Goal: Task Accomplishment & Management: Use online tool/utility

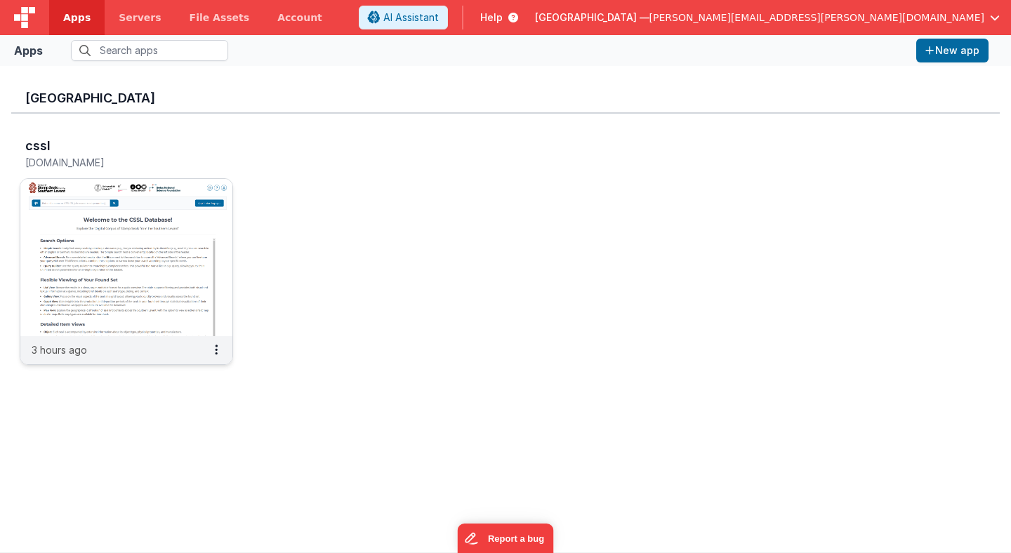
click at [216, 209] on img at bounding box center [126, 257] width 212 height 157
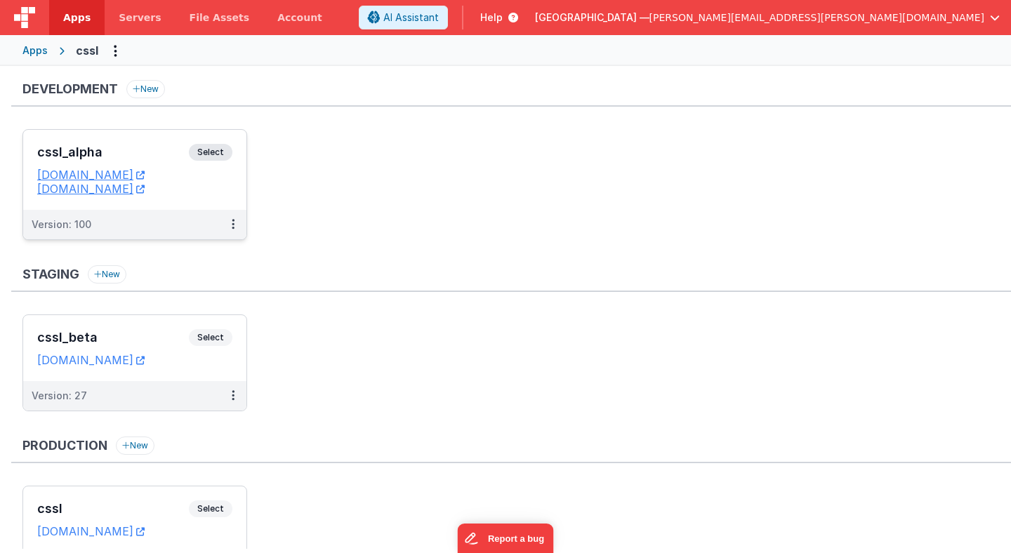
click at [218, 157] on span "Select" at bounding box center [211, 152] width 44 height 17
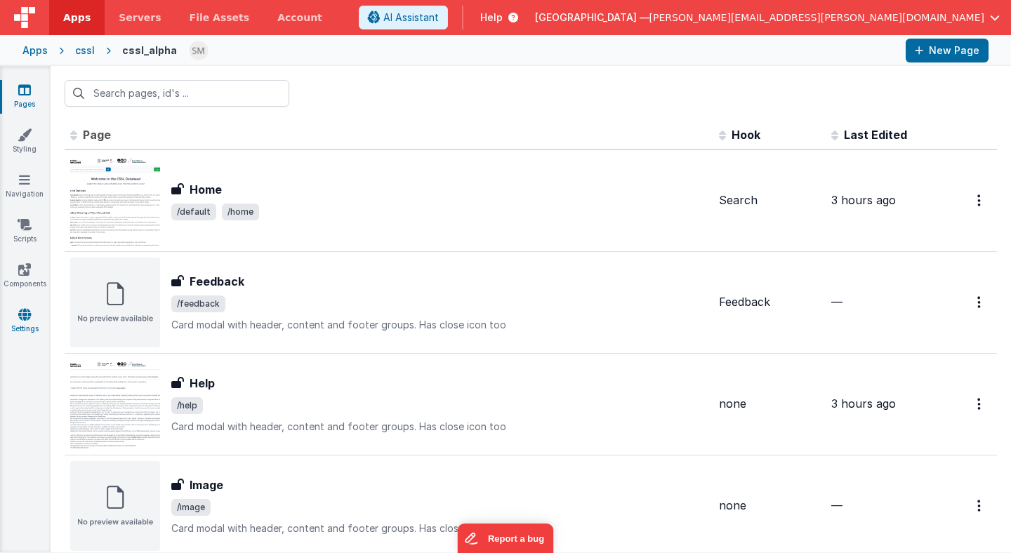
click at [29, 317] on icon at bounding box center [24, 314] width 13 height 14
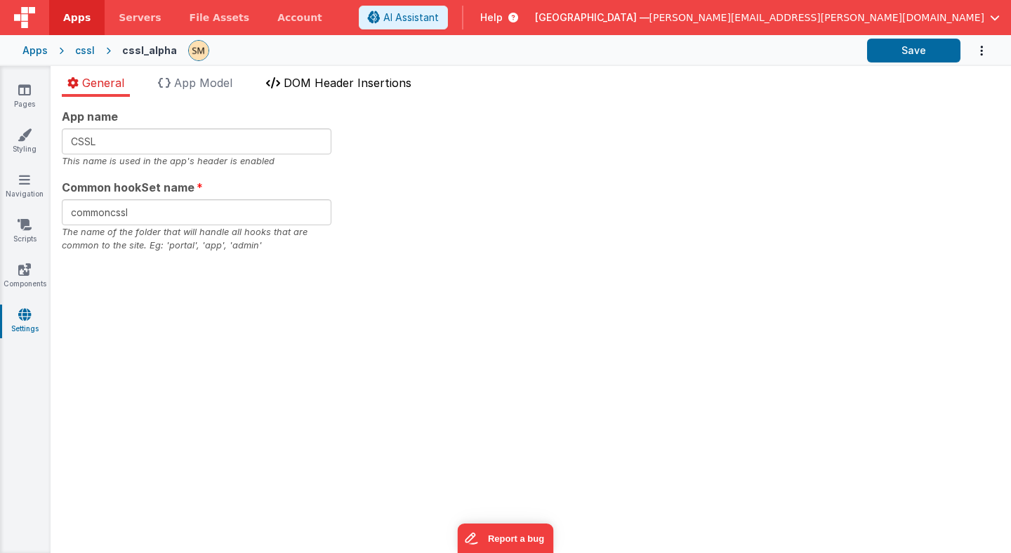
click at [300, 81] on span "DOM Header Insertions" at bounding box center [348, 83] width 128 height 14
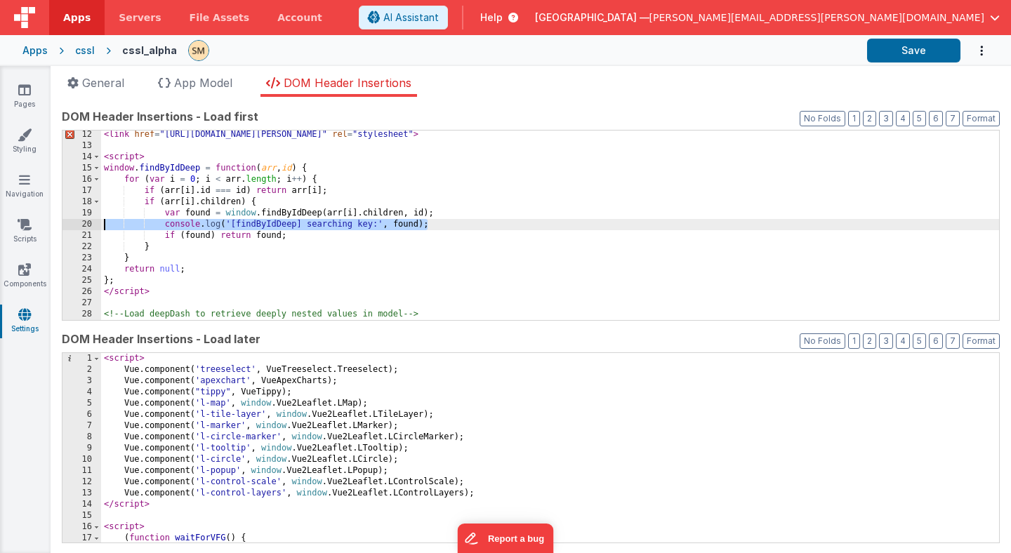
drag, startPoint x: 447, startPoint y: 222, endPoint x: 88, endPoint y: 223, distance: 358.7
click at [88, 223] on div "12 13 14 15 16 17 18 19 20 21 22 23 24 25 26 27 28 29 30 < link href = "[URL][D…" at bounding box center [531, 225] width 938 height 191
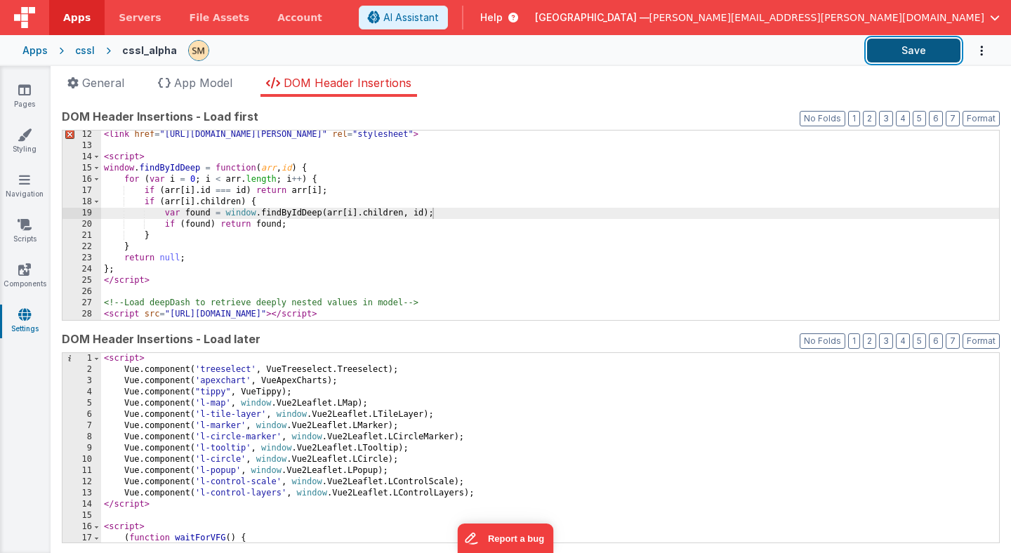
click at [907, 46] on button "Save" at bounding box center [913, 51] width 93 height 24
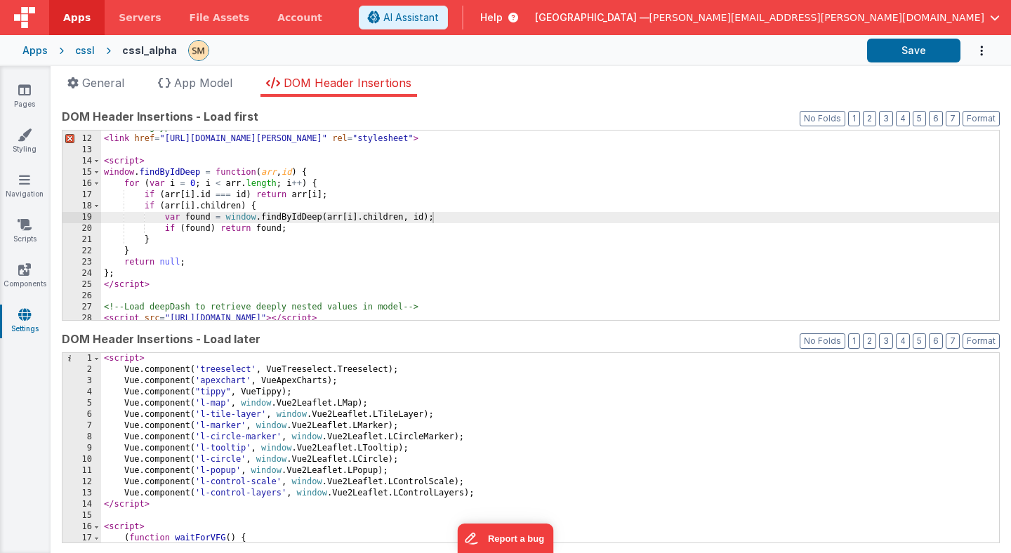
scroll to position [121, 0]
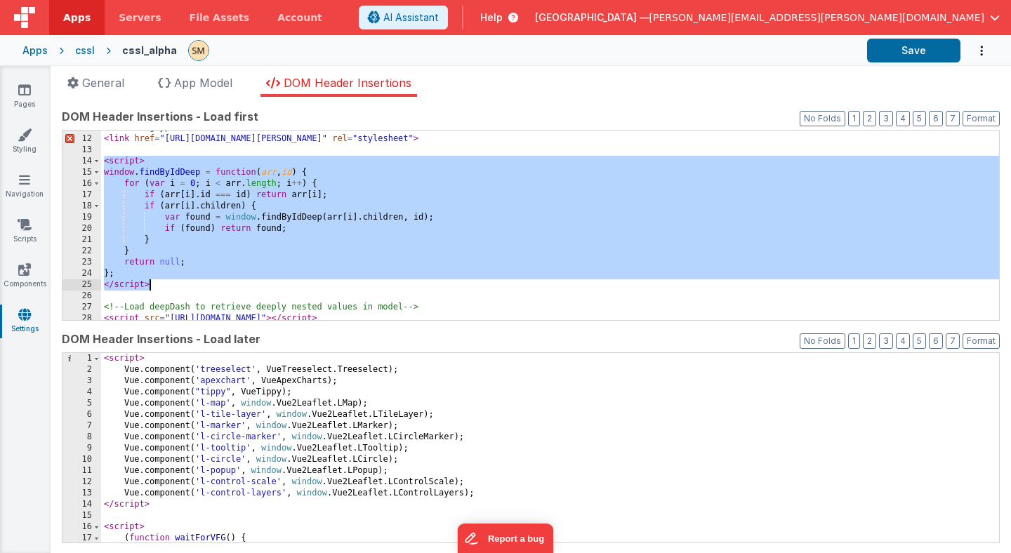
drag, startPoint x: 102, startPoint y: 159, endPoint x: 163, endPoint y: 286, distance: 140.7
click at [163, 286] on div "<!-- Hieroglyphs --> < link href = "https://fonts.googleapis.com/css2?family=No…" at bounding box center [550, 228] width 898 height 212
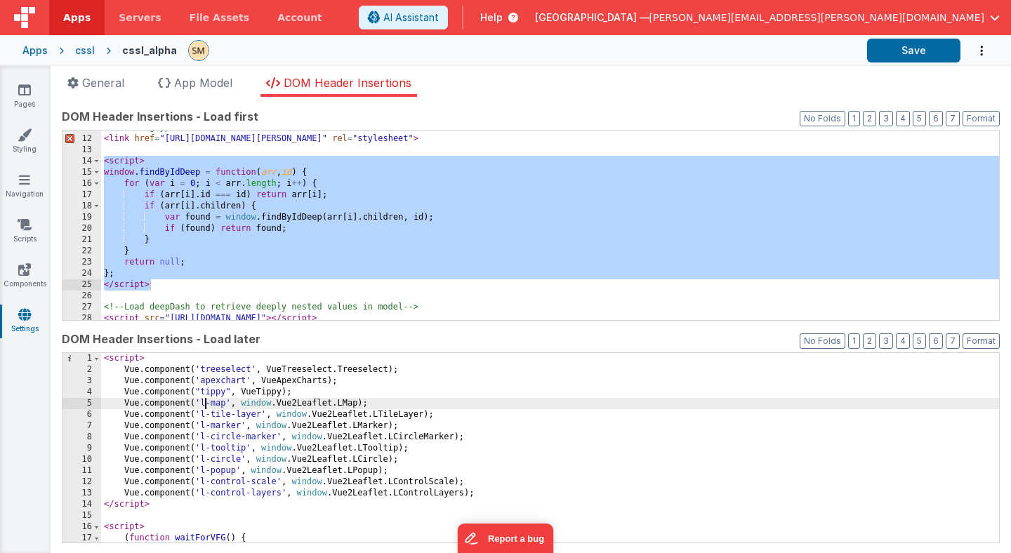
scroll to position [0, 0]
click at [203, 399] on div "< script > Vue . component ( 'treeselect' , VueTreeselect . Treeselect ) ; Vue …" at bounding box center [550, 459] width 898 height 212
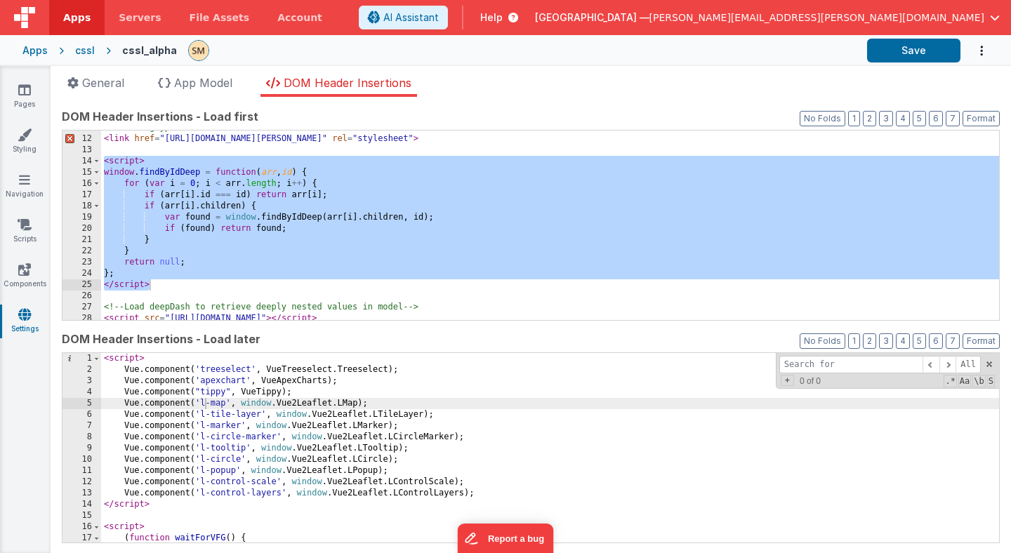
type input "f"
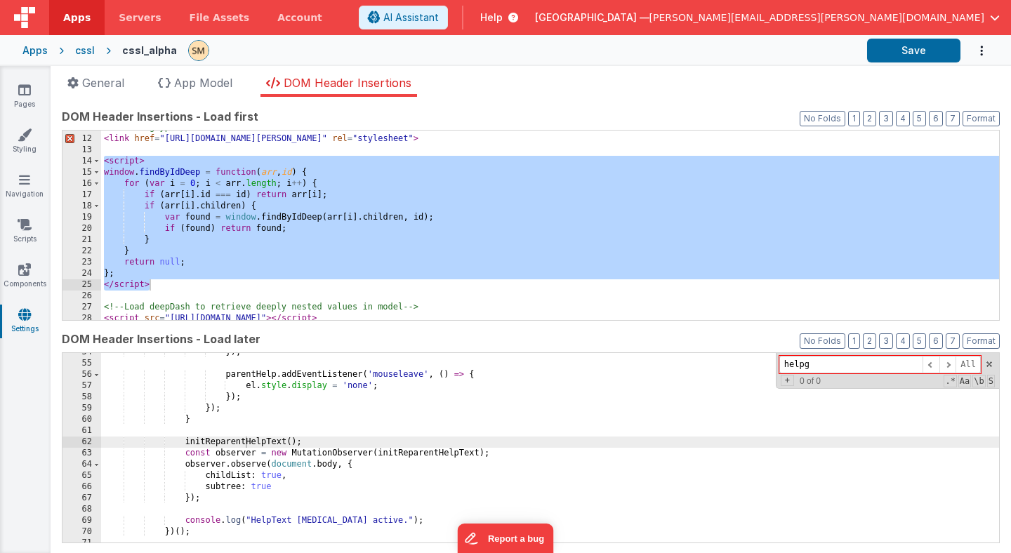
scroll to position [609, 0]
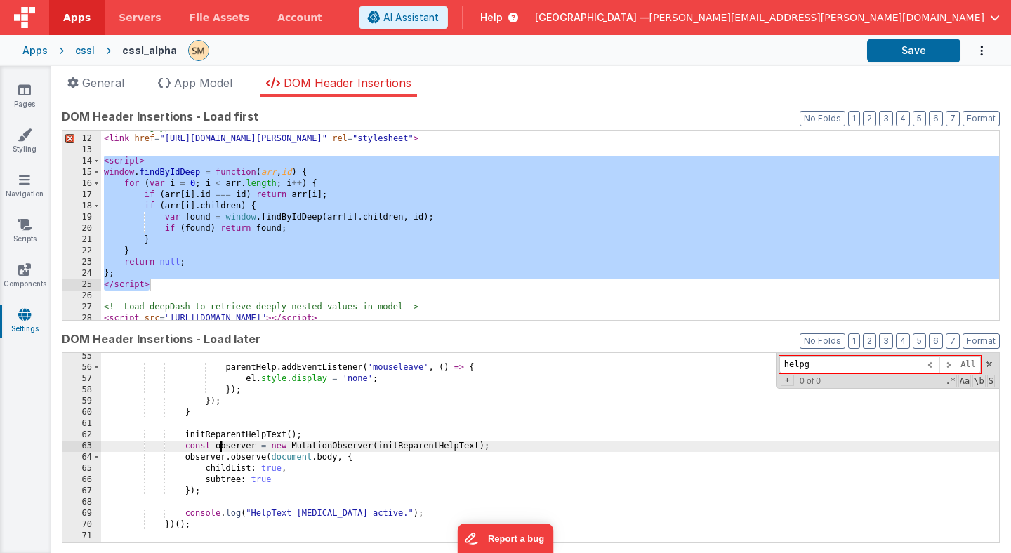
click at [220, 450] on div "parentHelp . addEventListener ( 'mouseleave' , ( ) => { el . style . display = …" at bounding box center [550, 457] width 898 height 212
click at [821, 367] on input "helpg" at bounding box center [850, 365] width 143 height 18
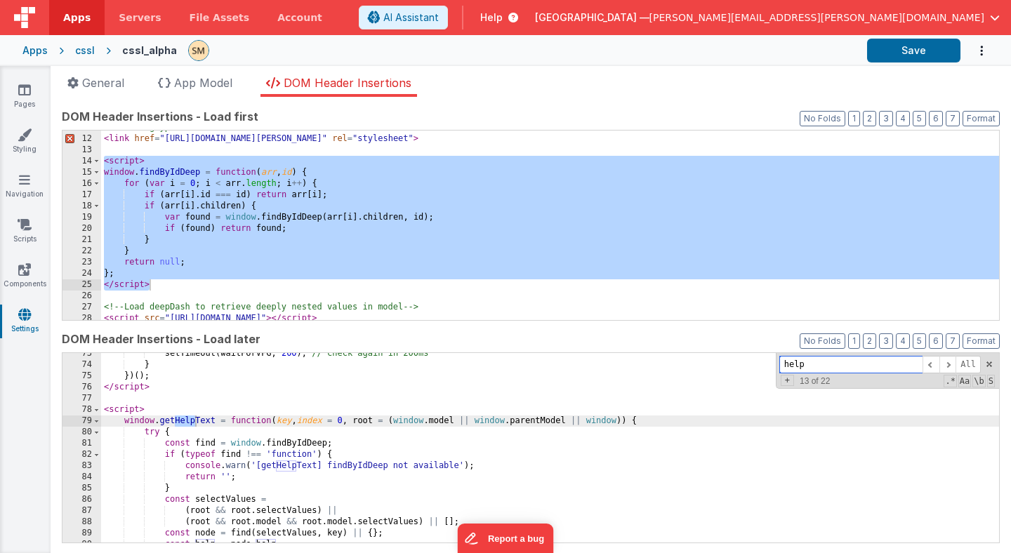
scroll to position [837, 0]
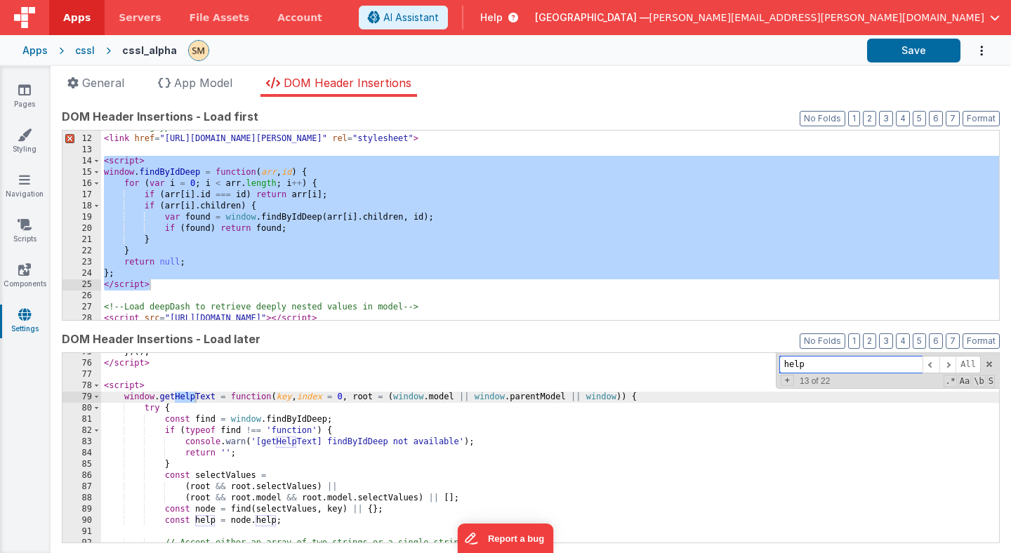
type input "help"
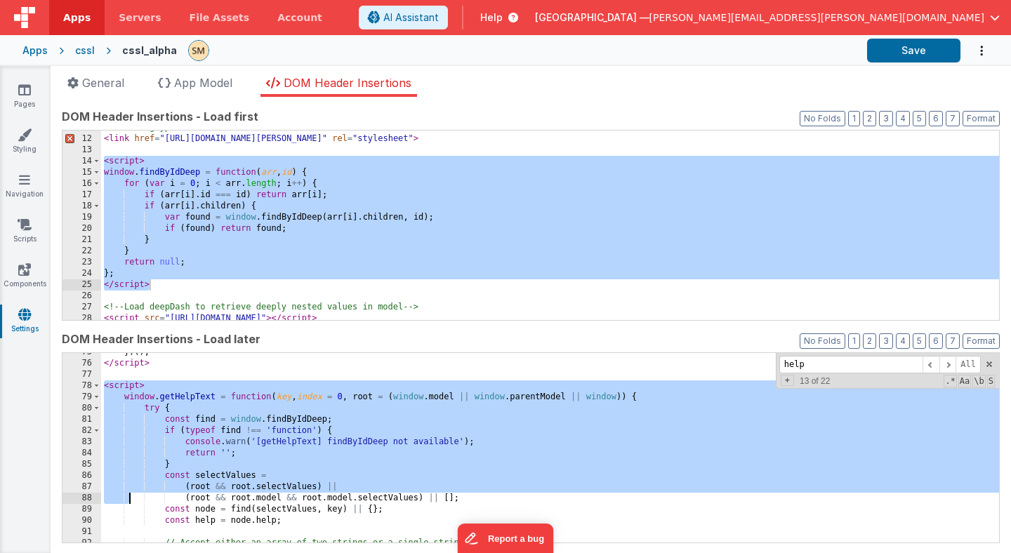
drag, startPoint x: 102, startPoint y: 384, endPoint x: 131, endPoint y: 498, distance: 118.2
click at [131, 498] on div "}) ( ) ; </ script > < script > window . getHelpText = function ( key , index =…" at bounding box center [550, 453] width 898 height 212
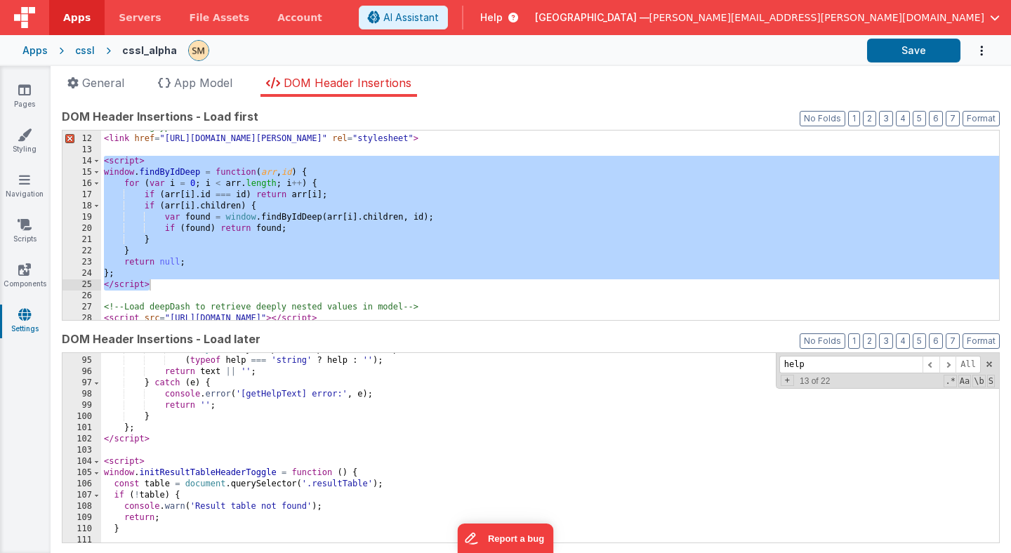
scroll to position [1054, 0]
click at [159, 442] on div "Array . isArray ( help ) ? ( help [ index ] ?? help [ 0 ] ?? '' ) : ( typeof he…" at bounding box center [550, 450] width 898 height 212
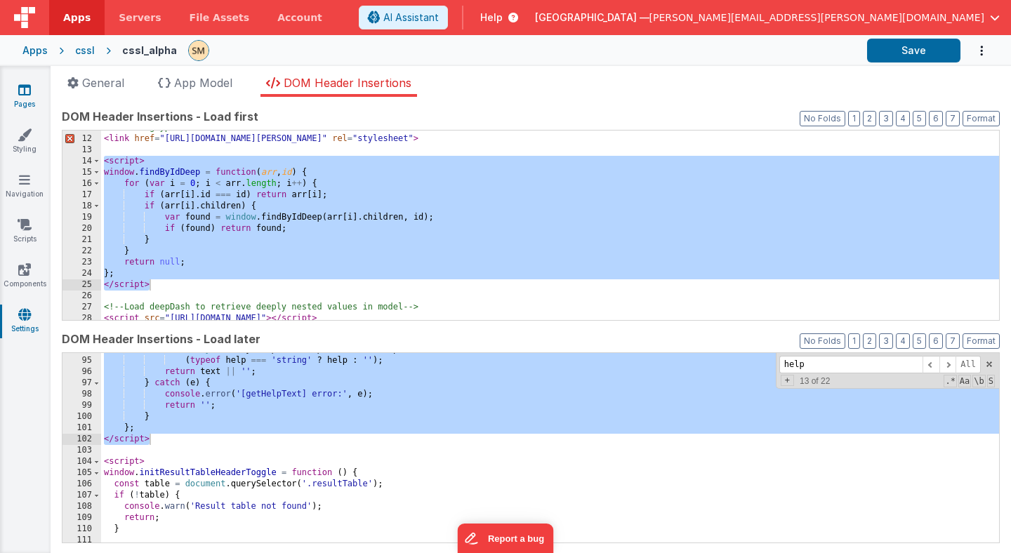
click at [29, 93] on icon at bounding box center [24, 90] width 13 height 14
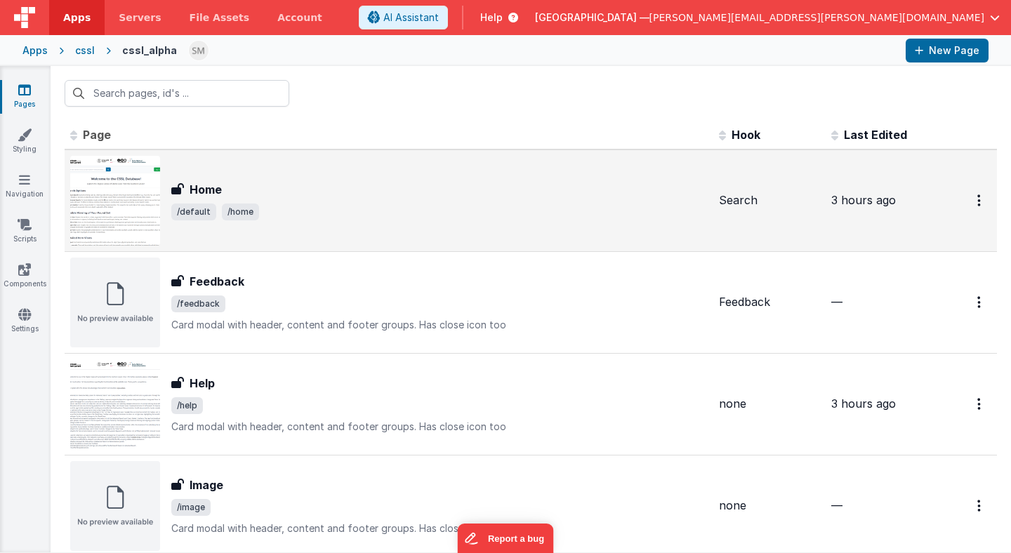
click at [209, 191] on h3 "Home" at bounding box center [206, 189] width 32 height 17
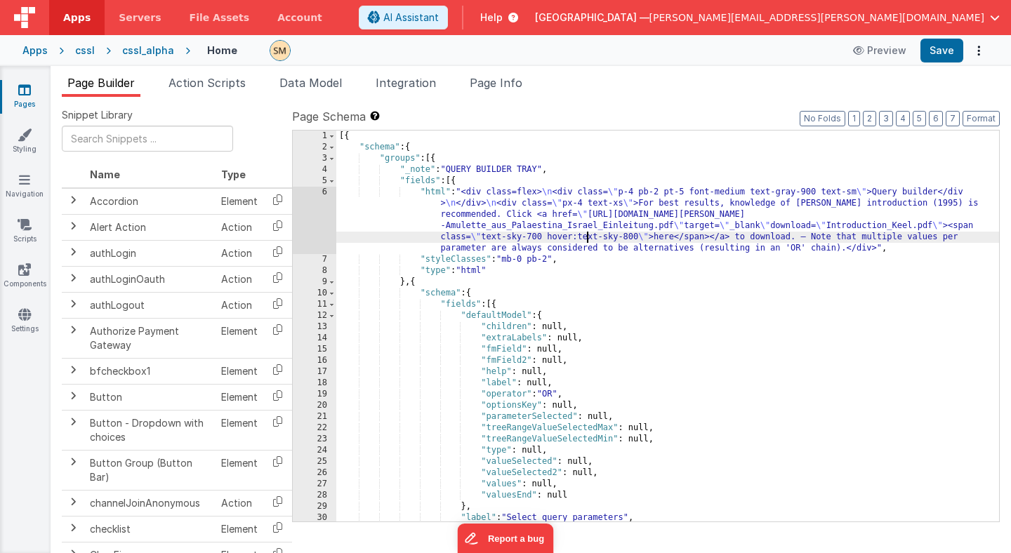
click at [588, 241] on div "[{ "schema" : { "groups" : [{ "_note" : "QUERY BUILDER TRAY" , "fields" : [{ "h…" at bounding box center [667, 337] width 663 height 413
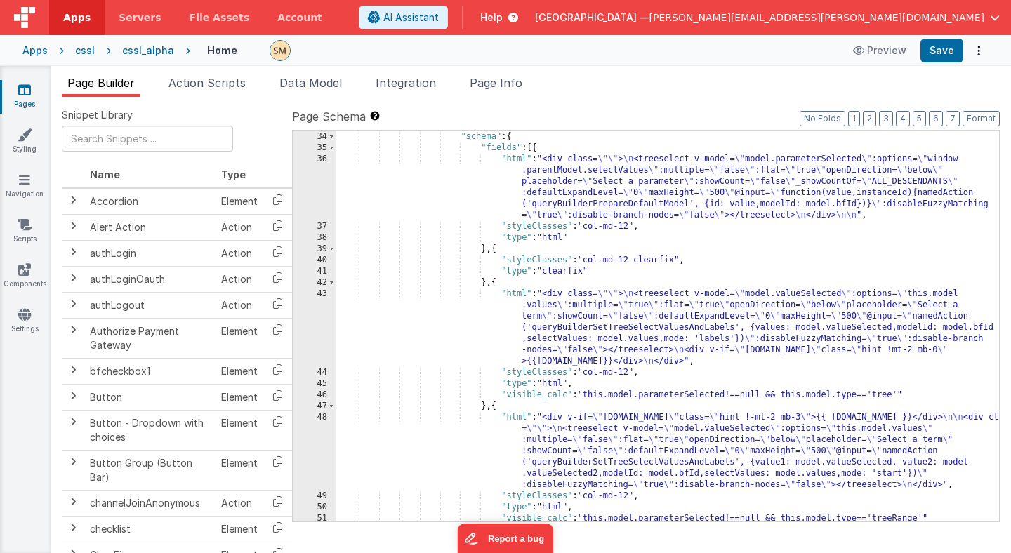
scroll to position [333, 0]
click at [495, 85] on span "Page Info" at bounding box center [496, 83] width 53 height 14
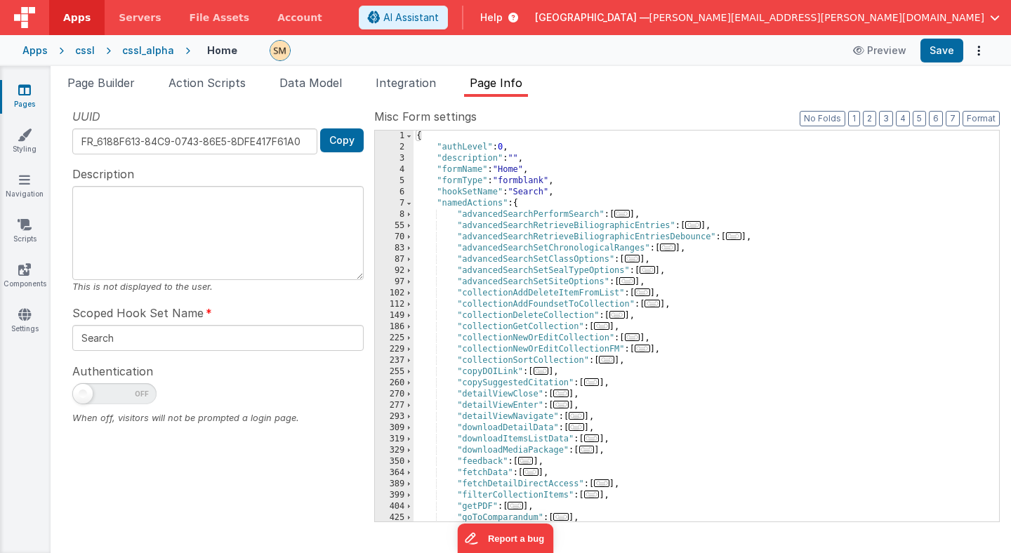
click at [455, 198] on div "{ "authLevel" : 0 , "description" : "" , "formName" : "Home" , "formType" : "fo…" at bounding box center [705, 337] width 585 height 413
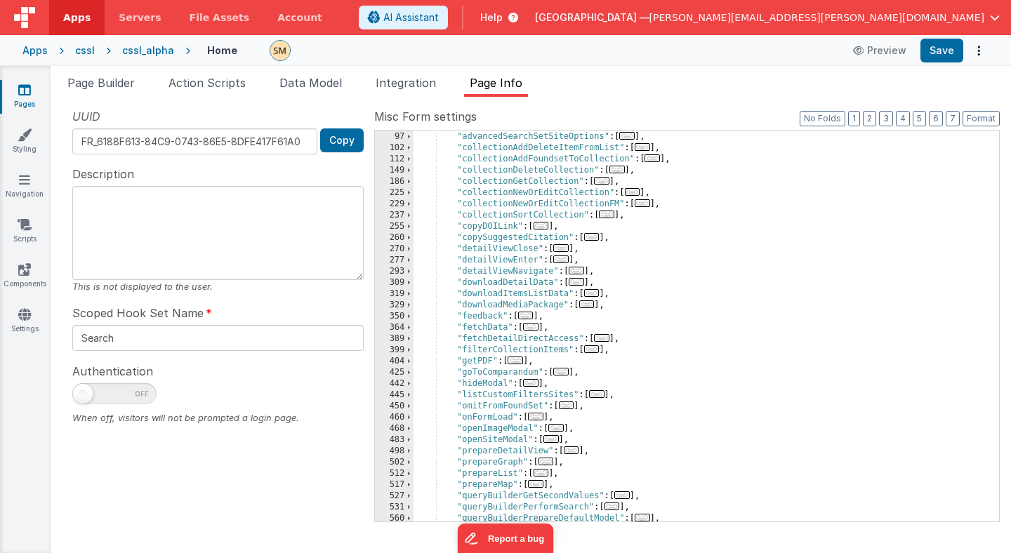
scroll to position [168, 0]
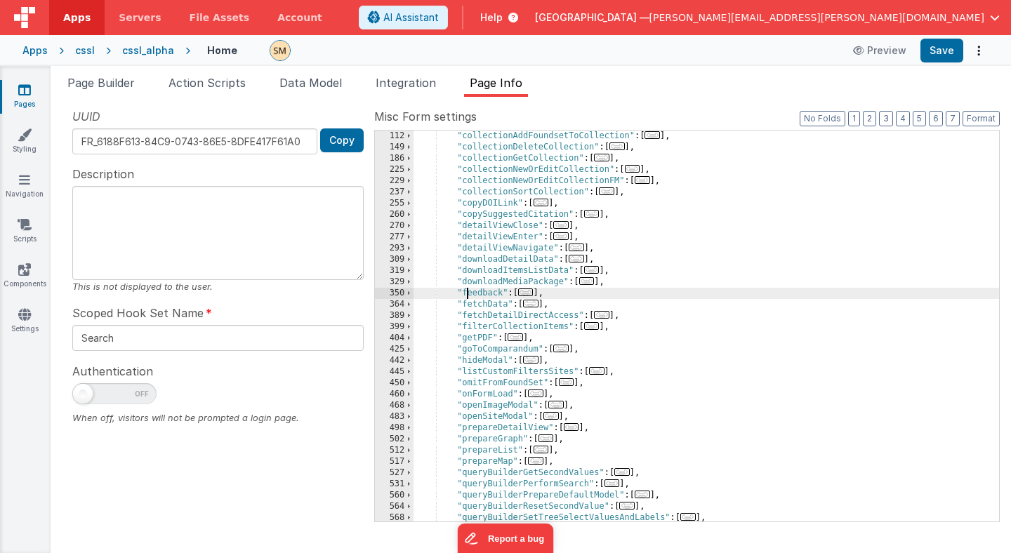
click at [468, 291] on div ""collectionAddFoundsetToCollection" : [ ... ] , "collectionDeleteCollection" : …" at bounding box center [705, 337] width 585 height 413
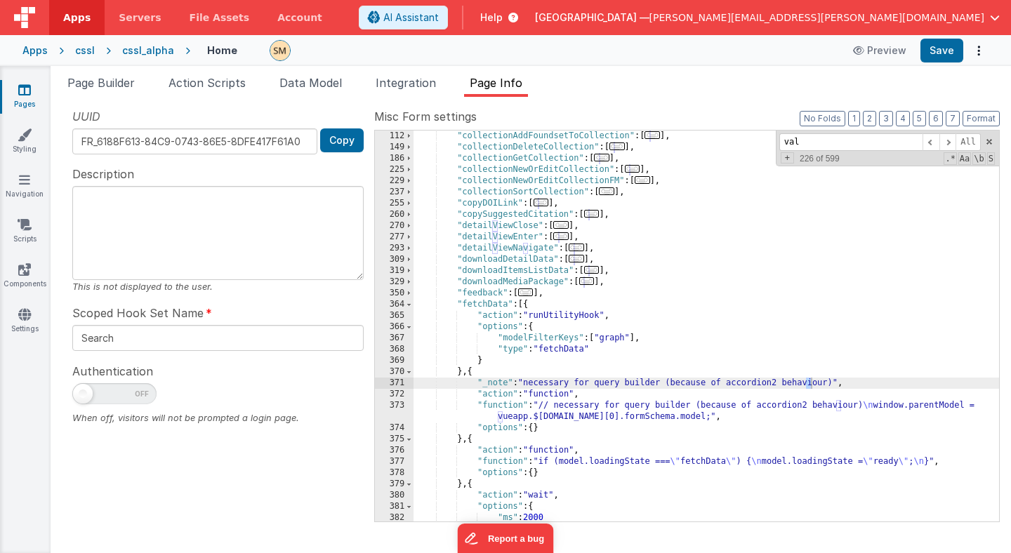
scroll to position [579, 0]
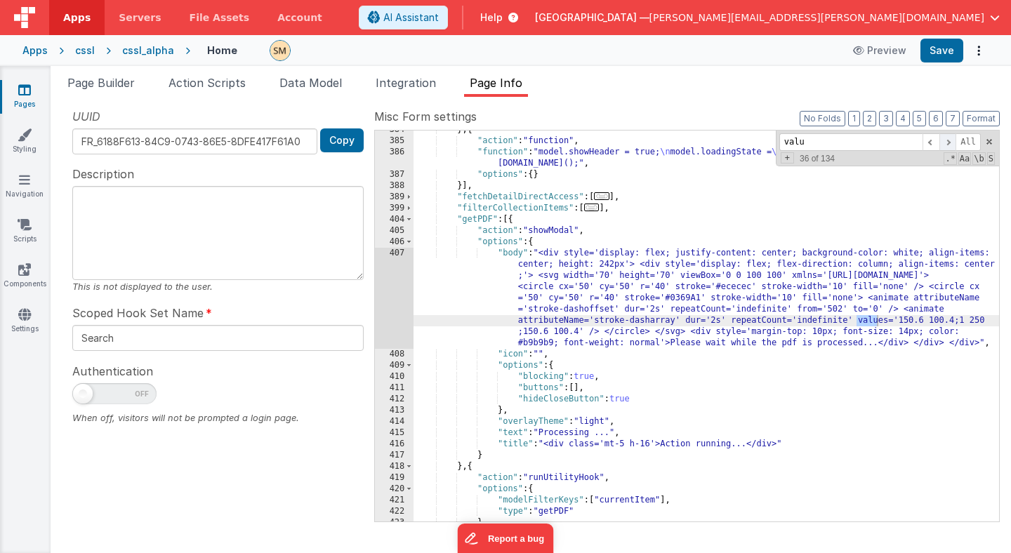
type input "valu"
click at [946, 143] on span at bounding box center [947, 142] width 17 height 18
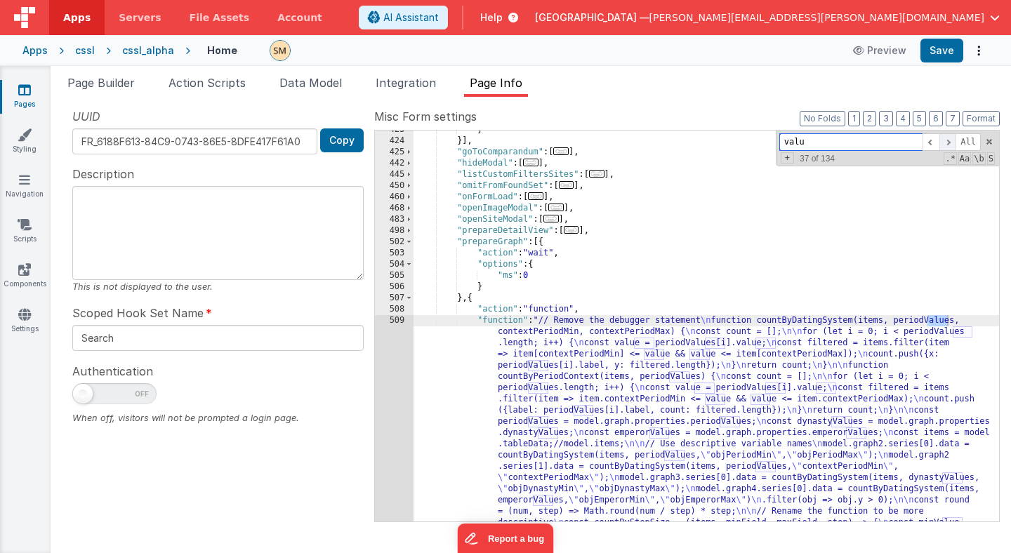
scroll to position [972, 0]
click at [946, 143] on span at bounding box center [947, 142] width 17 height 18
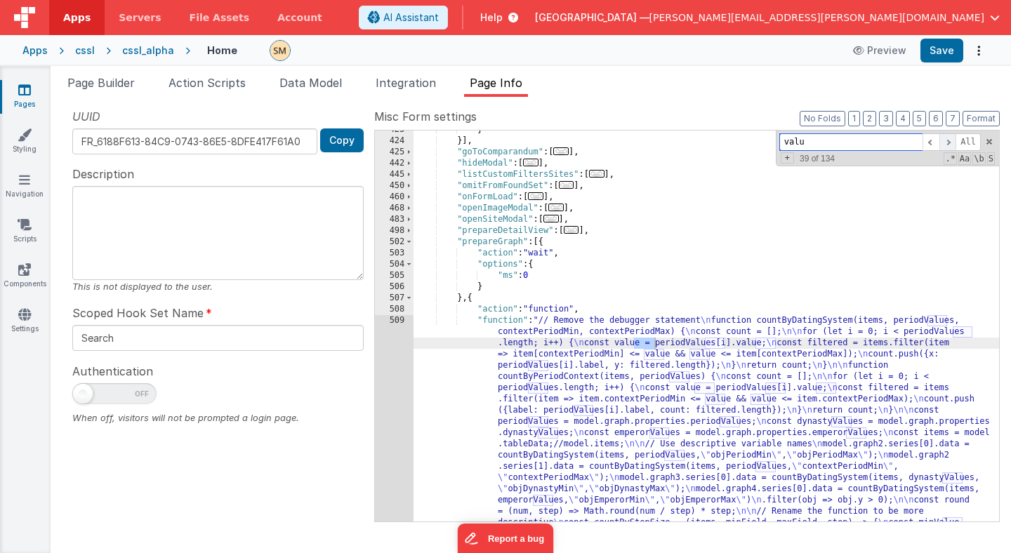
click at [946, 143] on span at bounding box center [947, 142] width 17 height 18
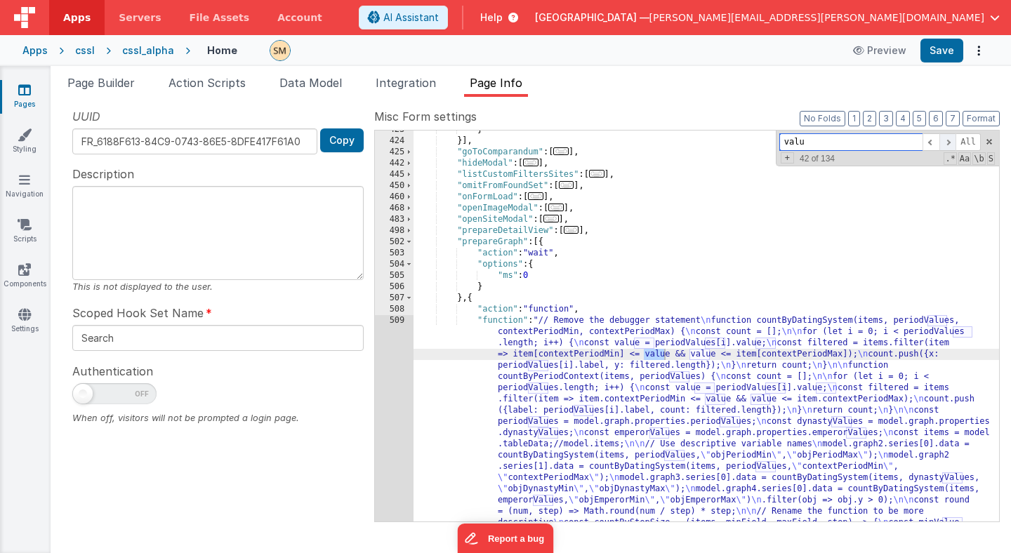
click at [946, 143] on span at bounding box center [947, 142] width 17 height 18
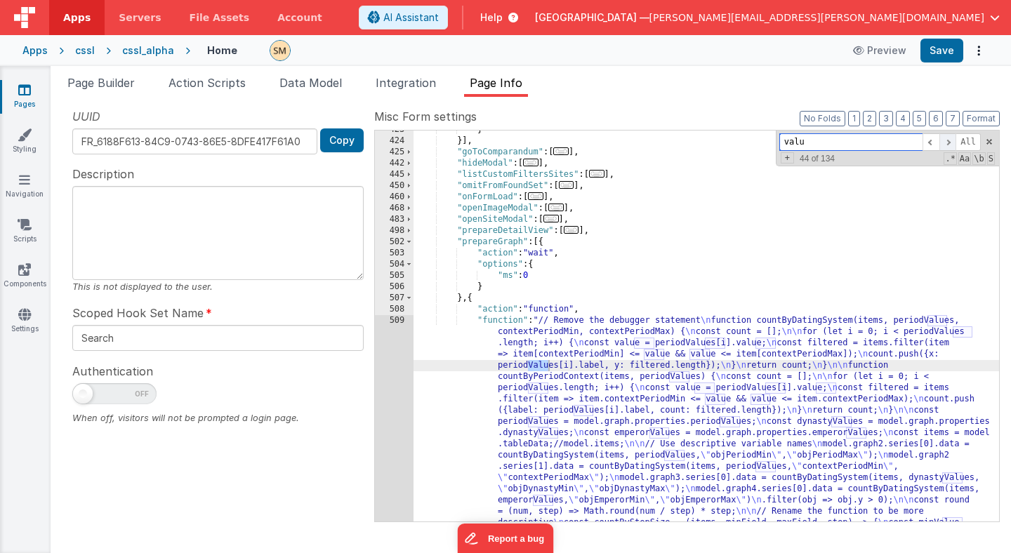
click at [946, 143] on span at bounding box center [947, 142] width 17 height 18
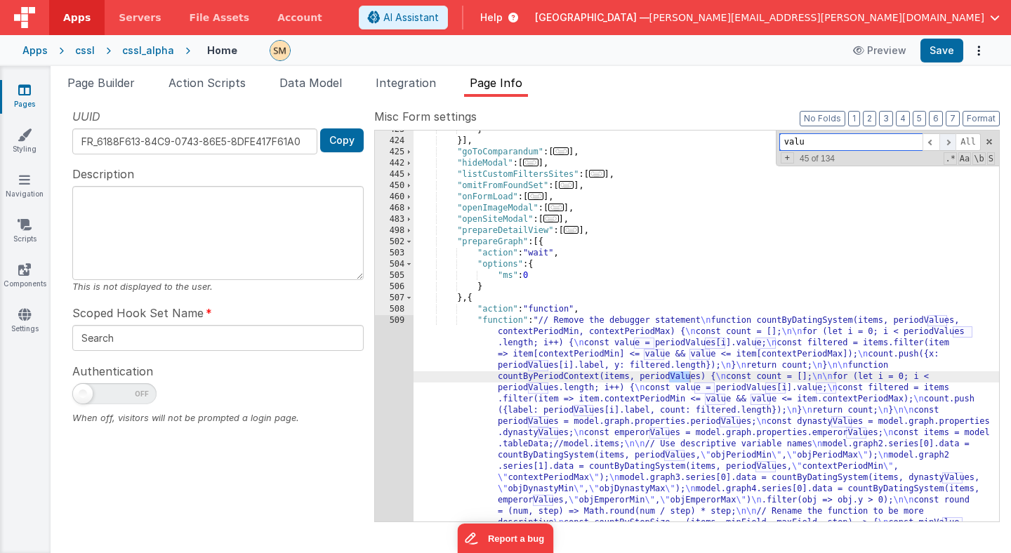
click at [946, 143] on span at bounding box center [947, 142] width 17 height 18
click at [597, 371] on div "} }] , "goToComparandum" : [ ... ] , "hideModal" : [ ... ] , "listCustomFilters…" at bounding box center [705, 493] width 585 height 739
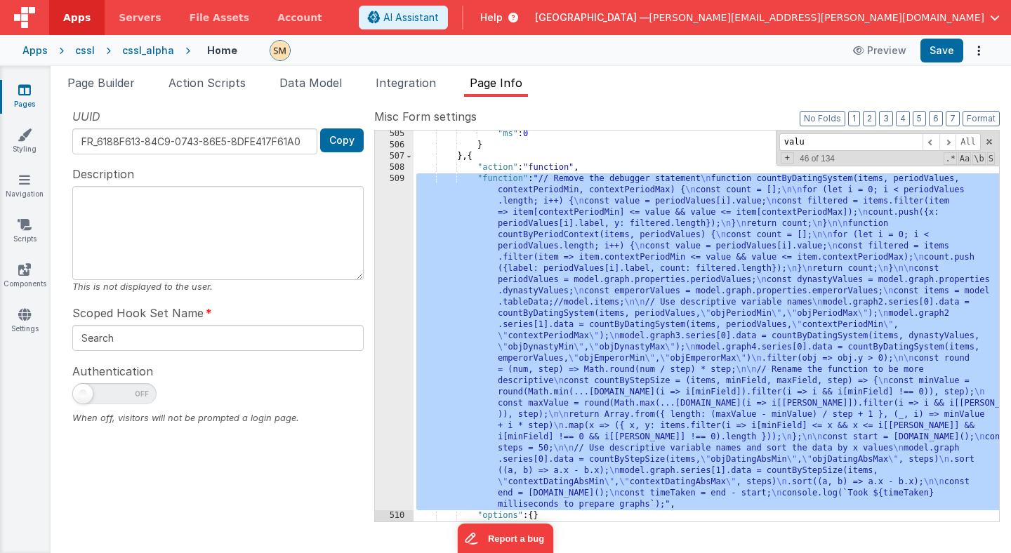
click at [400, 395] on div "509" at bounding box center [394, 341] width 39 height 337
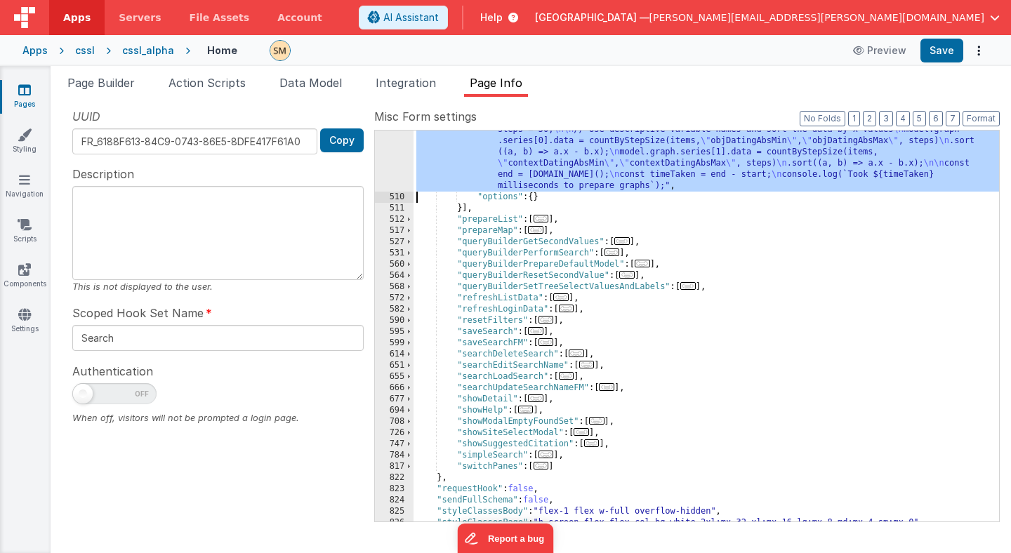
scroll to position [1429, 0]
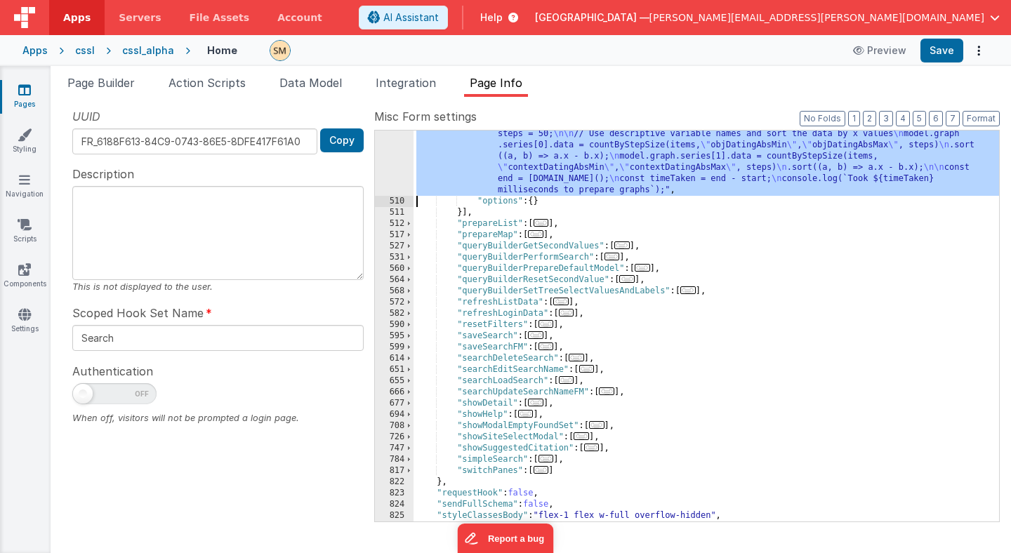
click at [609, 171] on div ""function" : "// Remove the debugger statement \n function countByDatingSystem(…" at bounding box center [705, 228] width 585 height 739
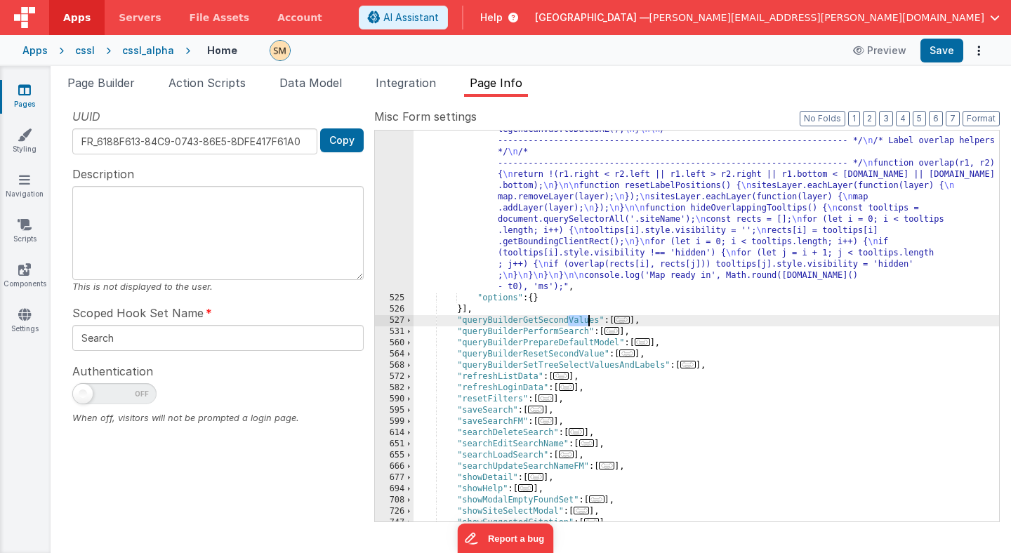
scroll to position [4398, 0]
click at [410, 320] on span at bounding box center [409, 320] width 8 height 11
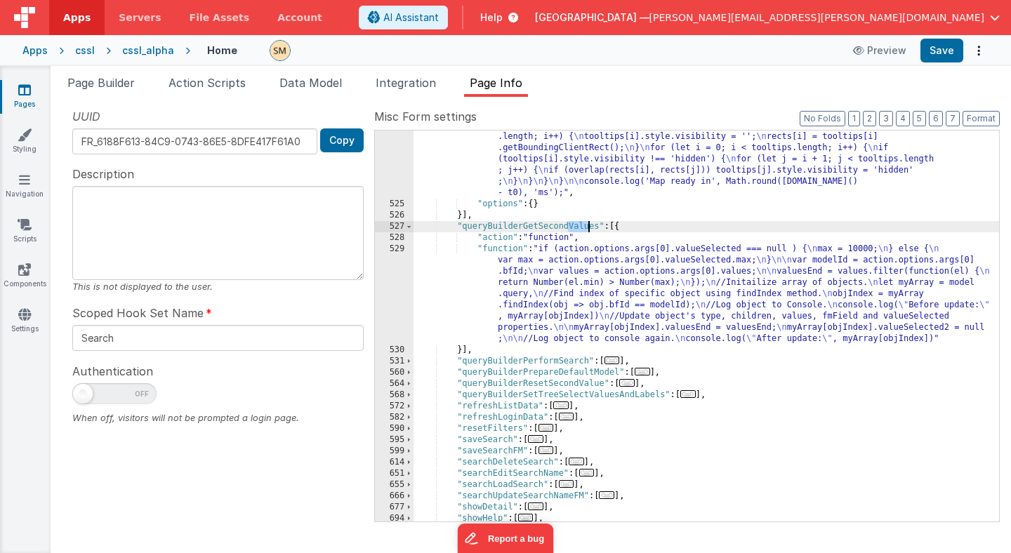
scroll to position [4492, 0]
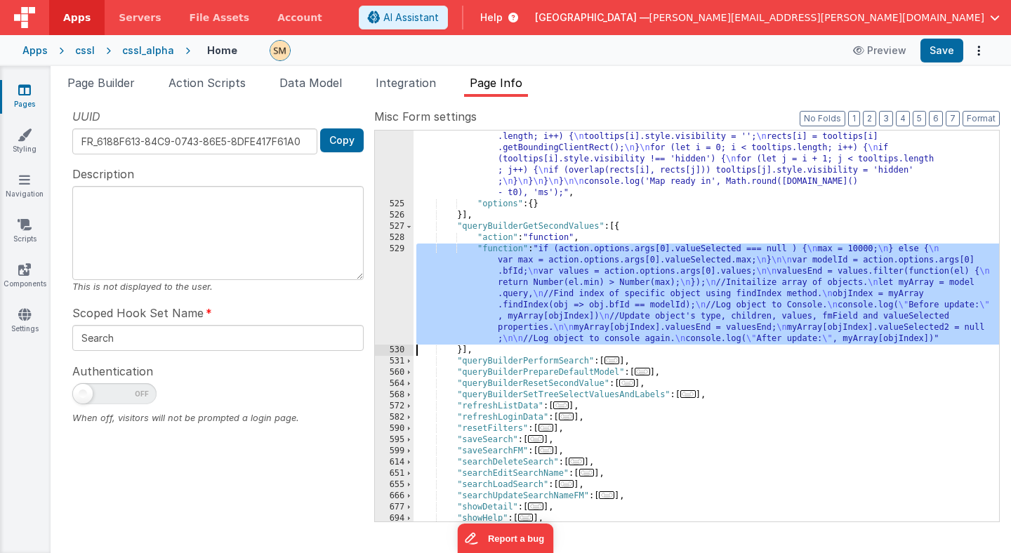
click at [395, 304] on div "529" at bounding box center [394, 294] width 39 height 101
click at [448, 317] on div ""function" : "/* ==============================================================…" at bounding box center [705, 326] width 585 height 391
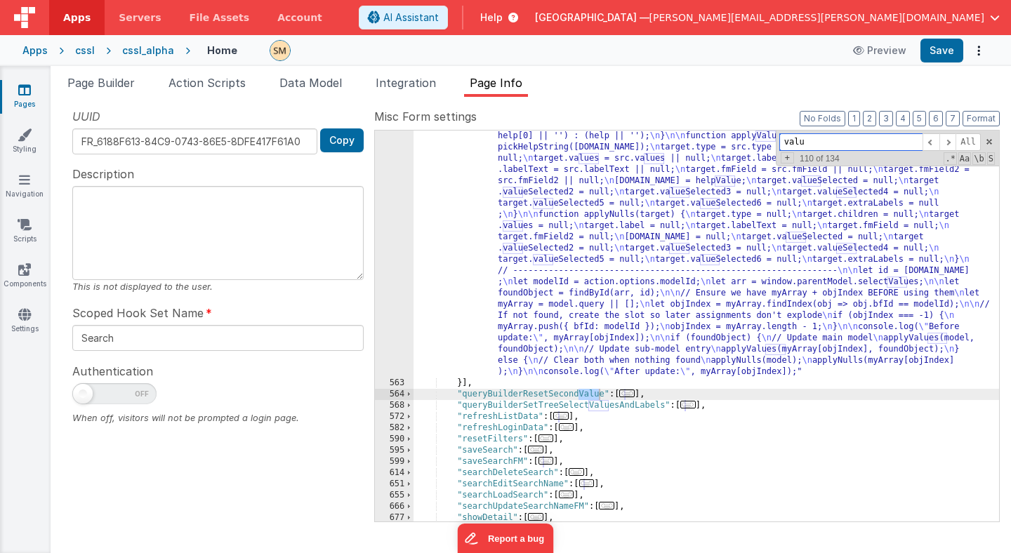
scroll to position [4812, 0]
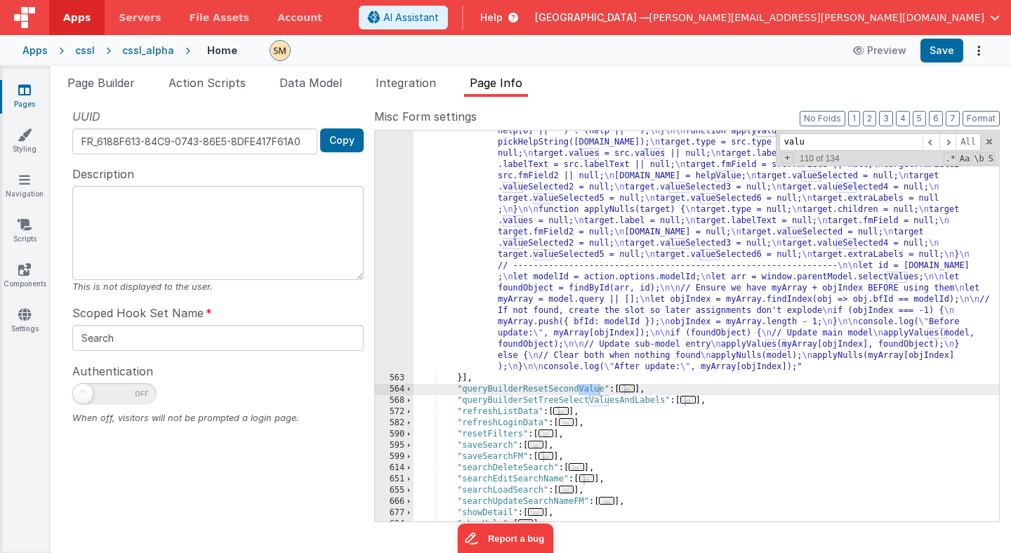
click at [543, 243] on div ""function" : "debugger; \n\n function findById(array, id) { \n for (const item …" at bounding box center [705, 422] width 585 height 706
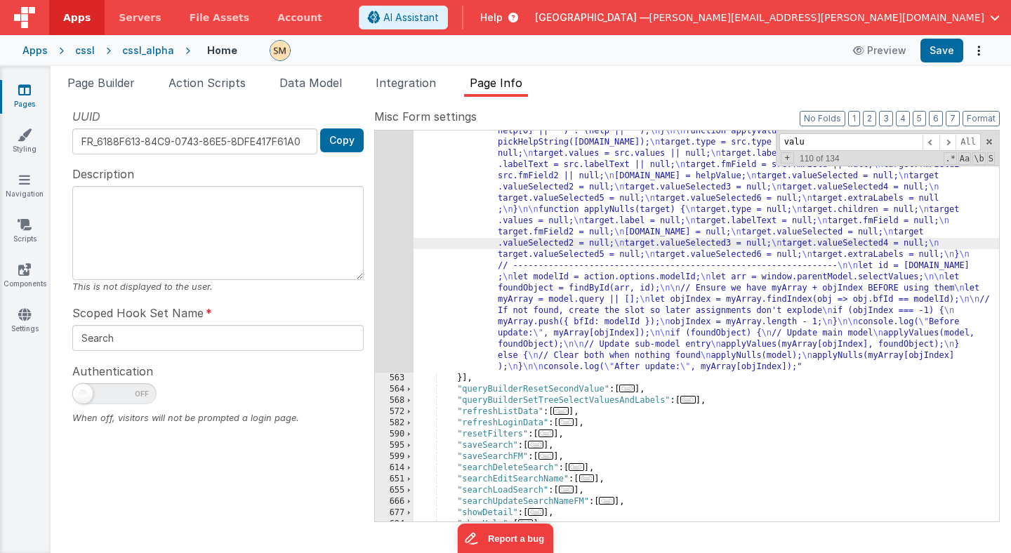
click at [383, 243] on div "562" at bounding box center [394, 220] width 39 height 303
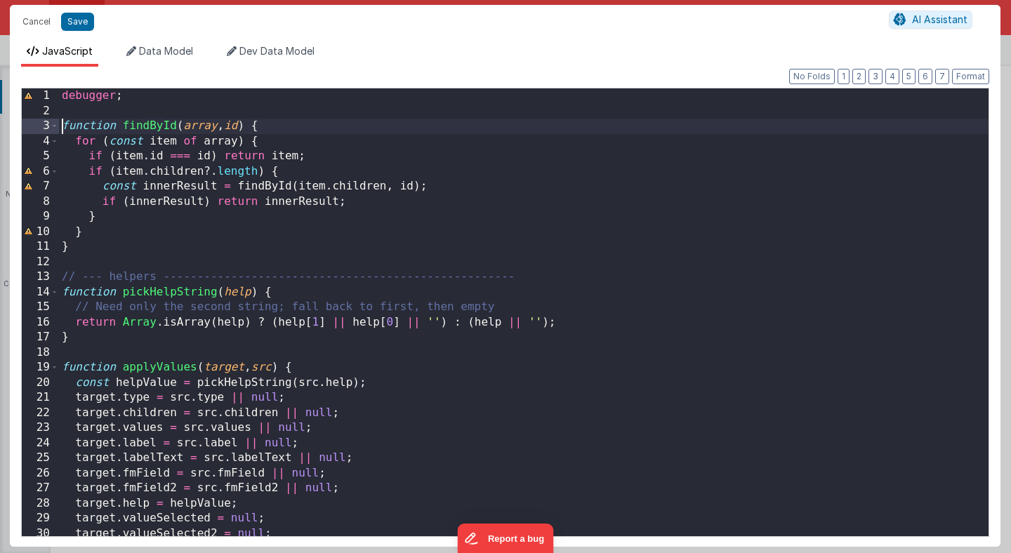
scroll to position [0, 0]
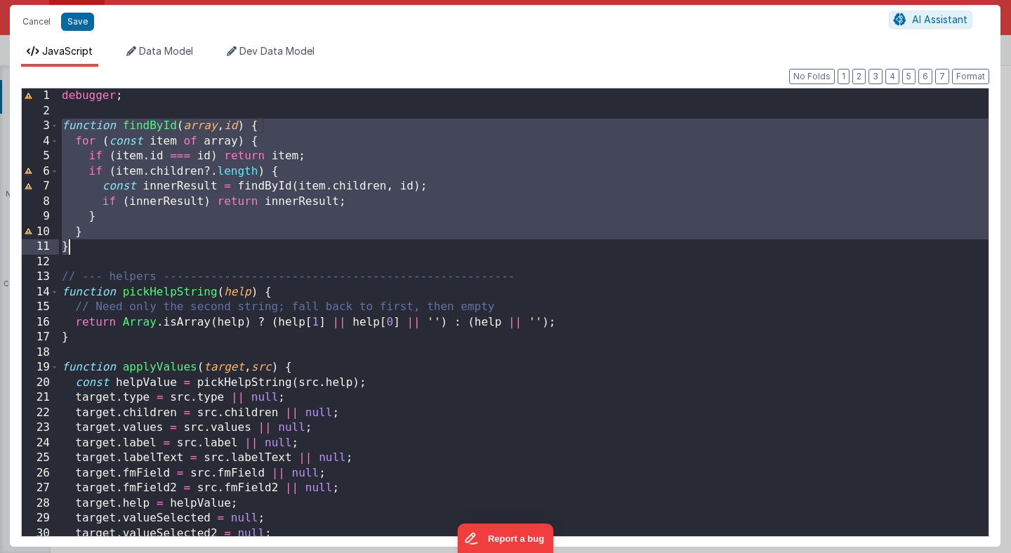
drag, startPoint x: 62, startPoint y: 126, endPoint x: 84, endPoint y: 249, distance: 125.5
click at [84, 249] on div "debugger ; function findById ( array , id ) { for ( const item of array ) { if …" at bounding box center [523, 327] width 929 height 478
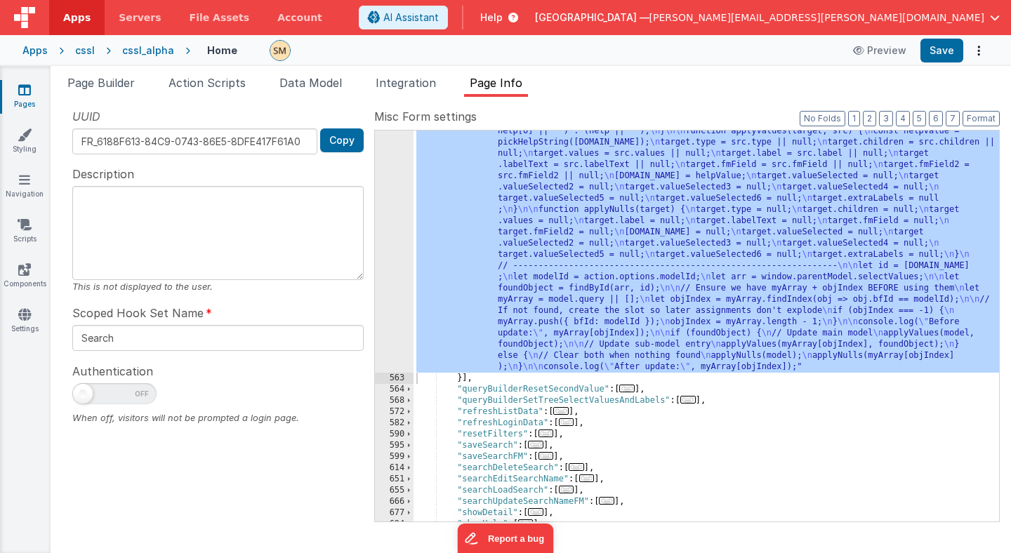
click at [118, 391] on span at bounding box center [114, 393] width 84 height 21
click at [84, 391] on input "checkbox" at bounding box center [77, 391] width 11 height 11
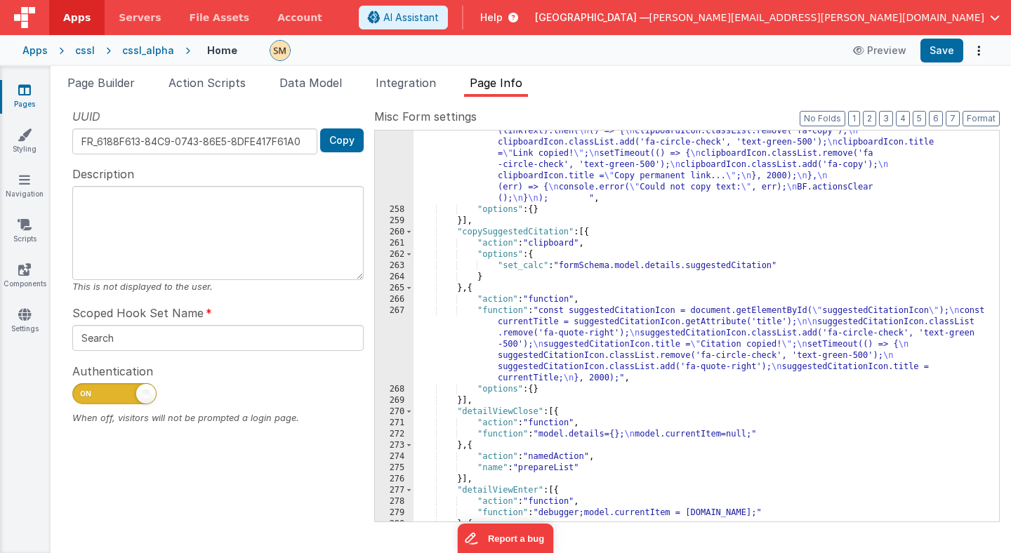
click at [118, 391] on span at bounding box center [114, 393] width 84 height 21
click at [84, 391] on input "checkbox" at bounding box center [77, 391] width 11 height 11
checkbox input "false"
click at [197, 395] on div at bounding box center [217, 397] width 291 height 28
click at [27, 313] on icon at bounding box center [24, 314] width 13 height 14
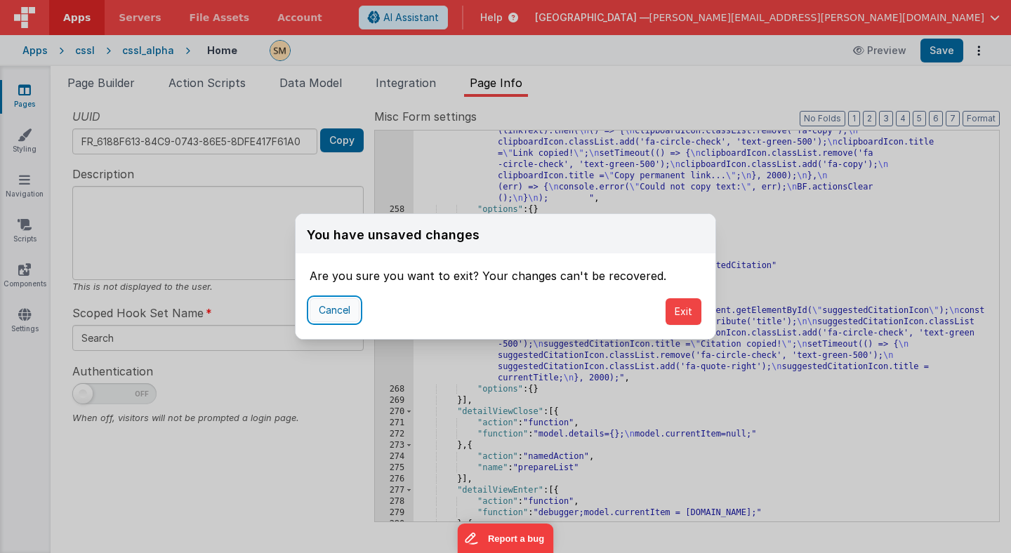
click at [342, 310] on button "Cancel" at bounding box center [335, 310] width 50 height 24
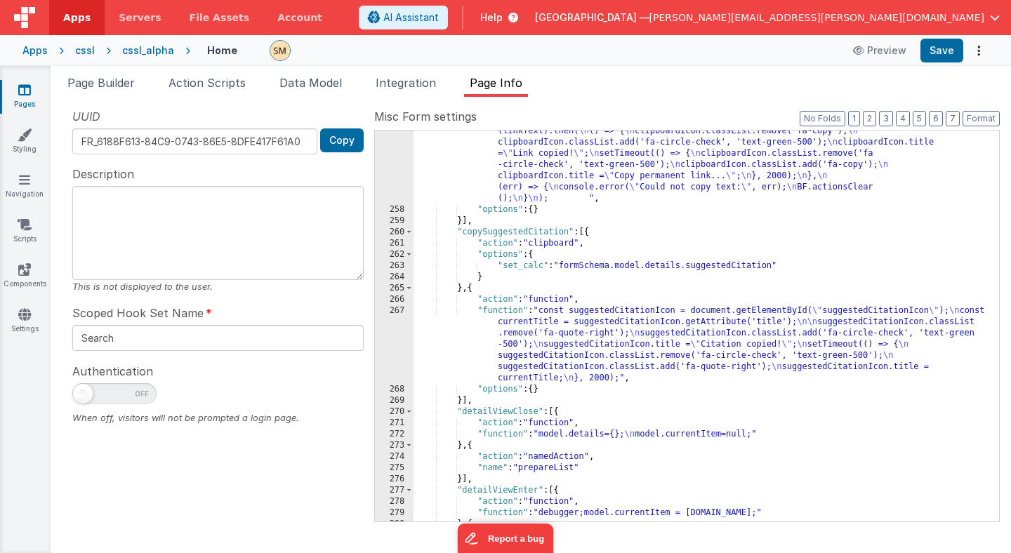
click at [525, 302] on div ""function" : "const linkText = document.getElementById('doiLink').getAttribute(…" at bounding box center [705, 354] width 585 height 503
click at [27, 316] on icon at bounding box center [24, 314] width 13 height 14
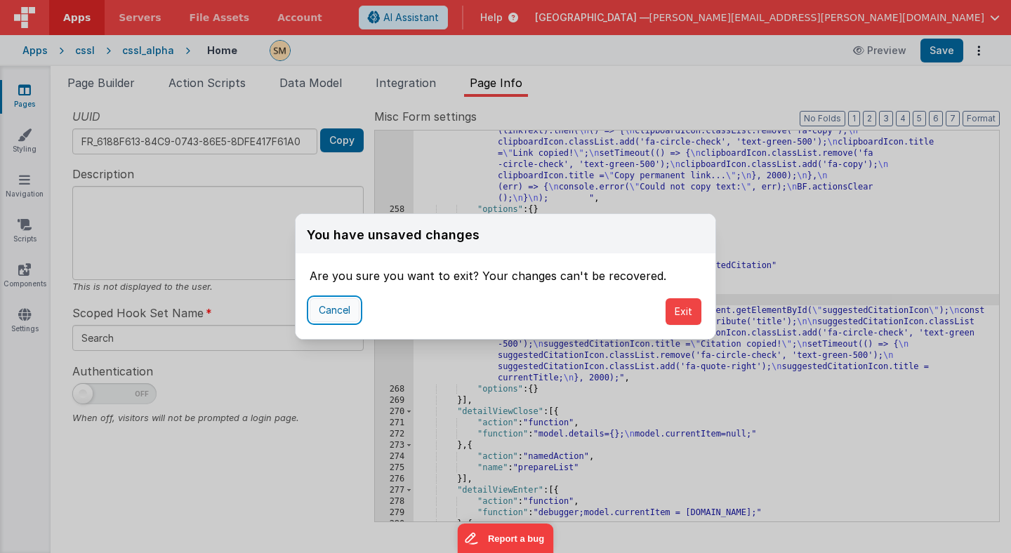
click at [350, 312] on button "Cancel" at bounding box center [335, 310] width 50 height 24
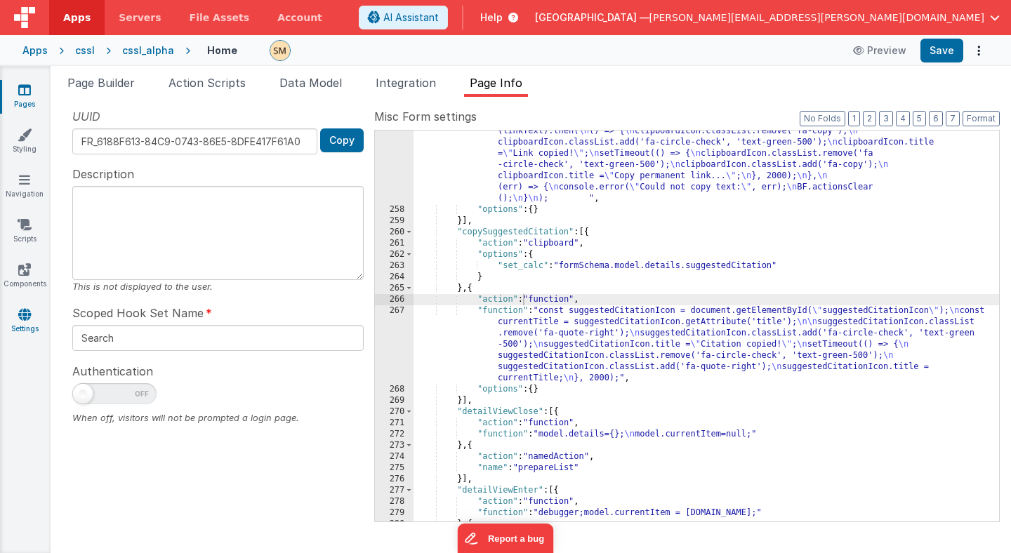
click at [28, 317] on icon at bounding box center [24, 314] width 13 height 14
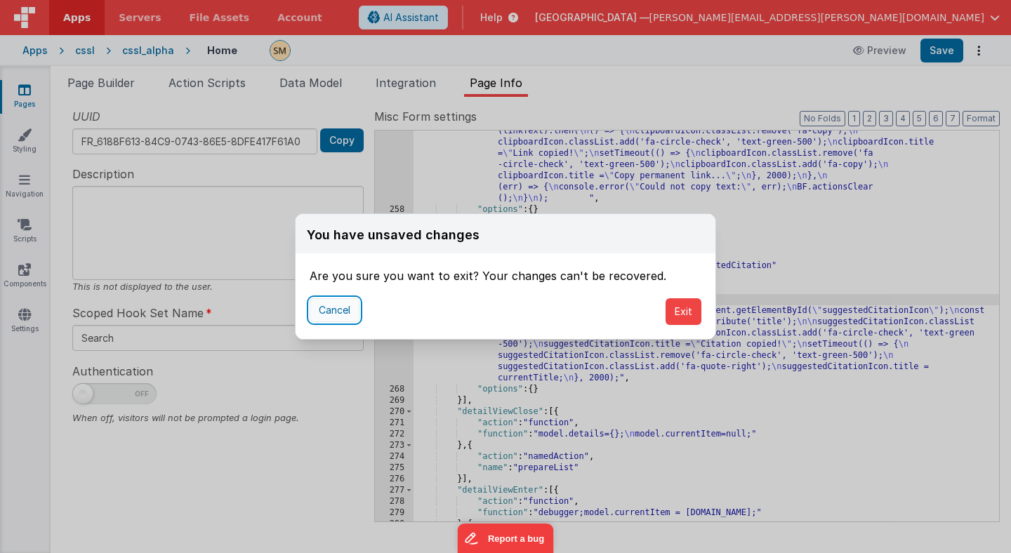
click at [326, 308] on button "Cancel" at bounding box center [335, 310] width 50 height 24
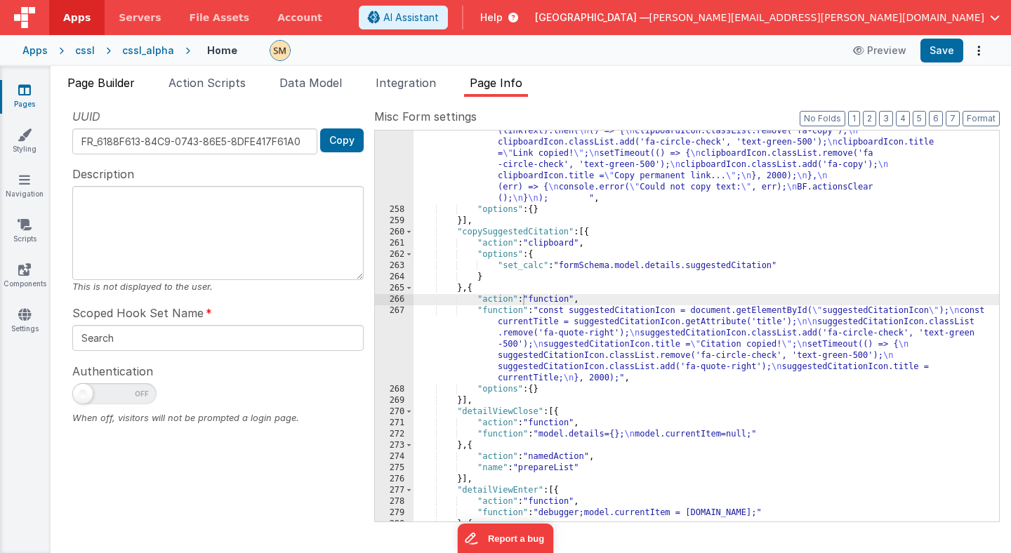
click at [112, 84] on span "Page Builder" at bounding box center [100, 83] width 67 height 14
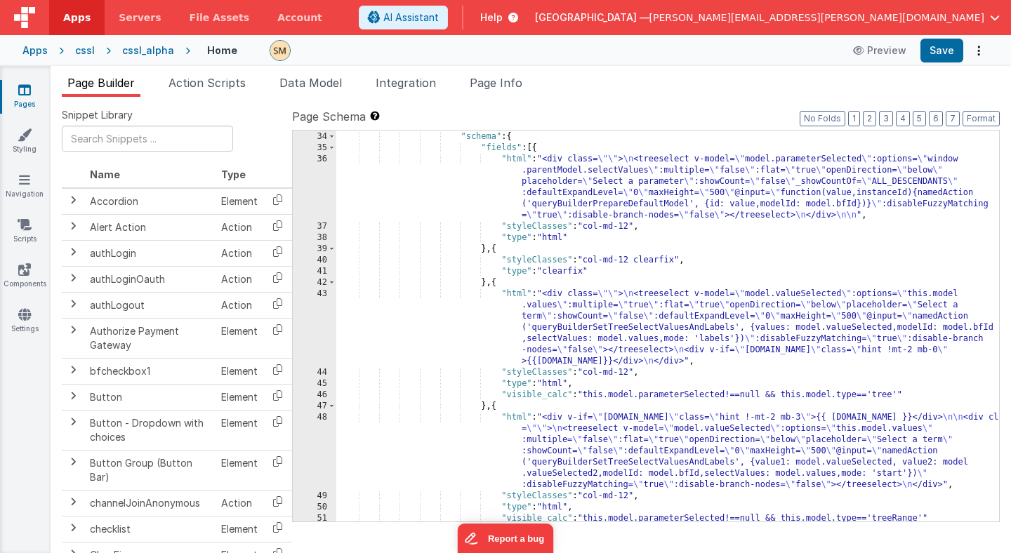
click at [112, 84] on span "Page Builder" at bounding box center [100, 83] width 67 height 14
click at [79, 52] on div "cssl" at bounding box center [85, 51] width 20 height 14
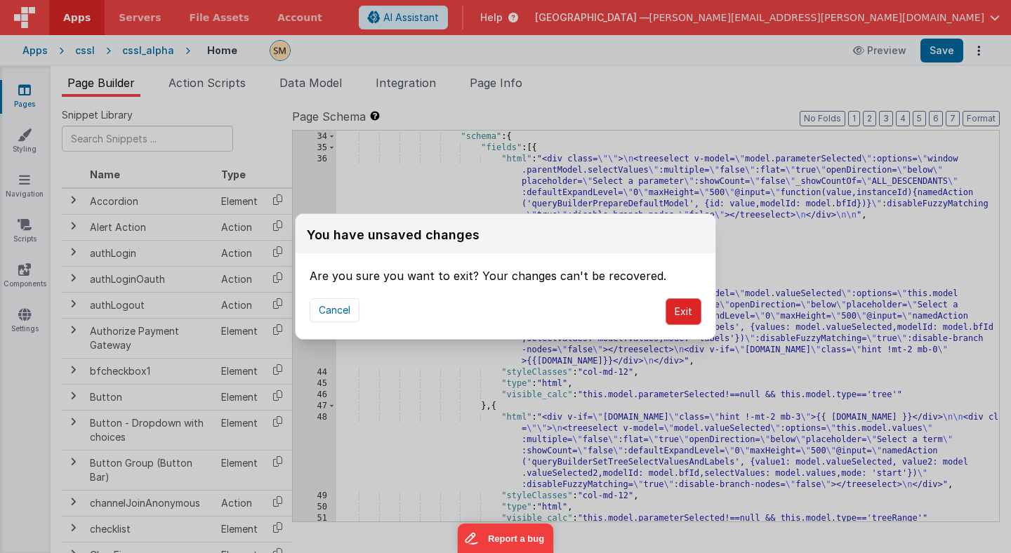
click at [693, 313] on button "Exit" at bounding box center [683, 311] width 36 height 27
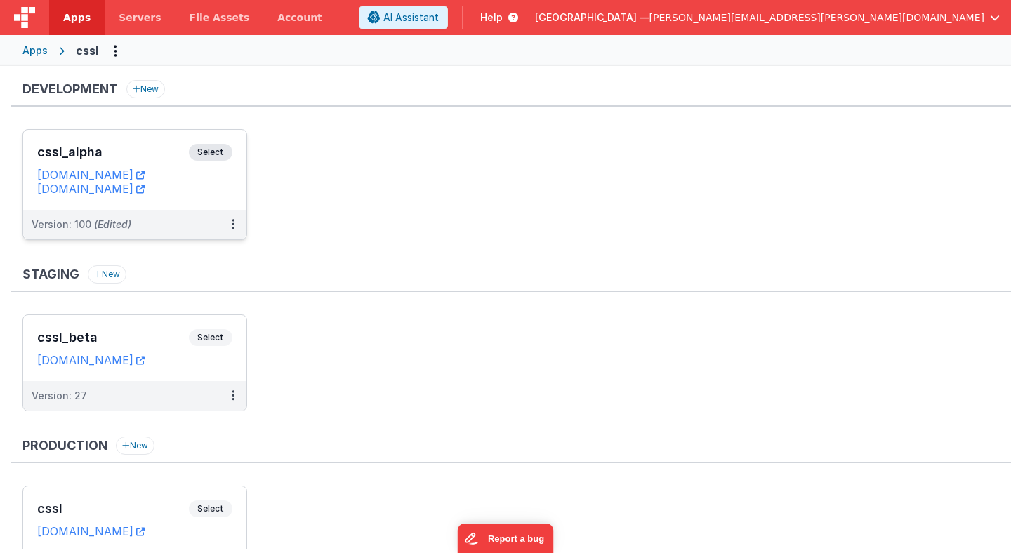
click at [216, 152] on span "Select" at bounding box center [211, 152] width 44 height 17
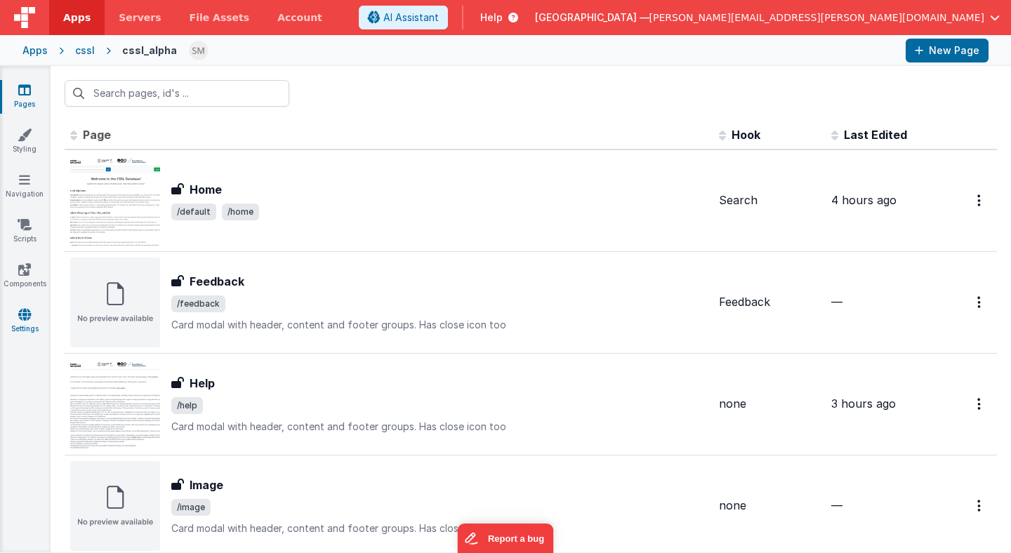
click at [30, 311] on icon at bounding box center [24, 314] width 13 height 14
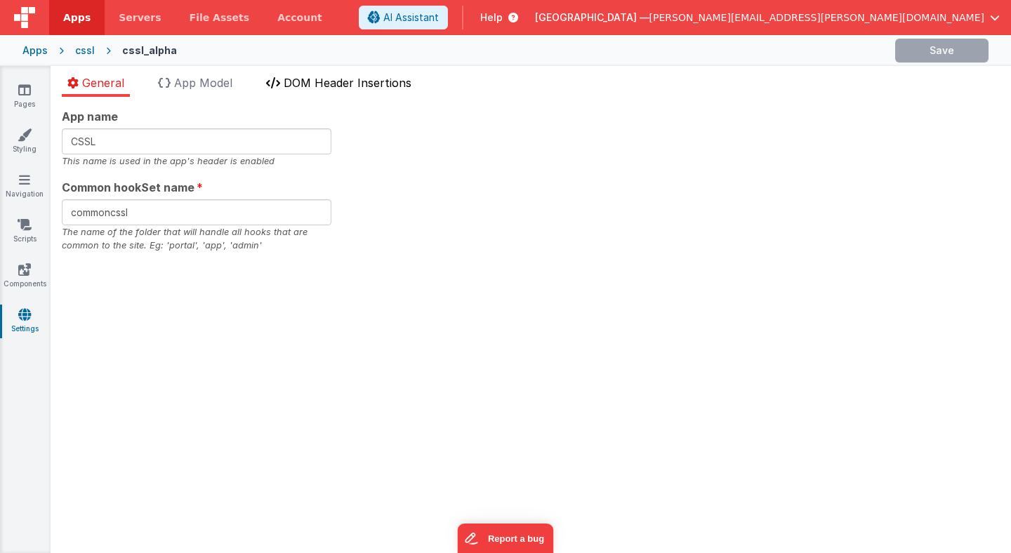
click at [314, 81] on span "DOM Header Insertions" at bounding box center [348, 83] width 128 height 14
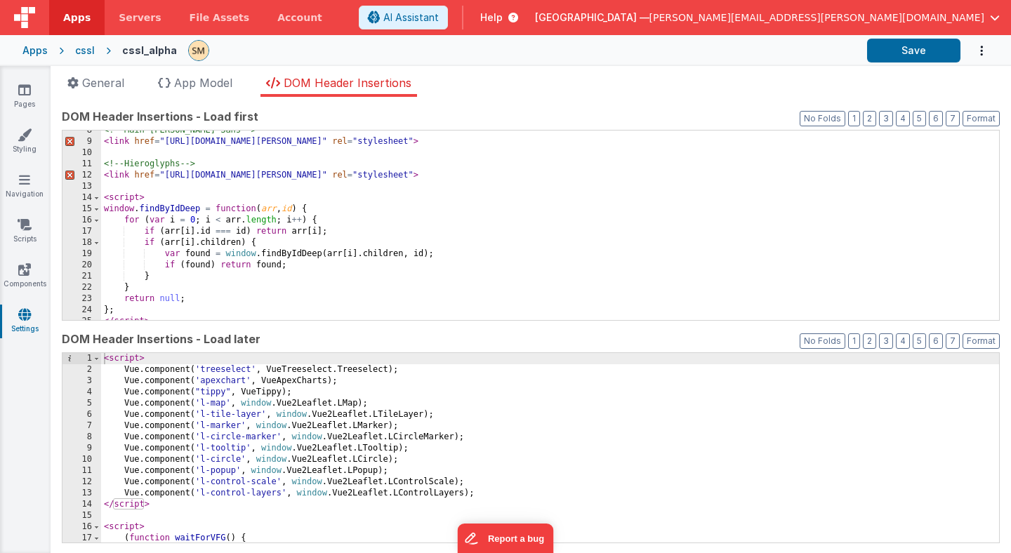
scroll to position [72, 0]
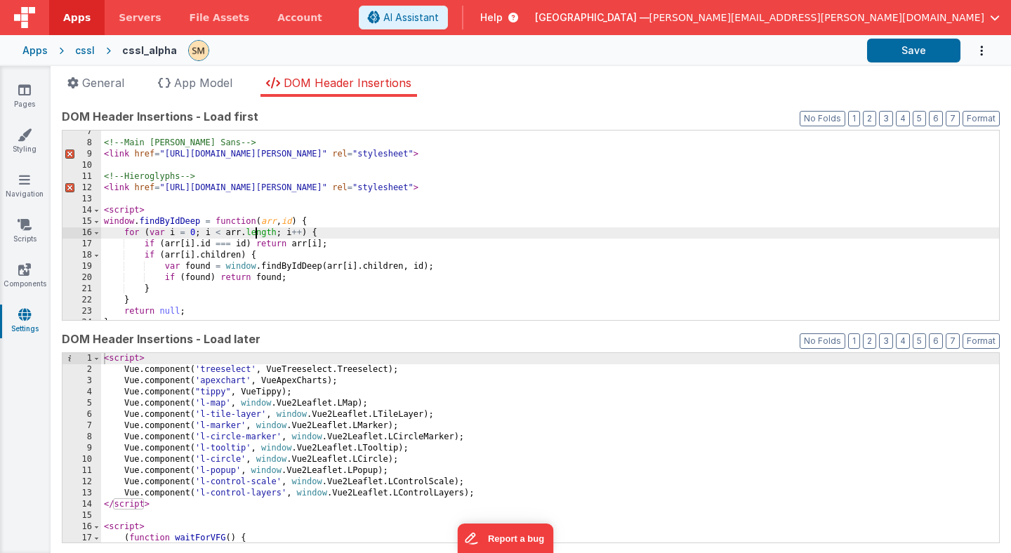
click at [257, 231] on div "<!-- Main Noto Sans --> < link href = "https://fonts.googleapis.com/css2?family…" at bounding box center [550, 232] width 898 height 212
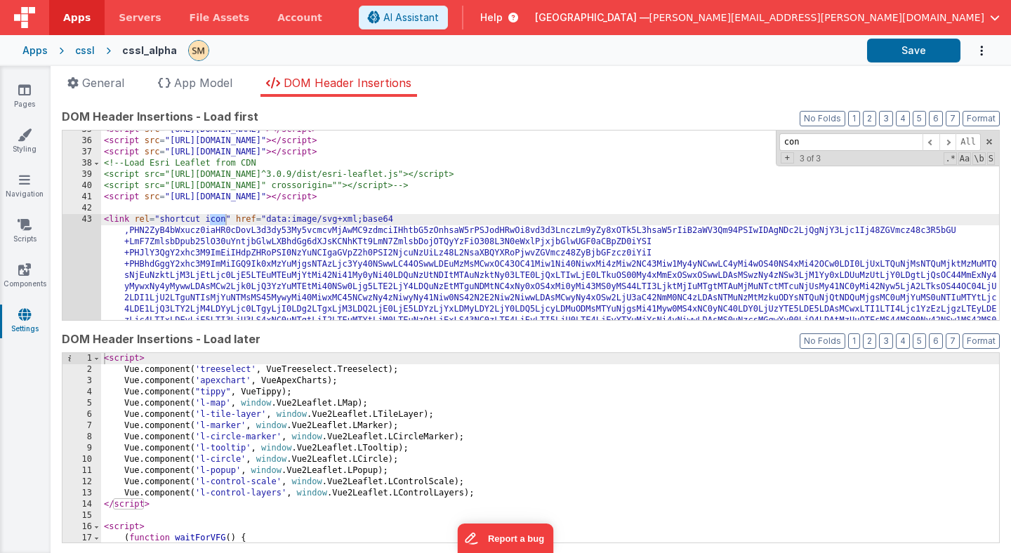
scroll to position [388, 0]
type input "console"
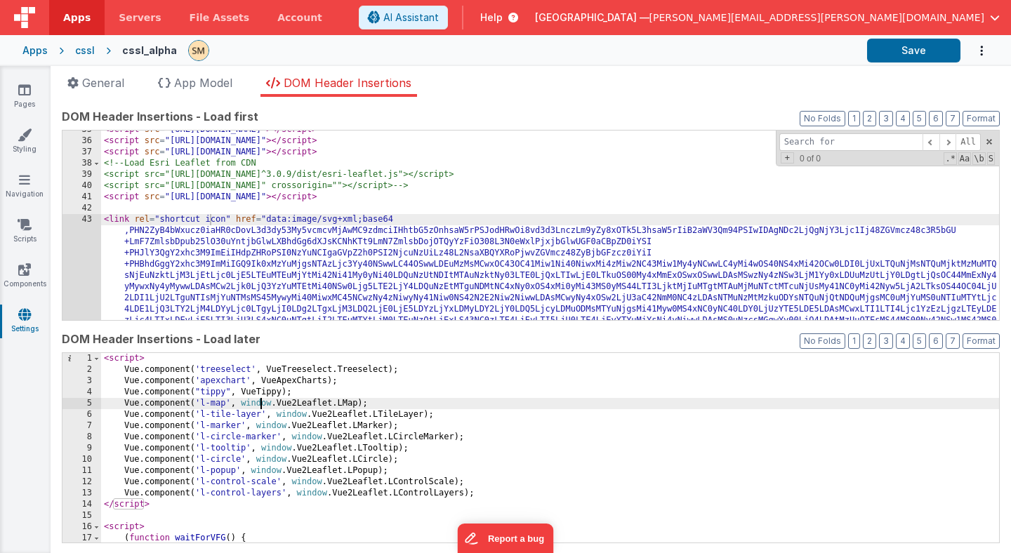
click at [260, 405] on div "< script > Vue . component ( 'treeselect' , VueTreeselect . Treeselect ) ; Vue …" at bounding box center [550, 459] width 898 height 212
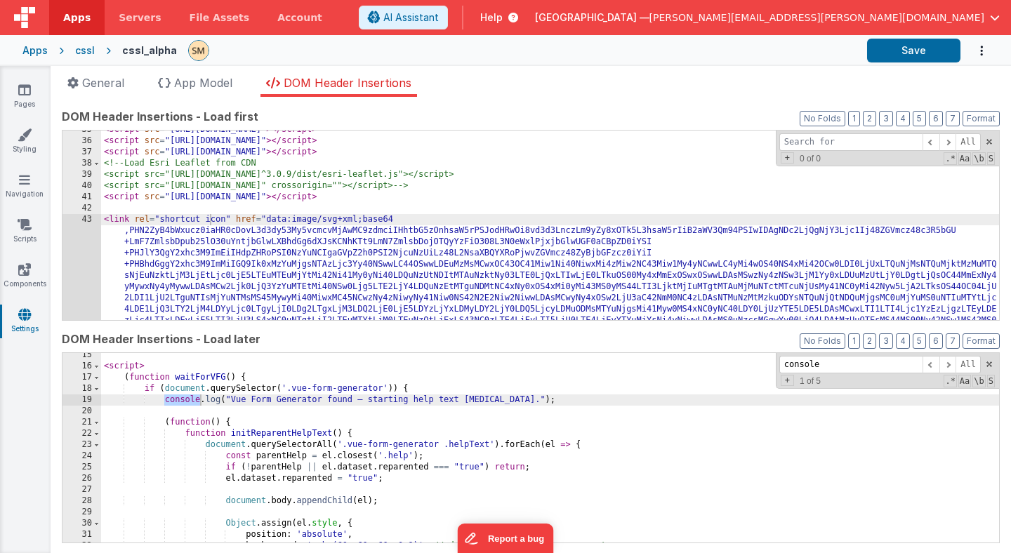
scroll to position [166, 0]
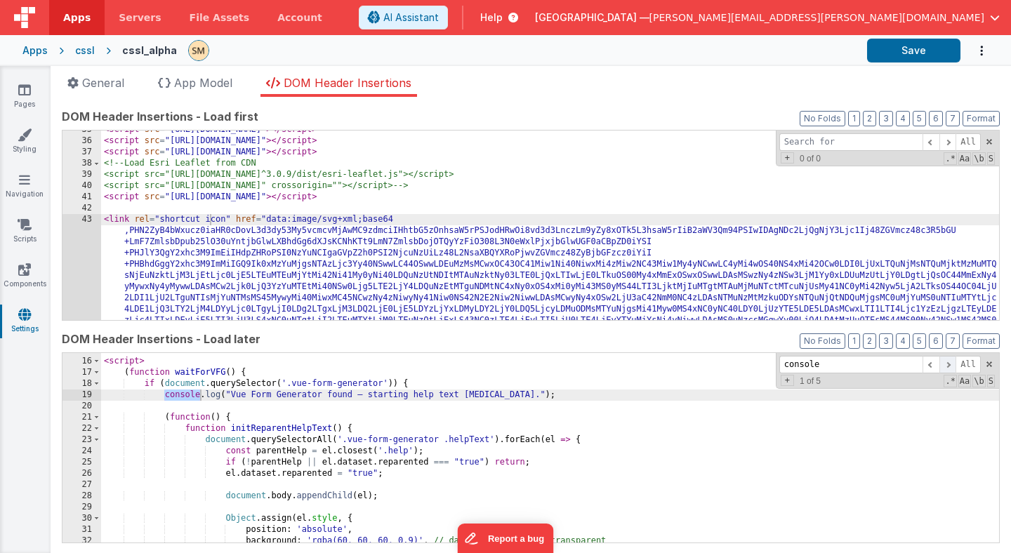
type input "console"
click at [950, 364] on span at bounding box center [947, 365] width 17 height 18
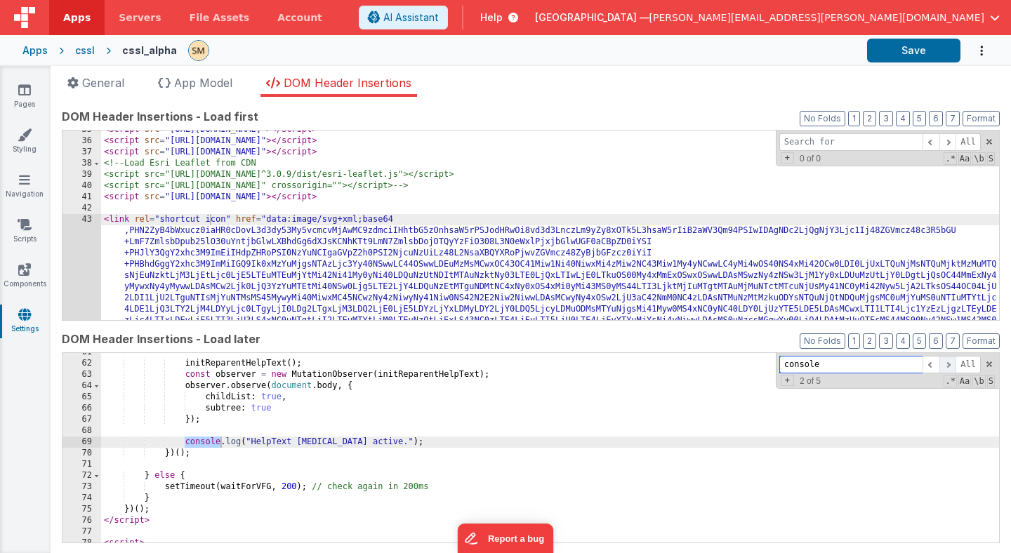
click at [950, 364] on span at bounding box center [947, 365] width 17 height 18
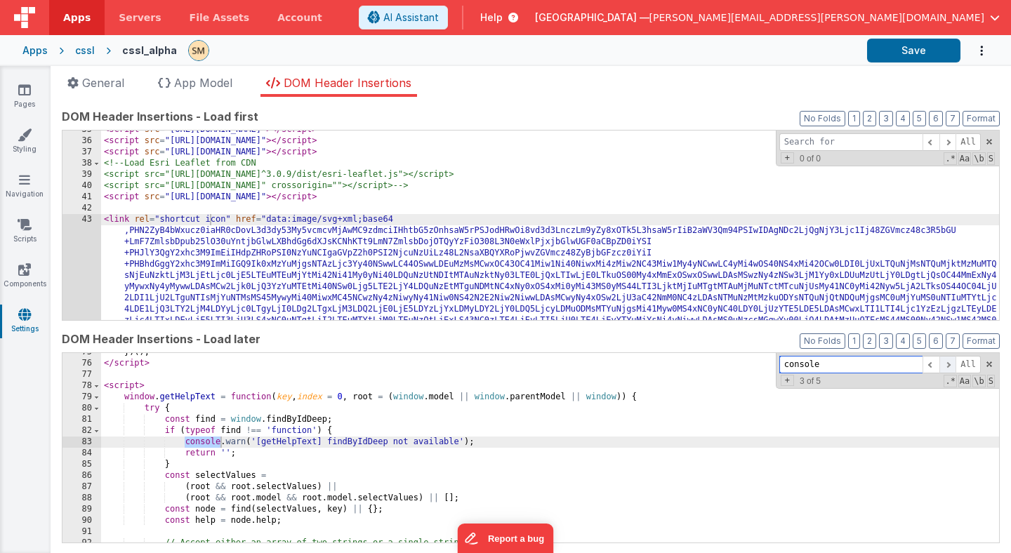
scroll to position [837, 0]
click at [950, 364] on span at bounding box center [947, 365] width 17 height 18
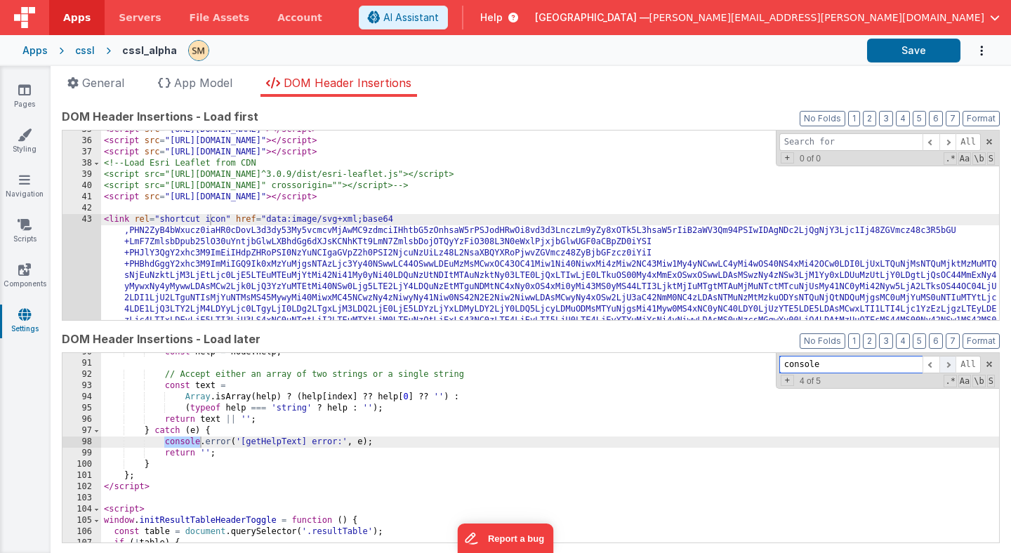
click at [950, 364] on span at bounding box center [947, 365] width 17 height 18
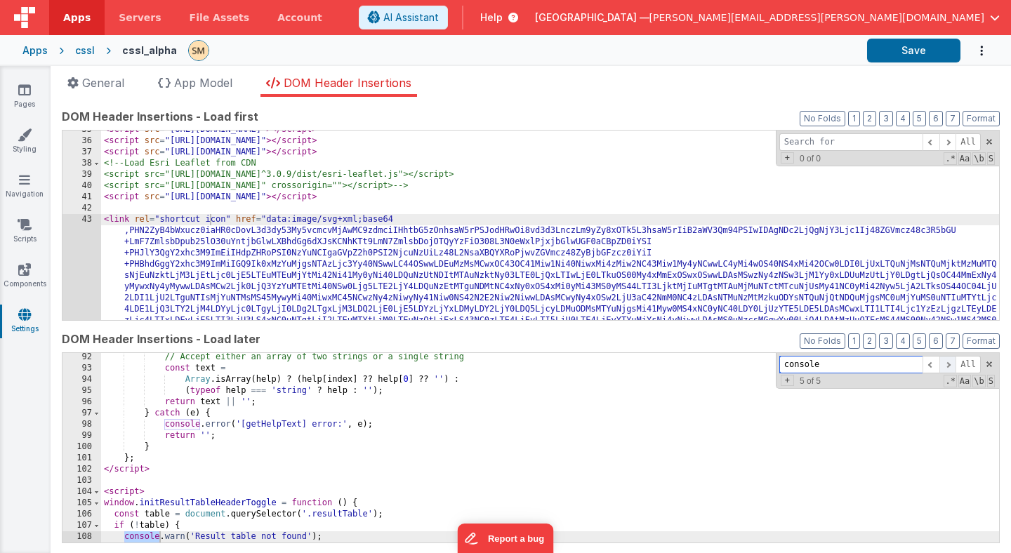
click at [950, 364] on span at bounding box center [947, 365] width 17 height 18
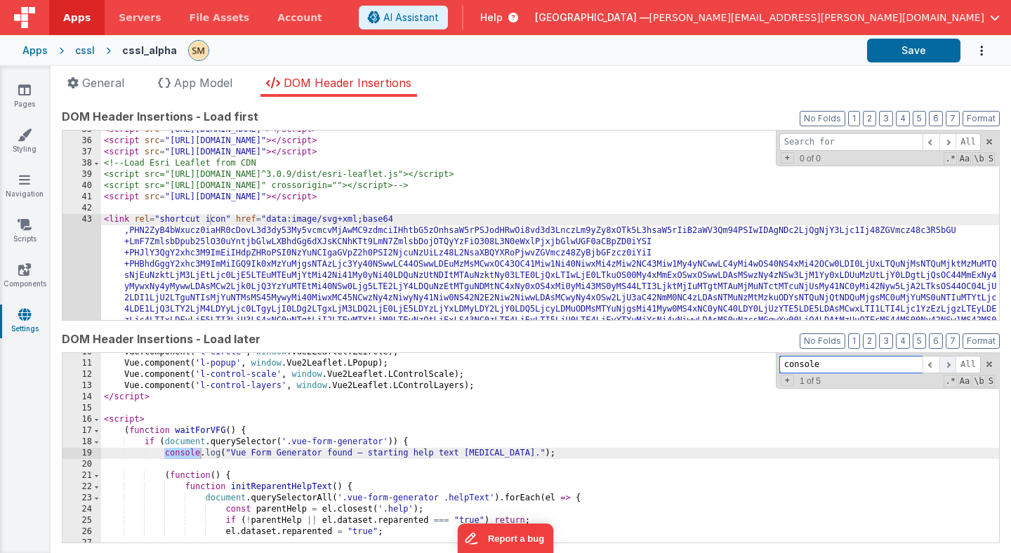
click at [950, 364] on span at bounding box center [947, 365] width 17 height 18
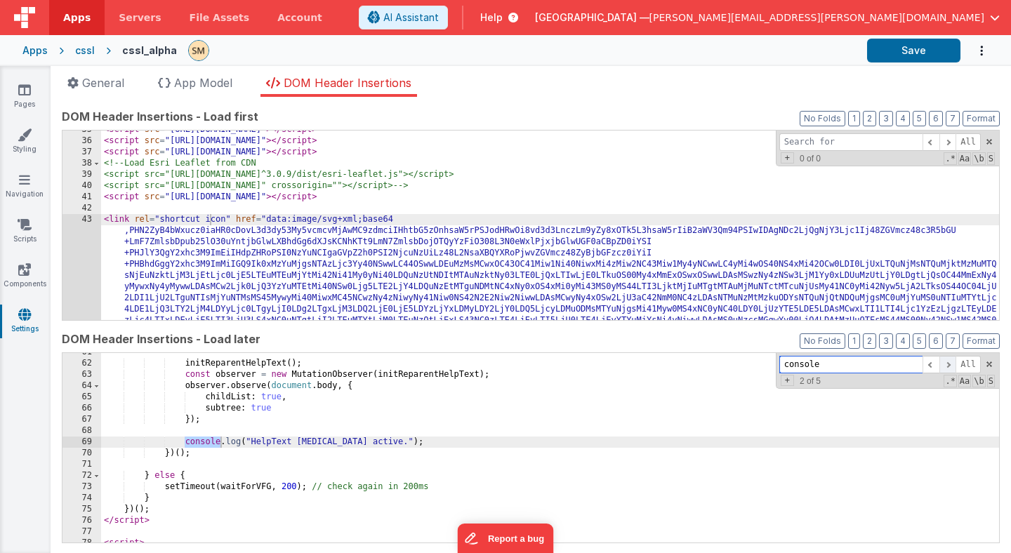
click at [950, 364] on span at bounding box center [947, 365] width 17 height 18
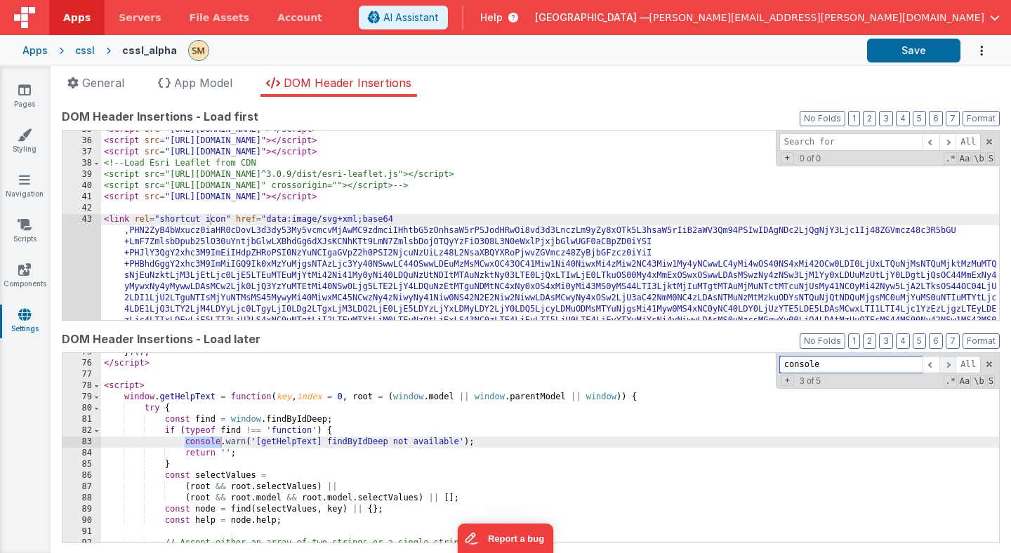
click at [950, 364] on span at bounding box center [947, 365] width 17 height 18
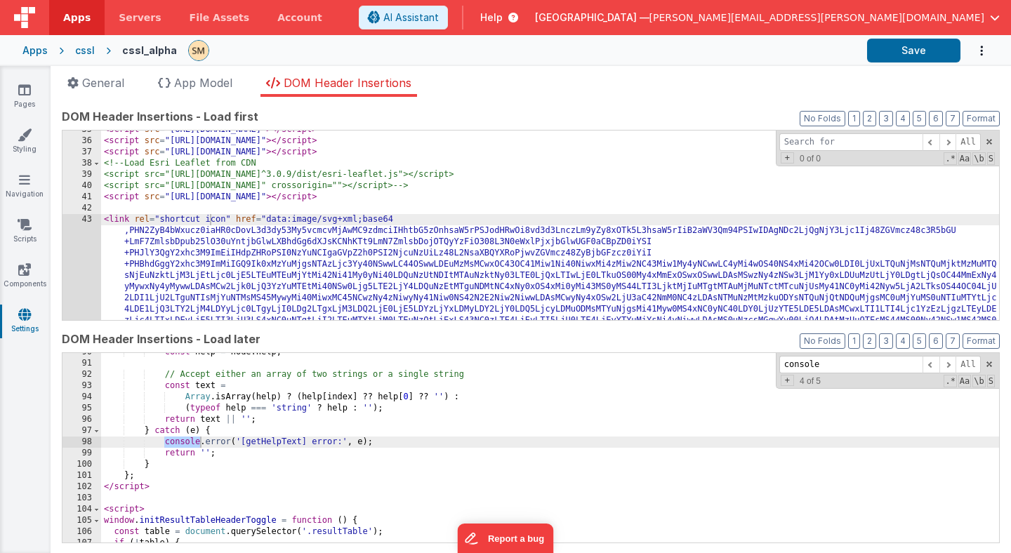
click at [70, 51] on div "Apps cssl cssl_alpha Save" at bounding box center [505, 50] width 1011 height 31
click at [81, 52] on div "cssl" at bounding box center [85, 51] width 20 height 14
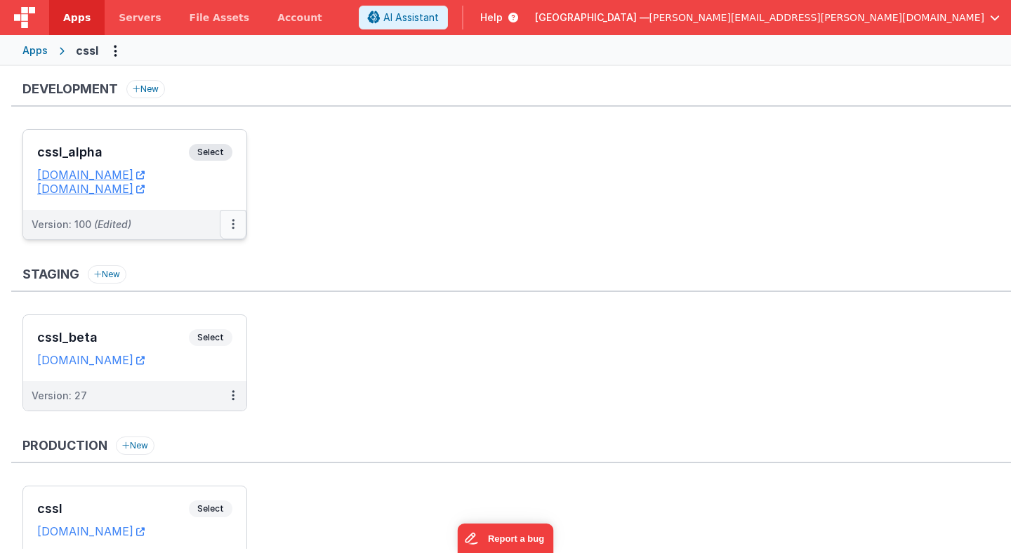
click at [237, 221] on button at bounding box center [233, 224] width 27 height 29
click at [187, 307] on link "Deploy..." at bounding box center [185, 306] width 124 height 25
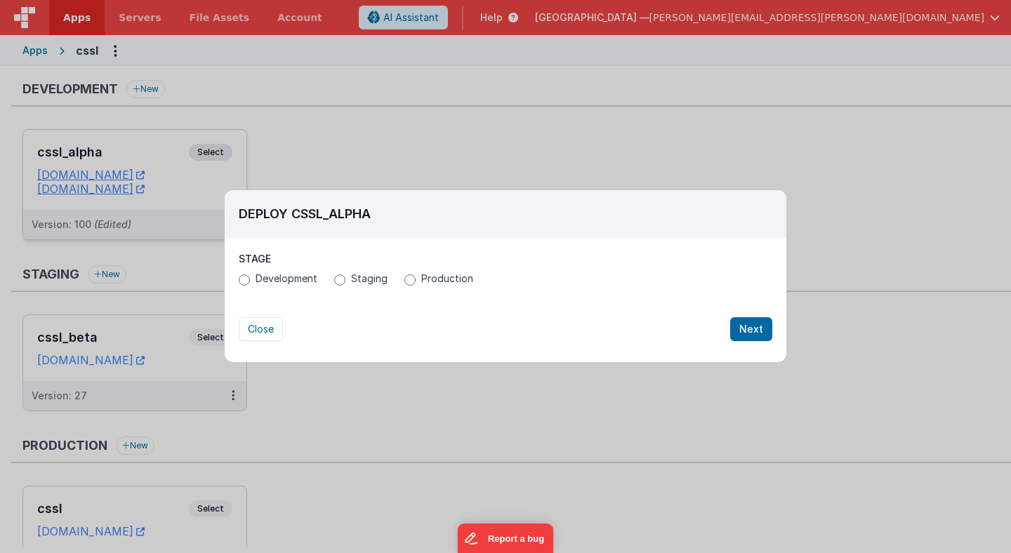
click at [433, 272] on span "Production" at bounding box center [447, 279] width 52 height 14
click at [416, 274] on input "Production" at bounding box center [409, 279] width 11 height 11
radio input "true"
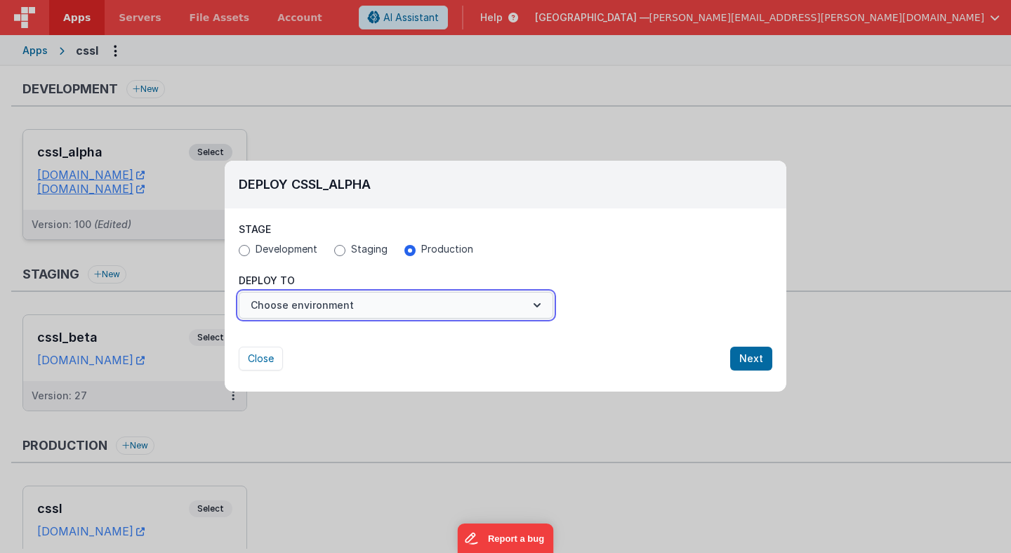
click at [345, 306] on button "Choose environment" at bounding box center [396, 305] width 314 height 27
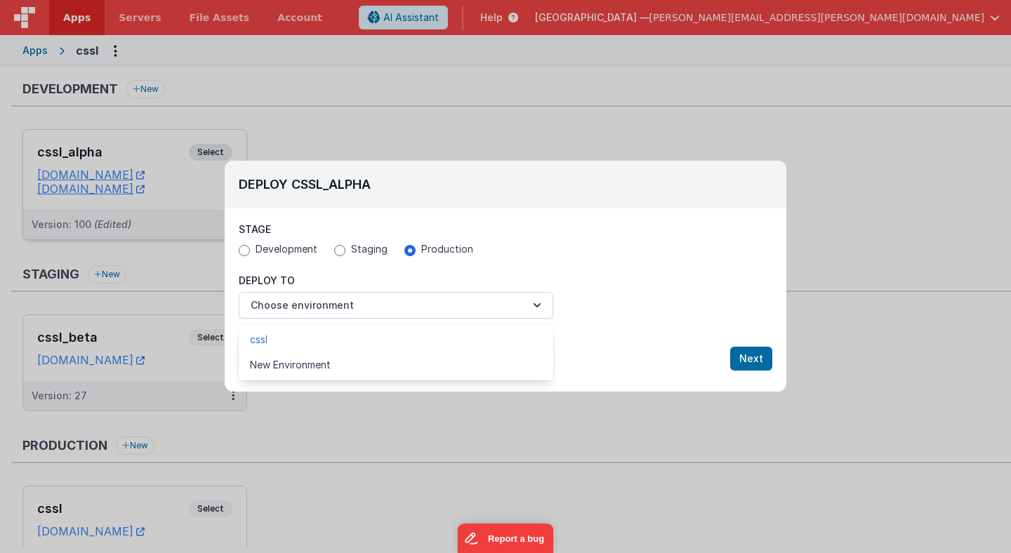
click at [312, 343] on link "cssl" at bounding box center [396, 339] width 314 height 25
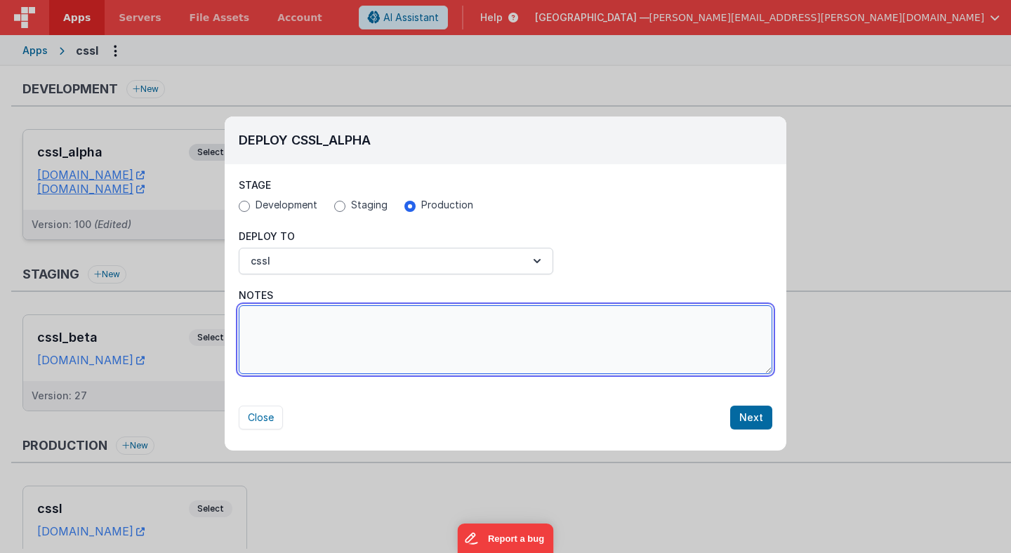
click at [313, 343] on textarea "Notes" at bounding box center [506, 339] width 534 height 69
type textarea "took out unnecessary console.logs..."
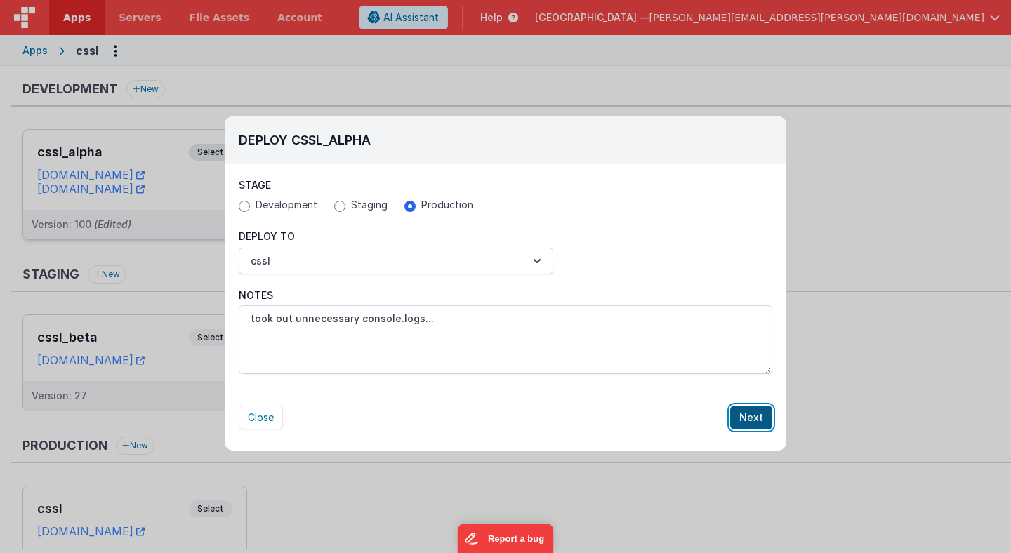
click at [753, 416] on button "Next" at bounding box center [751, 418] width 42 height 24
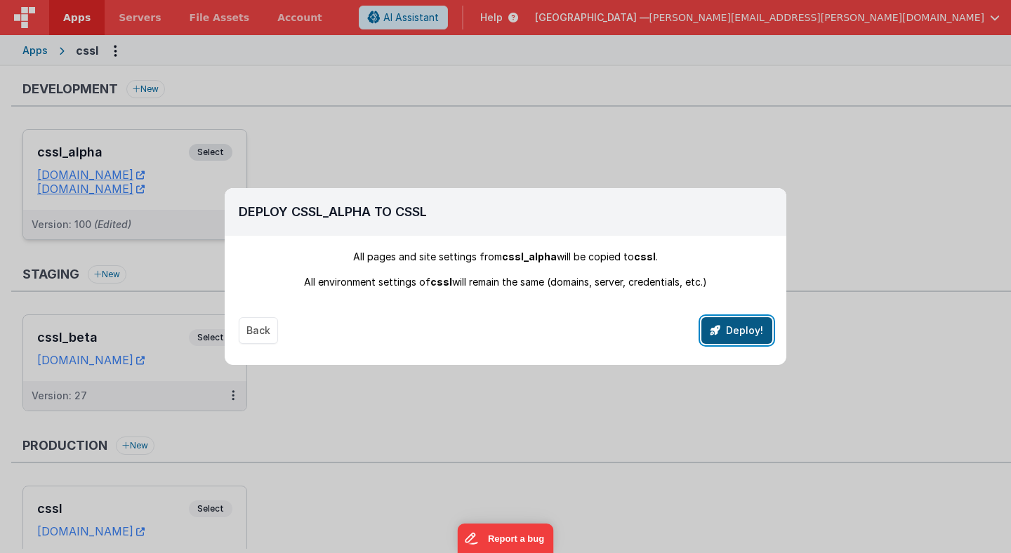
click at [743, 339] on button "Deploy!" at bounding box center [736, 330] width 71 height 27
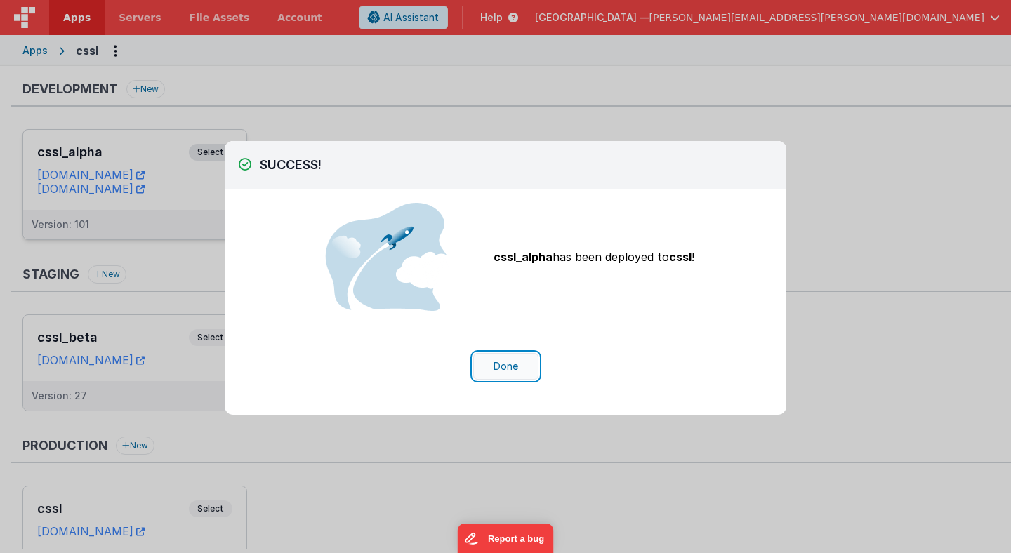
click at [508, 371] on button "Done" at bounding box center [505, 366] width 65 height 27
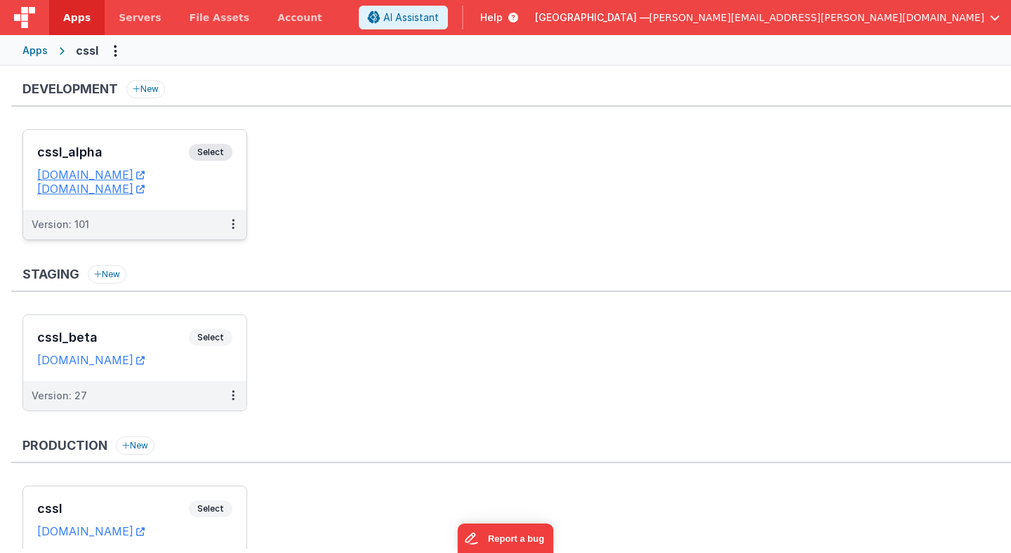
click at [350, 293] on div "Staging New cssl_beta Select URLs csslstaging.fmbetterforms.com Version: 27" at bounding box center [511, 345] width 1000 height 160
click at [232, 224] on icon at bounding box center [233, 224] width 3 height 1
click at [330, 245] on div at bounding box center [505, 276] width 1011 height 553
click at [233, 225] on icon at bounding box center [233, 224] width 3 height 1
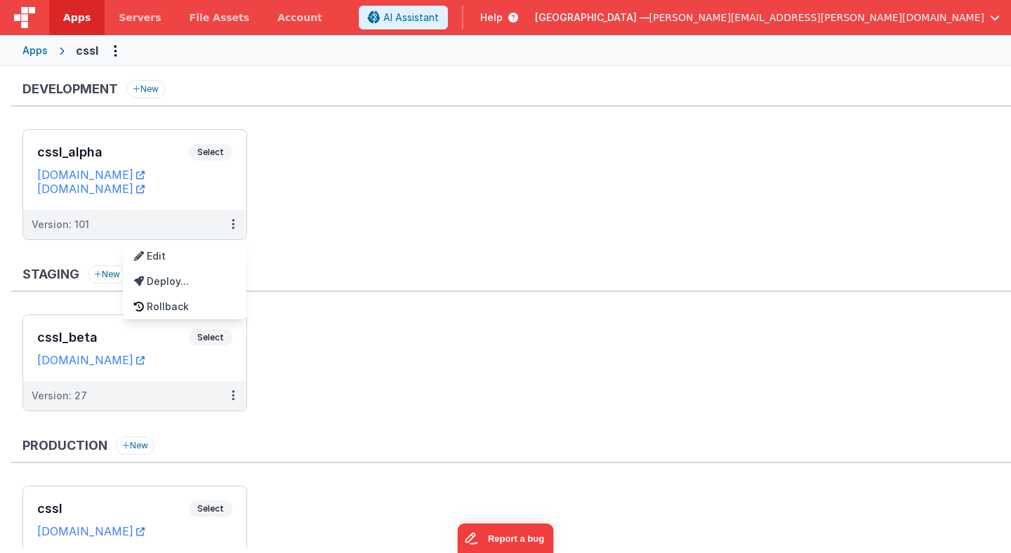
click at [297, 322] on div at bounding box center [505, 276] width 1011 height 553
click at [234, 396] on icon at bounding box center [233, 395] width 3 height 1
click at [291, 413] on div at bounding box center [505, 276] width 1011 height 553
click at [220, 150] on span "Select" at bounding box center [211, 152] width 44 height 17
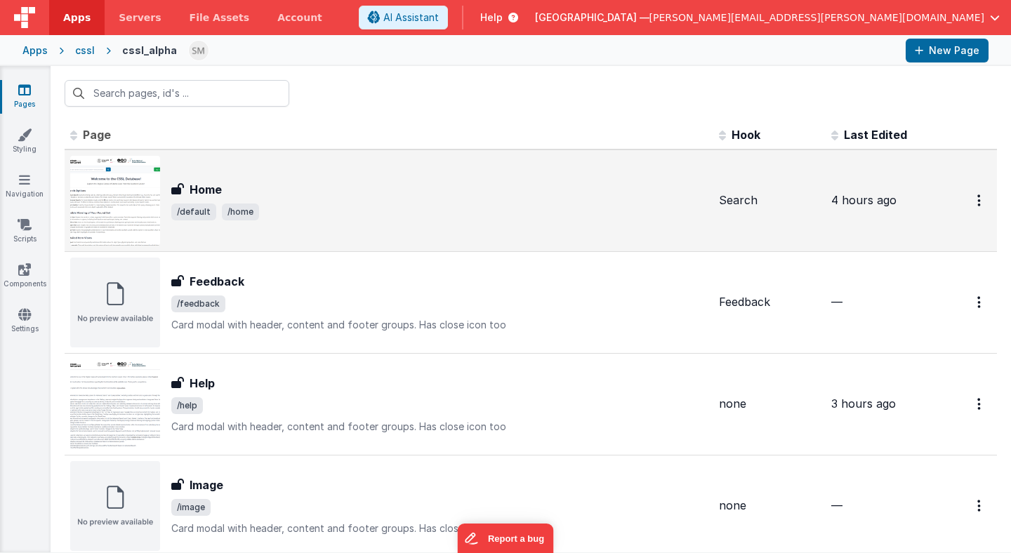
click at [239, 178] on div "Home Home /default /home" at bounding box center [388, 201] width 637 height 90
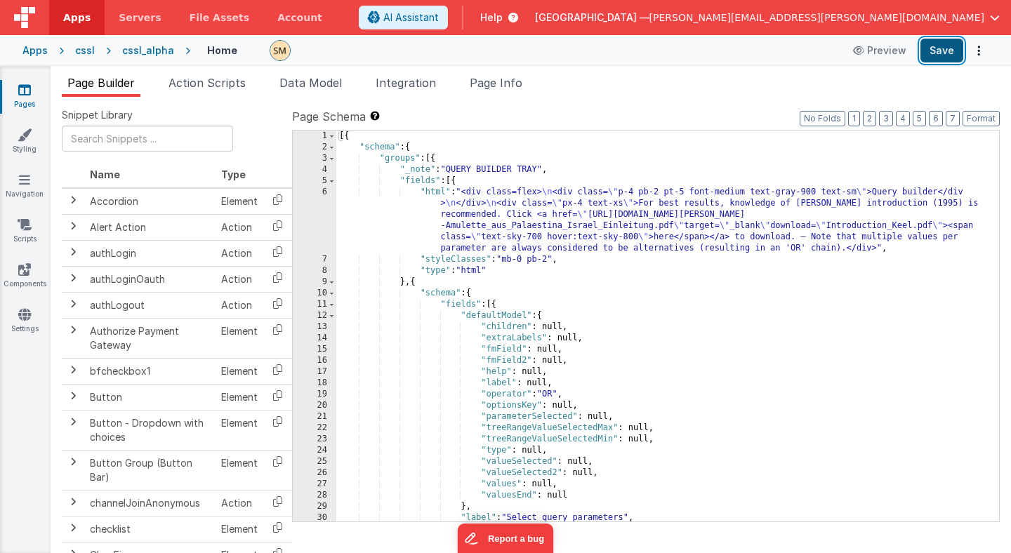
click at [946, 52] on button "Save" at bounding box center [941, 51] width 43 height 24
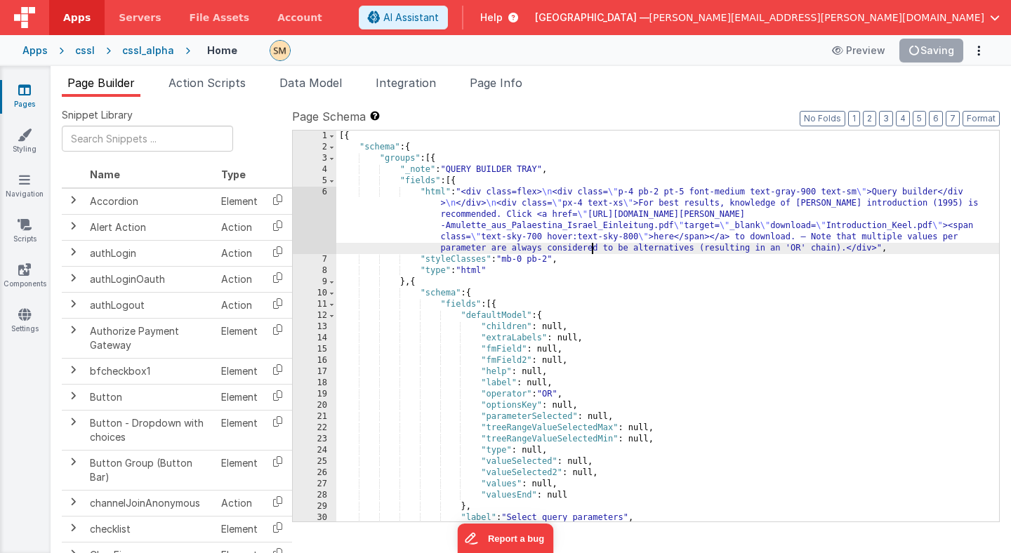
click at [590, 246] on div "[{ "schema" : { "groups" : [{ "_note" : "QUERY BUILDER TRAY" , "fields" : [{ "h…" at bounding box center [667, 337] width 663 height 413
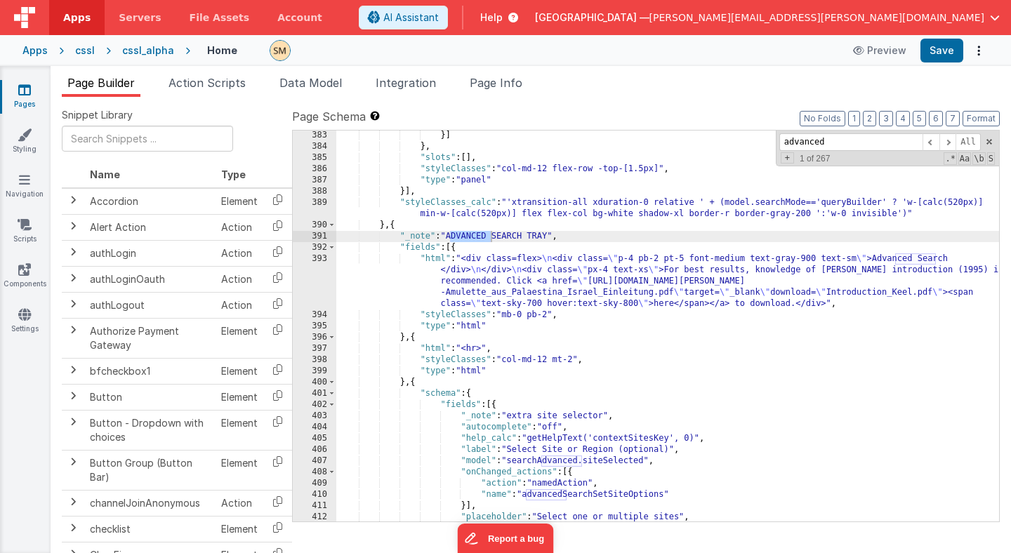
scroll to position [4461, 0]
type input "advanced"
click at [332, 247] on span at bounding box center [332, 247] width 8 height 11
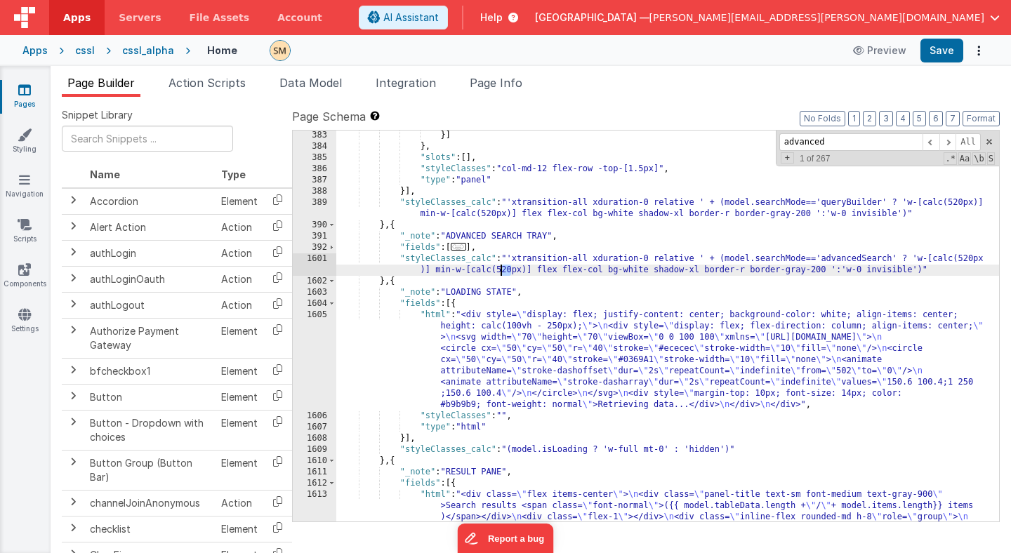
drag, startPoint x: 510, startPoint y: 269, endPoint x: 503, endPoint y: 270, distance: 7.1
click at [503, 270] on div "}] } , "slots" : [ ] , "styleClasses" : "col-md-12 flex-row -top-[1.5px]" , "ty…" at bounding box center [667, 449] width 663 height 638
click at [951, 53] on button "Save" at bounding box center [941, 51] width 43 height 24
drag, startPoint x: 435, startPoint y: 271, endPoint x: 677, endPoint y: 271, distance: 242.2
click at [677, 271] on div "}] } , "slots" : [ ] , "styleClasses" : "col-md-12 flex-row -top-[1.5px]" , "ty…" at bounding box center [667, 449] width 663 height 638
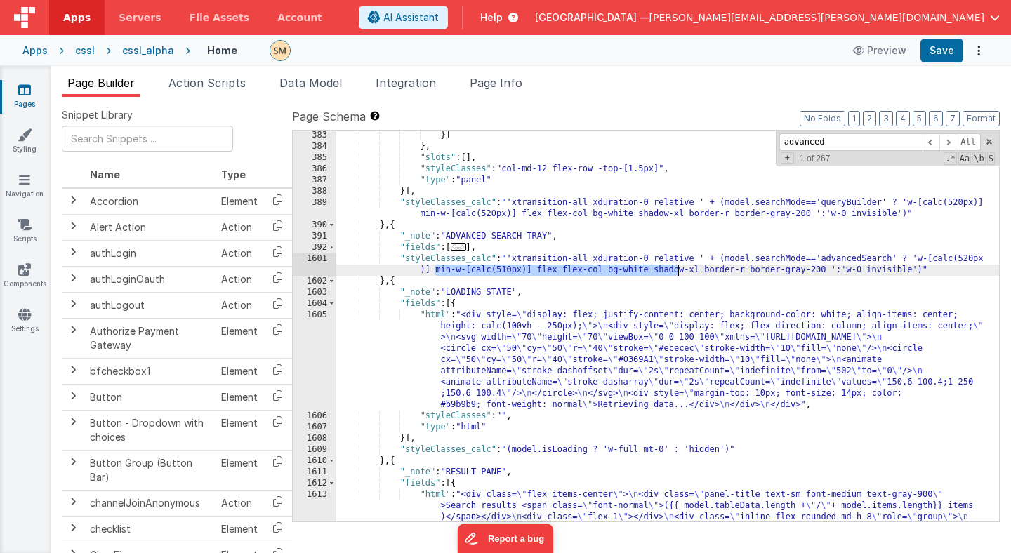
click at [515, 275] on div "}] } , "slots" : [ ] , "styleClasses" : "col-md-12 flex-row -top-[1.5px]" , "ty…" at bounding box center [667, 449] width 663 height 638
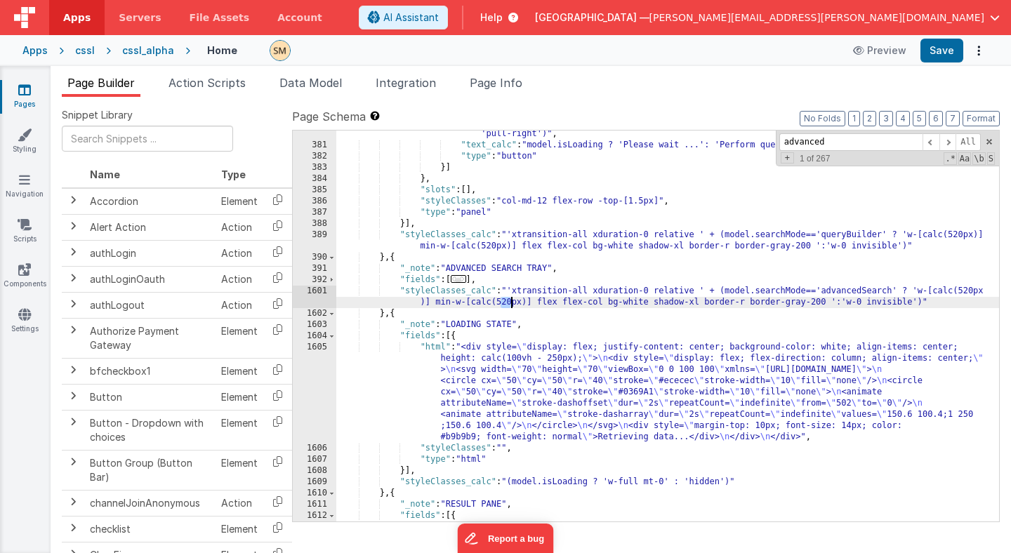
scroll to position [5686, 0]
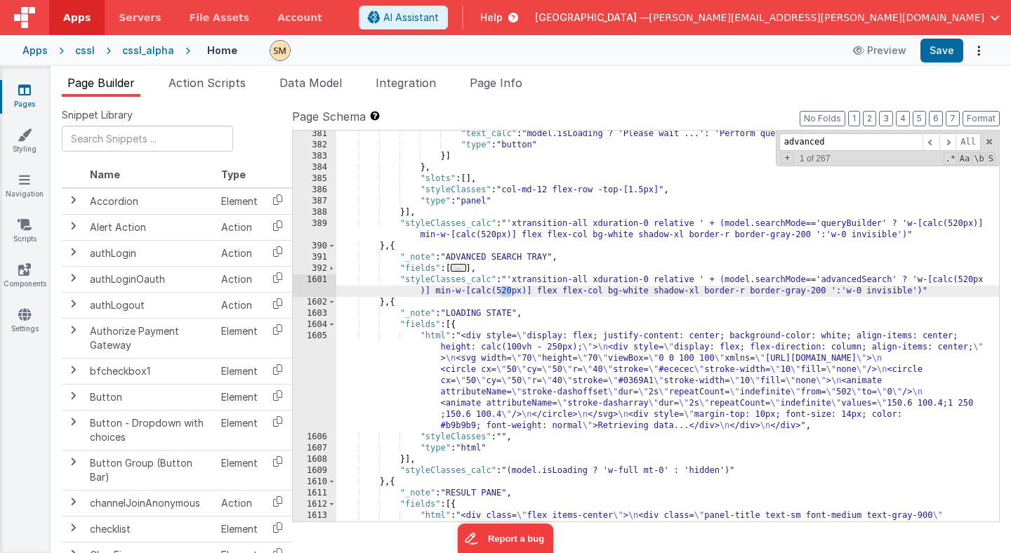
click at [436, 292] on div ""text_calc" : "model.isLoading ? 'Please wait ...': 'Perform query...'" , "type…" at bounding box center [667, 447] width 663 height 638
click at [537, 293] on div ""text_calc" : "model.isLoading ? 'Please wait ...': 'Perform query...'" , "type…" at bounding box center [667, 447] width 663 height 638
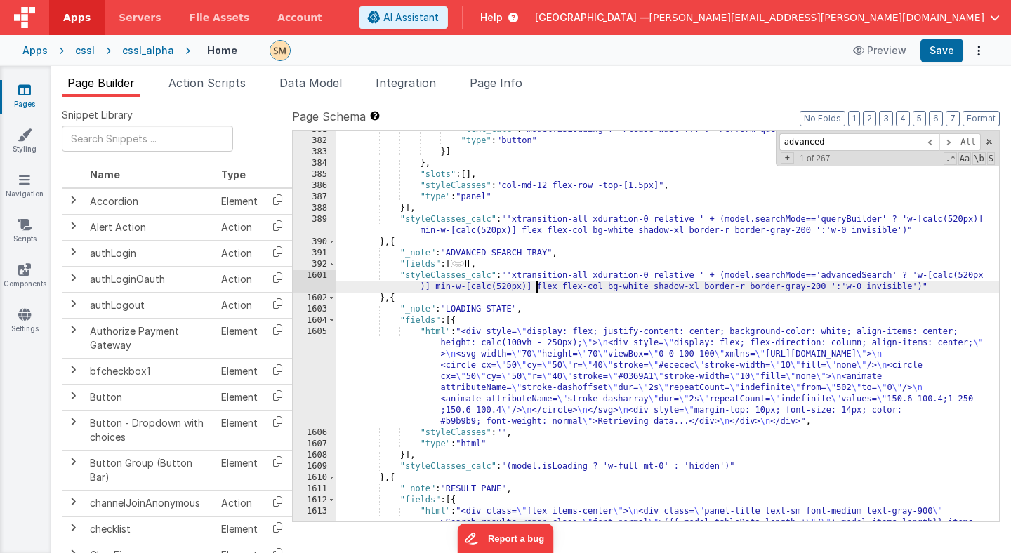
scroll to position [5690, 0]
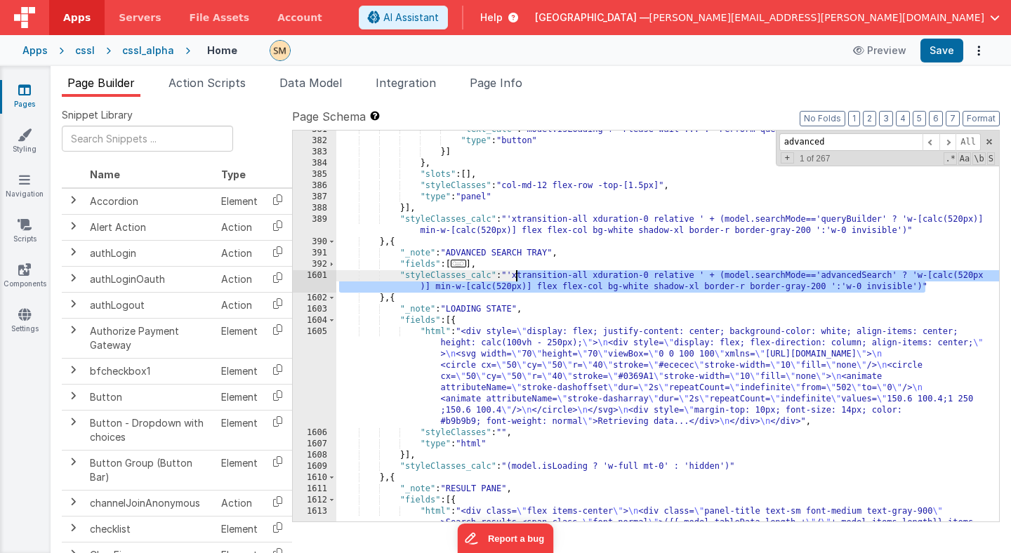
drag, startPoint x: 923, startPoint y: 288, endPoint x: 516, endPoint y: 279, distance: 407.3
click at [516, 279] on div ""text_calc" : "model.isLoading ? 'Please wait ...': 'Perform query...'" , "type…" at bounding box center [667, 443] width 663 height 638
drag, startPoint x: 509, startPoint y: 276, endPoint x: 797, endPoint y: 286, distance: 288.7
click at [798, 286] on div ""text_calc" : "model.isLoading ? 'Please wait ...': 'Perform query...'" , "type…" at bounding box center [667, 443] width 663 height 638
drag, startPoint x: 506, startPoint y: 274, endPoint x: 939, endPoint y: 289, distance: 432.7
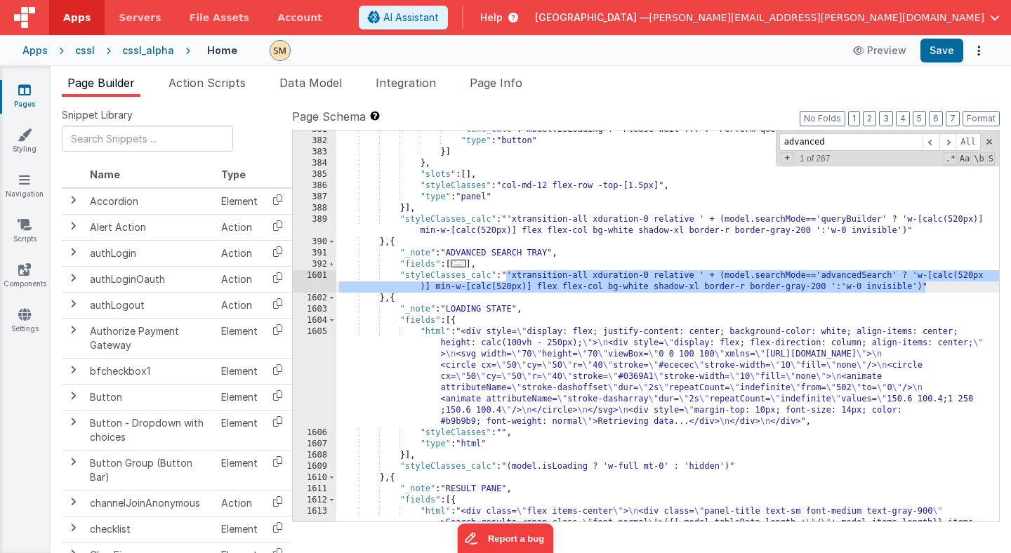
click at [939, 289] on div ""text_calc" : "model.isLoading ? 'Please wait ...': 'Perform query...'" , "type…" at bounding box center [667, 443] width 663 height 638
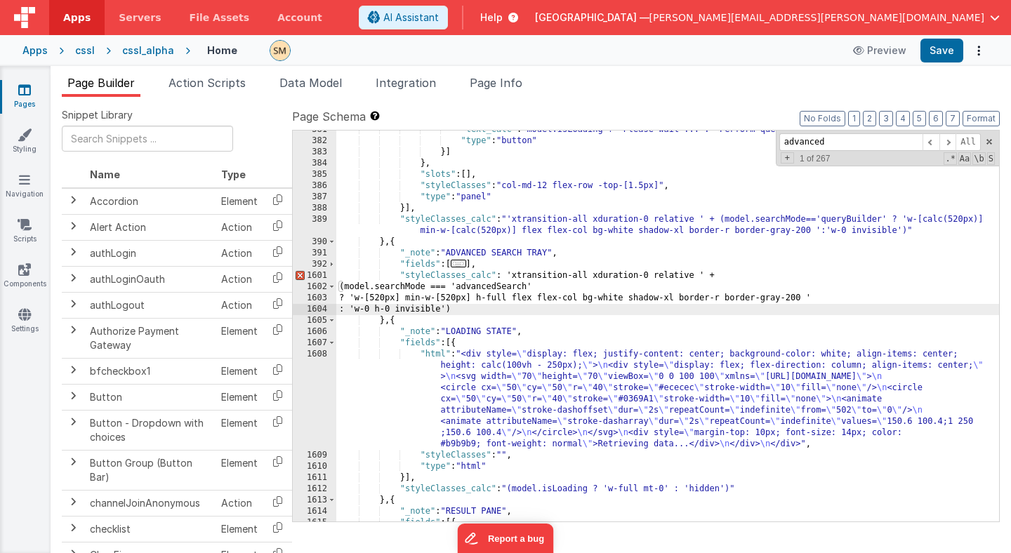
click at [338, 286] on div ""text_calc" : "model.isLoading ? 'Please wait ...': 'Perform query...'" , "type…" at bounding box center [667, 330] width 663 height 413
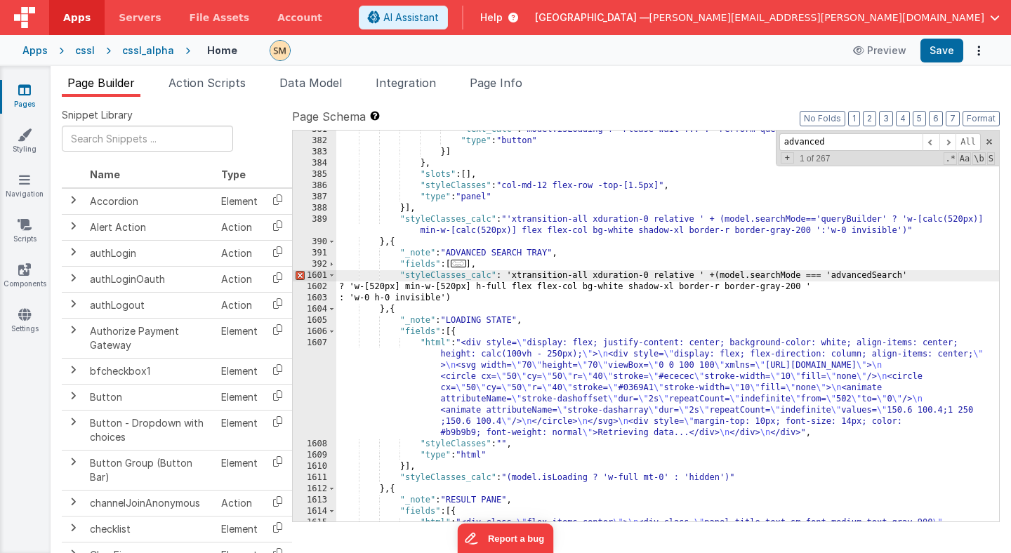
click at [338, 286] on div ""text_calc" : "model.isLoading ? 'Please wait ...': 'Perform query...'" , "type…" at bounding box center [667, 443] width 663 height 638
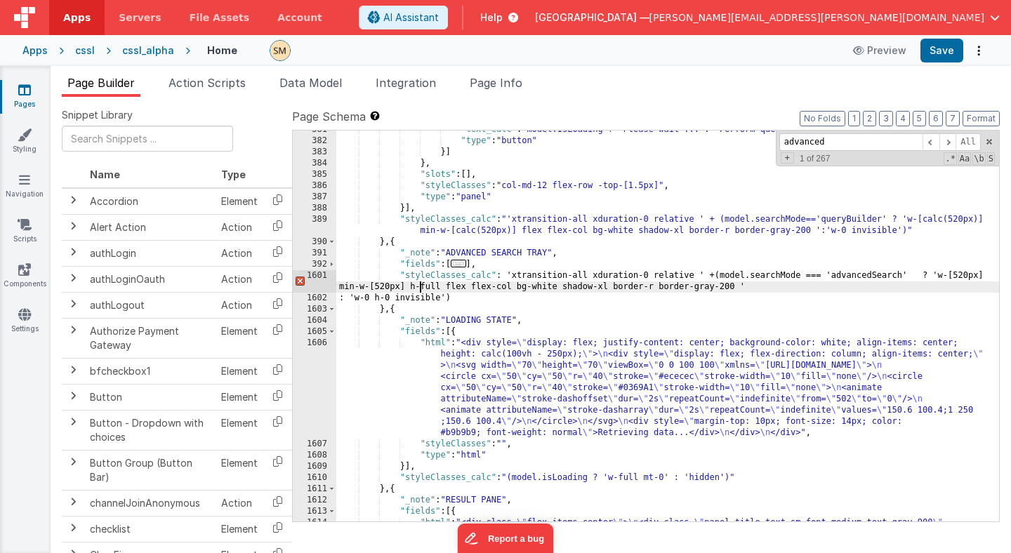
click at [338, 287] on div ""text_calc" : "model.isLoading ? 'Please wait ...': 'Perform query...'" , "type…" at bounding box center [667, 443] width 663 height 638
click at [341, 300] on div ""text_calc" : "model.isLoading ? 'Please wait ...': 'Perform query...'" , "type…" at bounding box center [667, 443] width 663 height 638
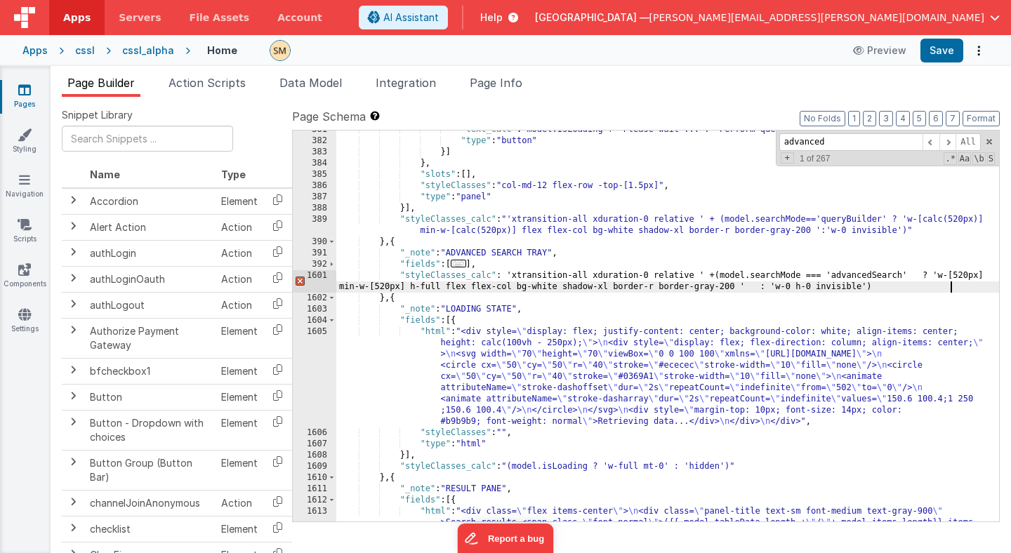
click at [960, 287] on div ""text_calc" : "model.isLoading ? 'Please wait ...': 'Perform query...'" , "type…" at bounding box center [667, 443] width 663 height 638
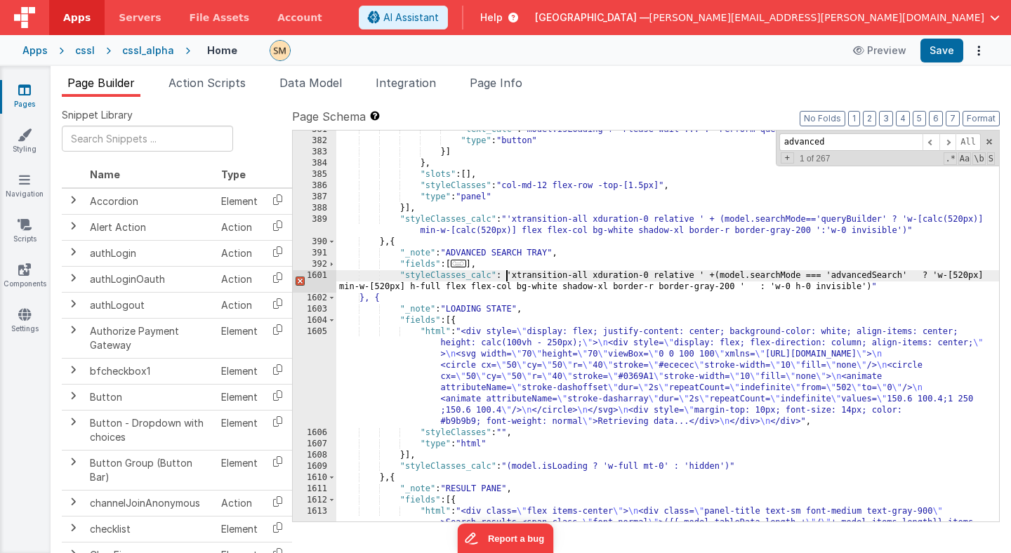
click at [505, 278] on div ""text_calc" : "model.isLoading ? 'Please wait ...': 'Perform query...'" , "type…" at bounding box center [667, 443] width 663 height 638
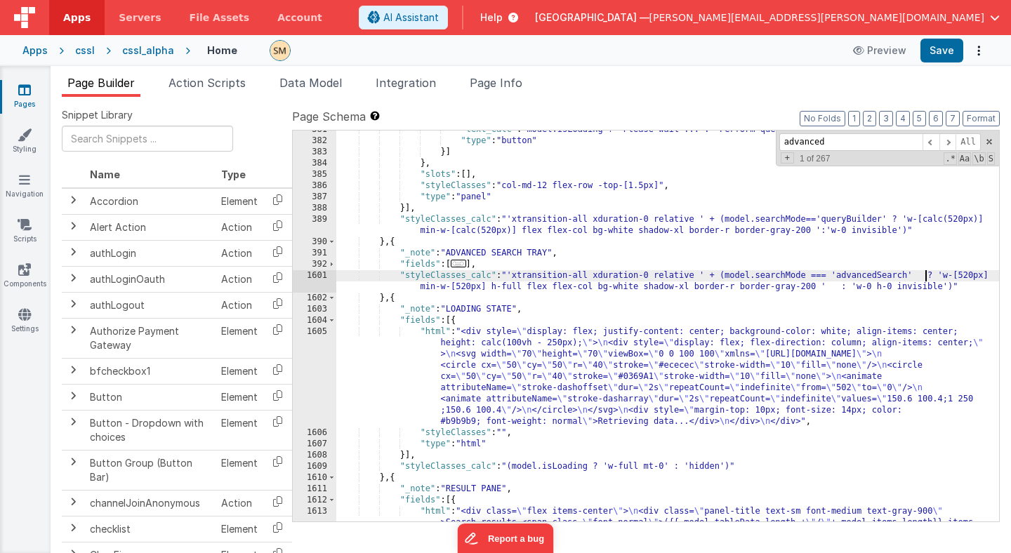
click at [927, 277] on div ""text_calc" : "model.isLoading ? 'Please wait ...': 'Perform query...'" , "type…" at bounding box center [667, 443] width 663 height 638
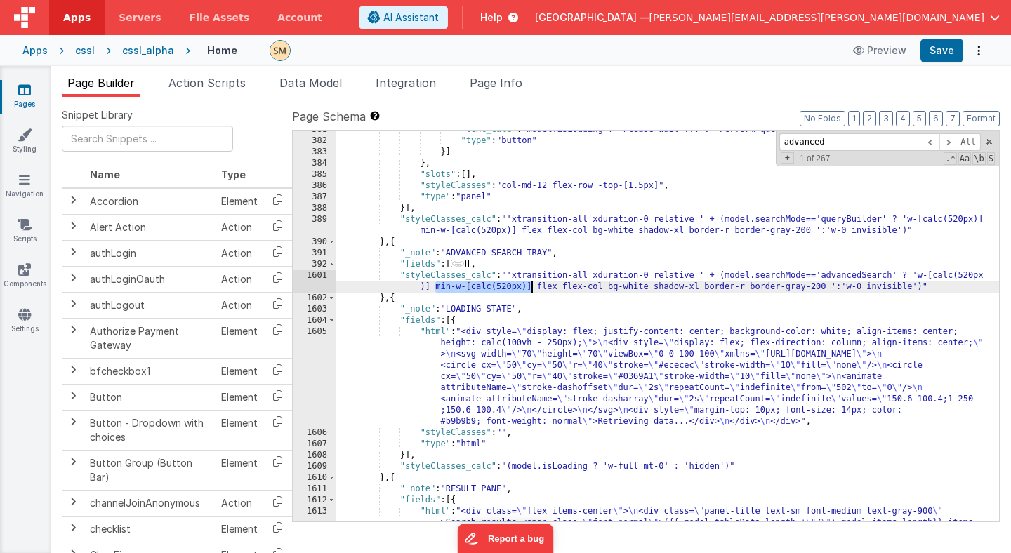
drag, startPoint x: 435, startPoint y: 289, endPoint x: 529, endPoint y: 286, distance: 94.1
click at [529, 286] on div ""text_calc" : "model.isLoading ? 'Please wait ...': 'Perform query...'" , "type…" at bounding box center [667, 443] width 663 height 638
click at [508, 288] on div ""text_calc" : "model.isLoading ? 'Please wait ...': 'Perform query...'" , "type…" at bounding box center [667, 443] width 663 height 638
click at [954, 47] on button "Save" at bounding box center [941, 51] width 43 height 24
click at [524, 290] on div ""text_calc" : "model.isLoading ? 'Please wait ...': 'Perform query...'" , "type…" at bounding box center [667, 443] width 663 height 638
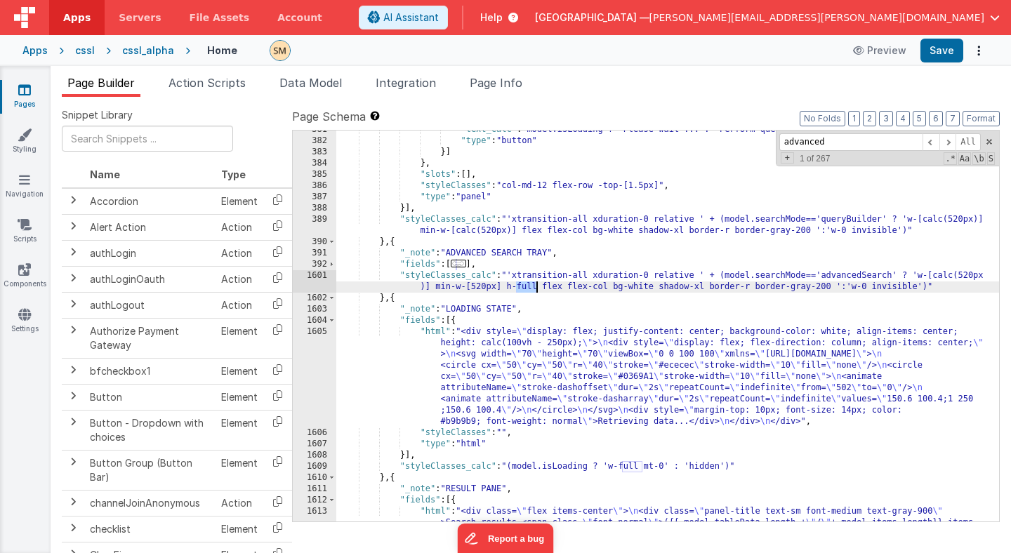
click at [524, 290] on div ""text_calc" : "model.isLoading ? 'Please wait ...': 'Perform query...'" , "type…" at bounding box center [667, 443] width 663 height 638
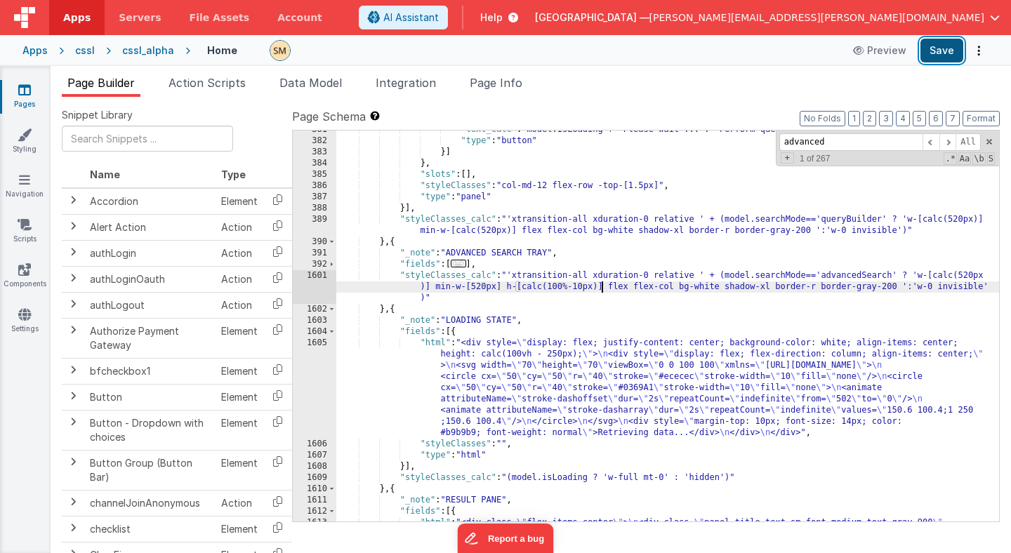
click at [948, 51] on button "Save" at bounding box center [941, 51] width 43 height 24
click at [479, 282] on div ""text_calc" : "model.isLoading ? 'Please wait ...': 'Perform query...'" , "type…" at bounding box center [667, 443] width 663 height 638
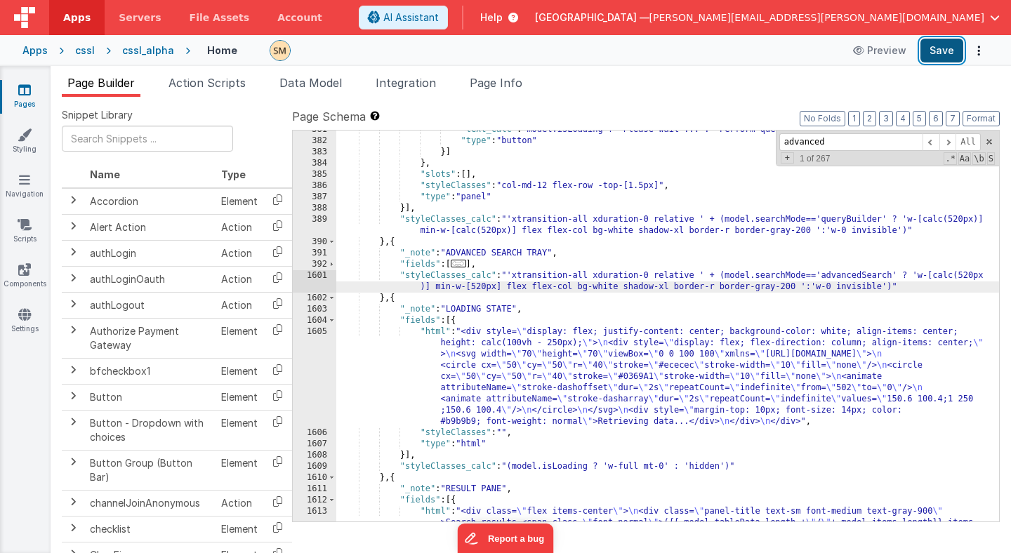
click at [938, 51] on button "Save" at bounding box center [941, 51] width 43 height 24
click at [425, 276] on div ""text_calc" : "model.isLoading ? 'Please wait ...': 'Perform query...'" , "type…" at bounding box center [667, 443] width 663 height 638
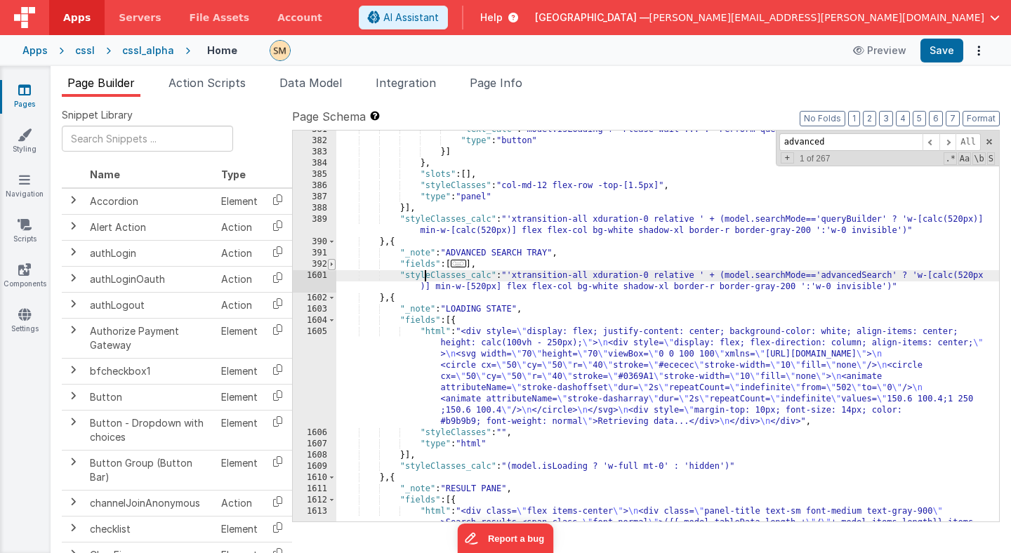
click at [329, 267] on span at bounding box center [332, 264] width 8 height 11
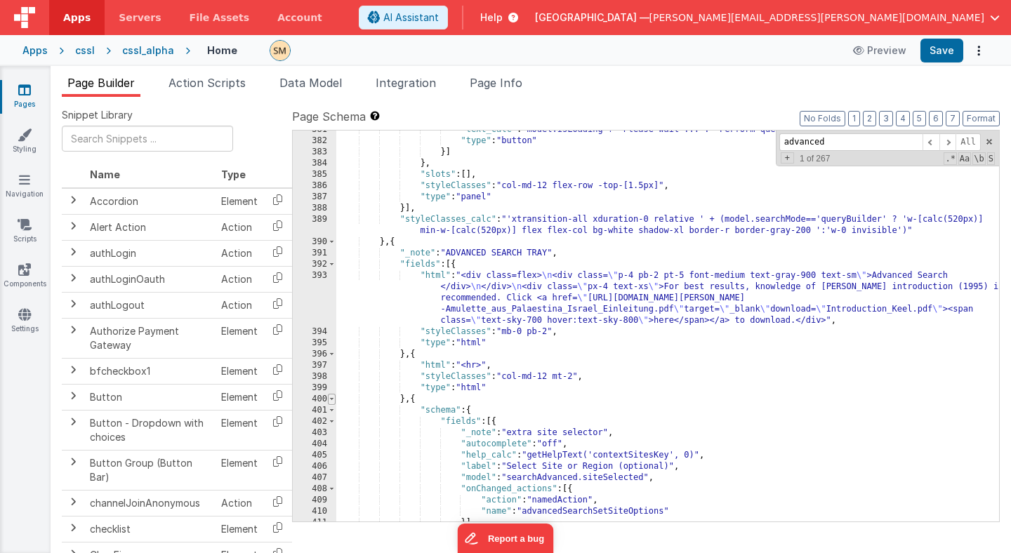
click at [331, 398] on span at bounding box center [332, 399] width 8 height 11
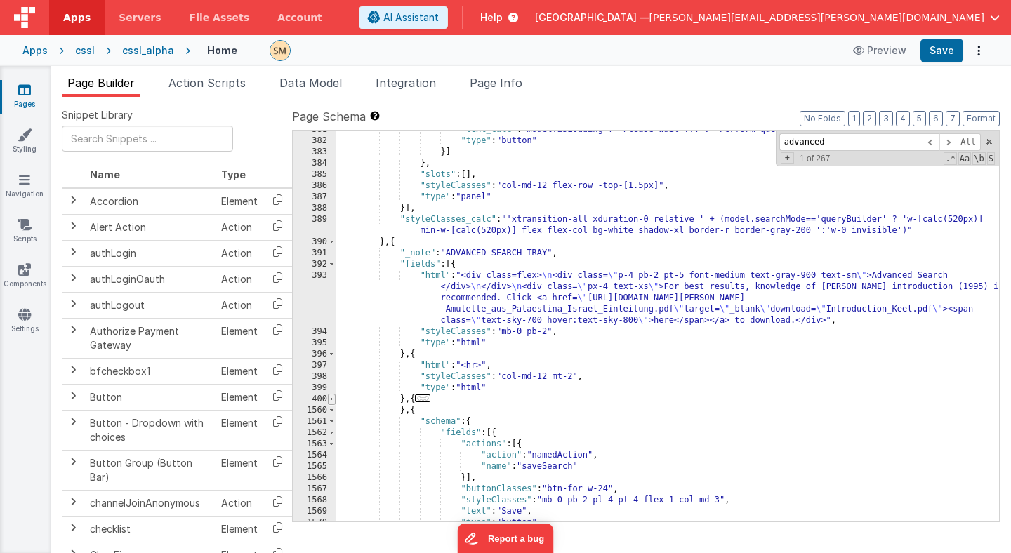
click at [331, 398] on span at bounding box center [332, 399] width 8 height 11
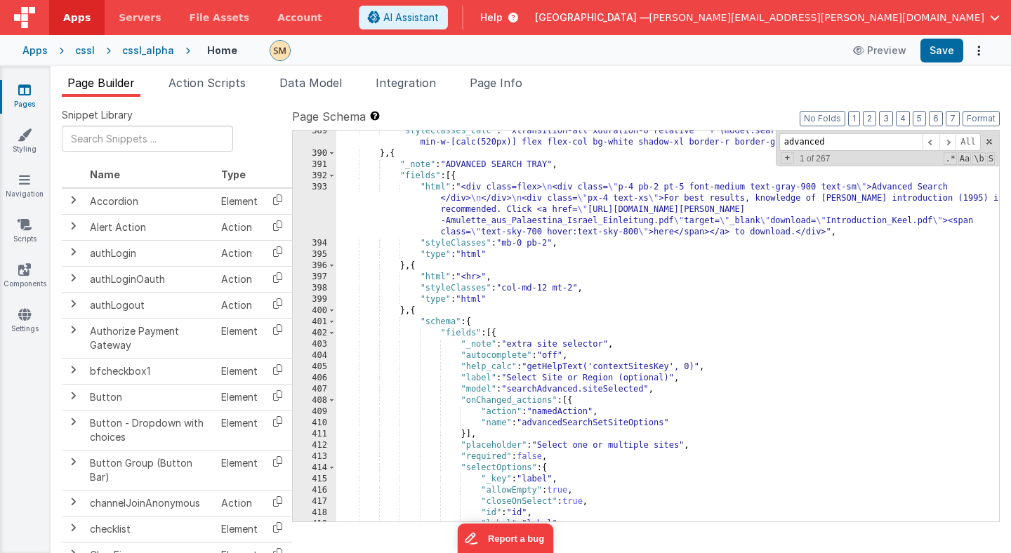
scroll to position [4522, 0]
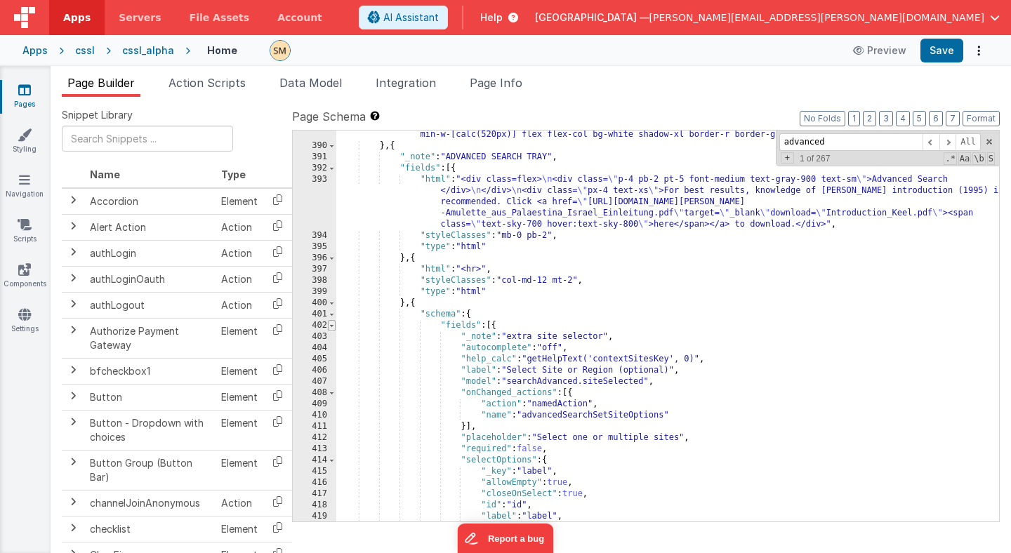
click at [330, 325] on span at bounding box center [332, 325] width 8 height 11
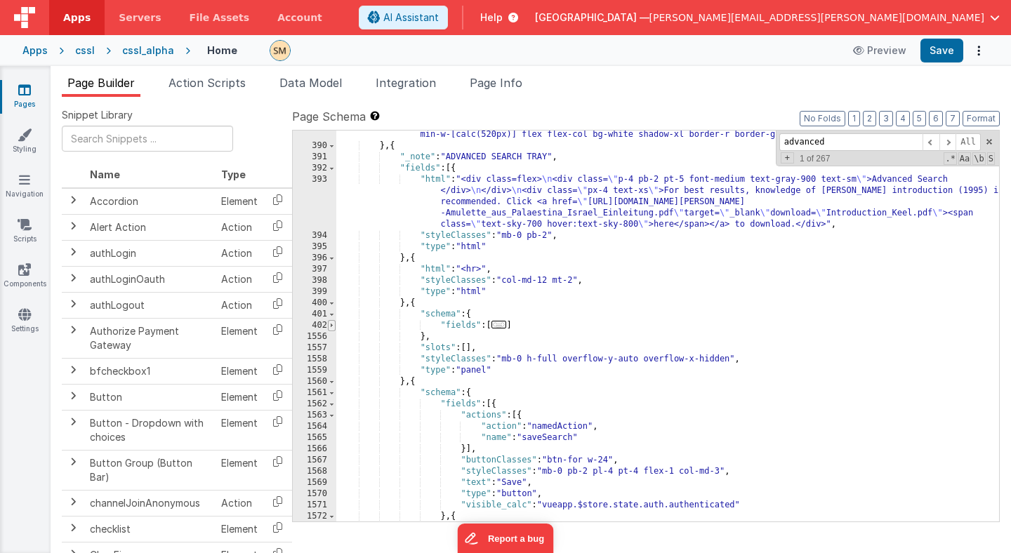
click at [331, 325] on span at bounding box center [332, 325] width 8 height 11
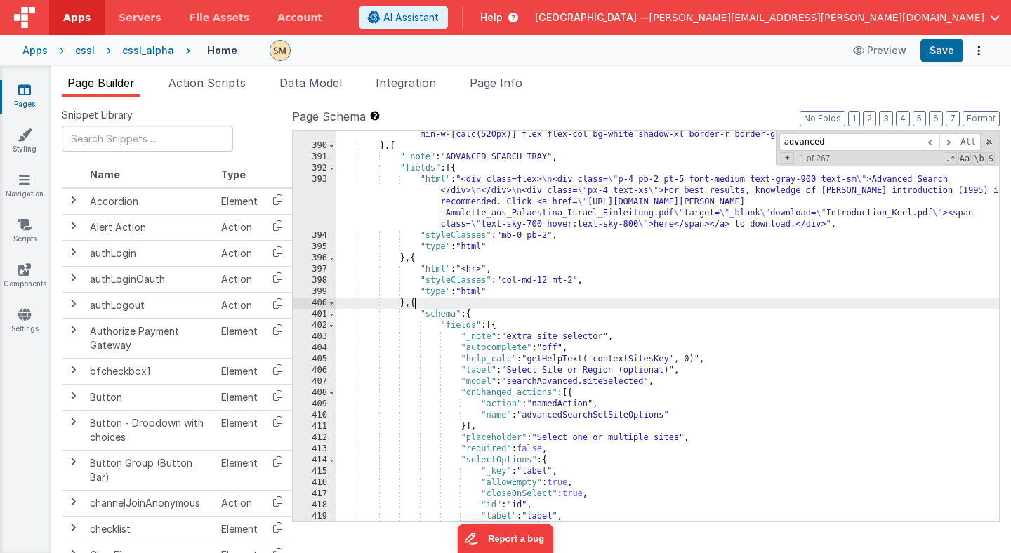
click at [416, 306] on div ""styleClasses_calc" : "'xtransition-all xduration-0 relative ' + (model.searchM…" at bounding box center [667, 330] width 663 height 425
click at [422, 308] on div ""styleClasses_calc" : "'xtransition-all xduration-0 relative ' + (model.searchM…" at bounding box center [667, 330] width 663 height 425
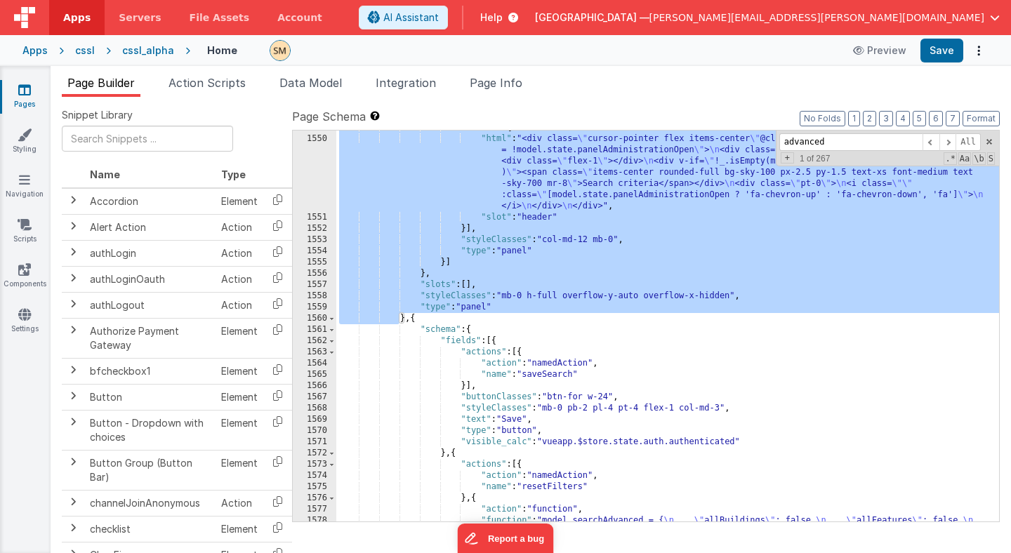
scroll to position [17276, 0]
click at [559, 298] on div ""slots" : [{ "html" : "<div class= \" cursor-pointer flex items-center \" @clic…" at bounding box center [667, 326] width 663 height 391
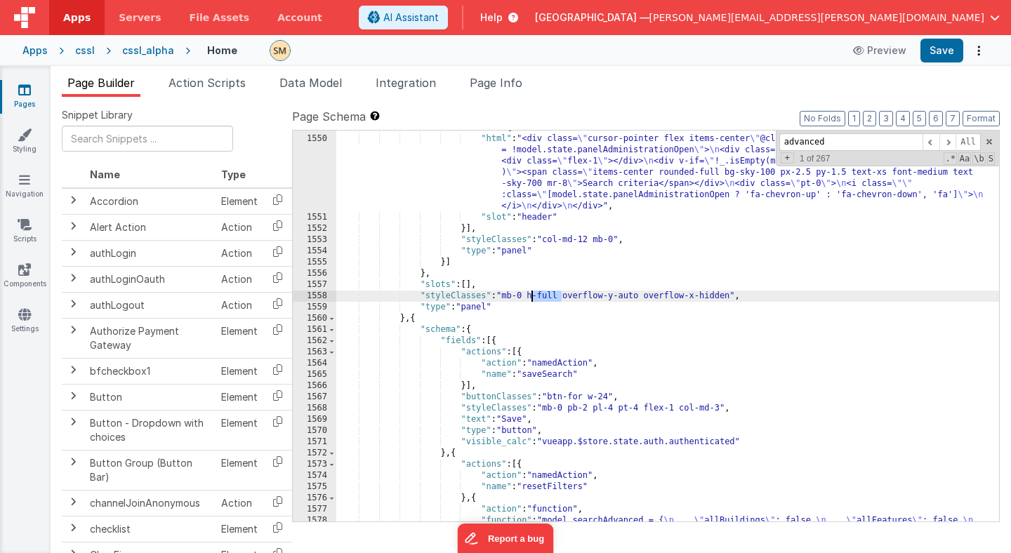
drag, startPoint x: 562, startPoint y: 299, endPoint x: 532, endPoint y: 300, distance: 29.5
click at [532, 300] on div ""slots" : [{ "html" : "<div class= \" cursor-pointer flex items-center \" @clic…" at bounding box center [667, 373] width 663 height 503
click at [941, 53] on button "Save" at bounding box center [941, 51] width 43 height 24
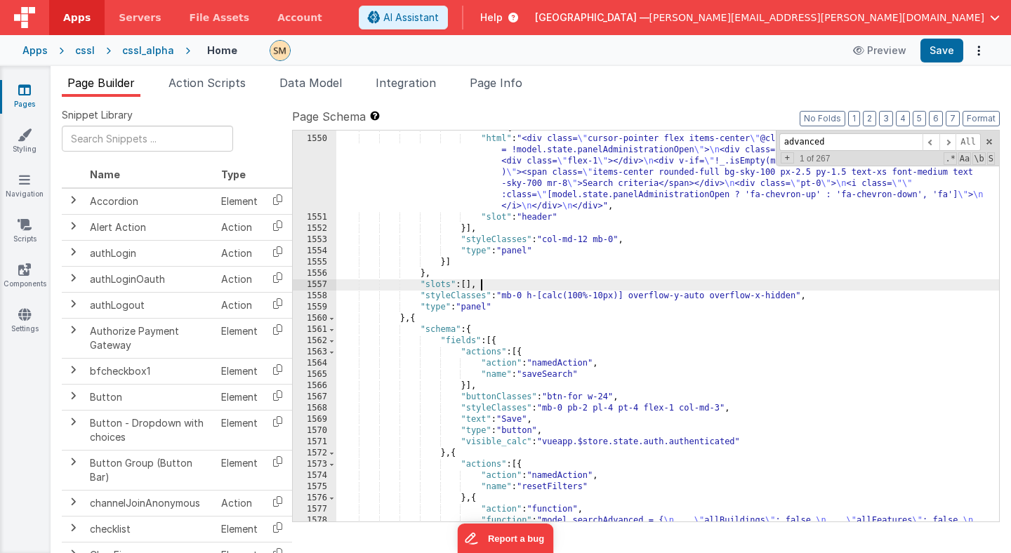
click at [508, 284] on div ""slots" : [{ "html" : "<div class= \" cursor-pointer flex items-center \" @clic…" at bounding box center [667, 373] width 663 height 503
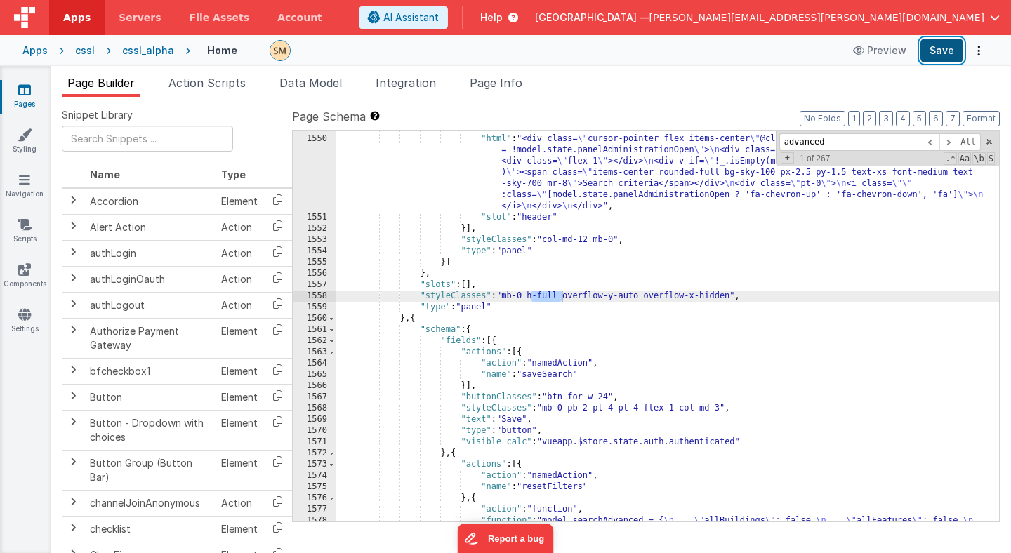
click at [932, 44] on button "Save" at bounding box center [941, 51] width 43 height 24
click at [800, 140] on input "advanced" at bounding box center [850, 142] width 143 height 18
paste input "perform adva"
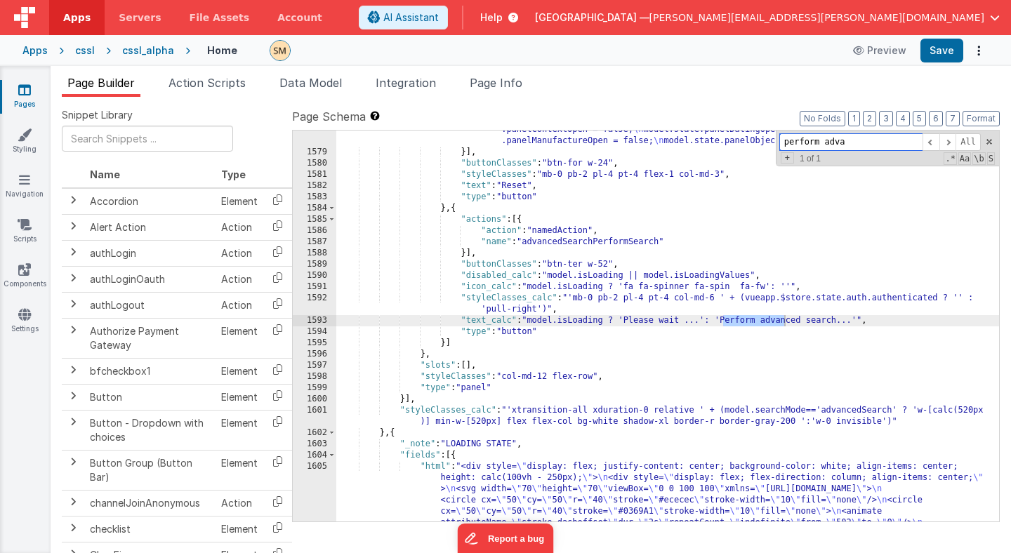
type input "perform adva"
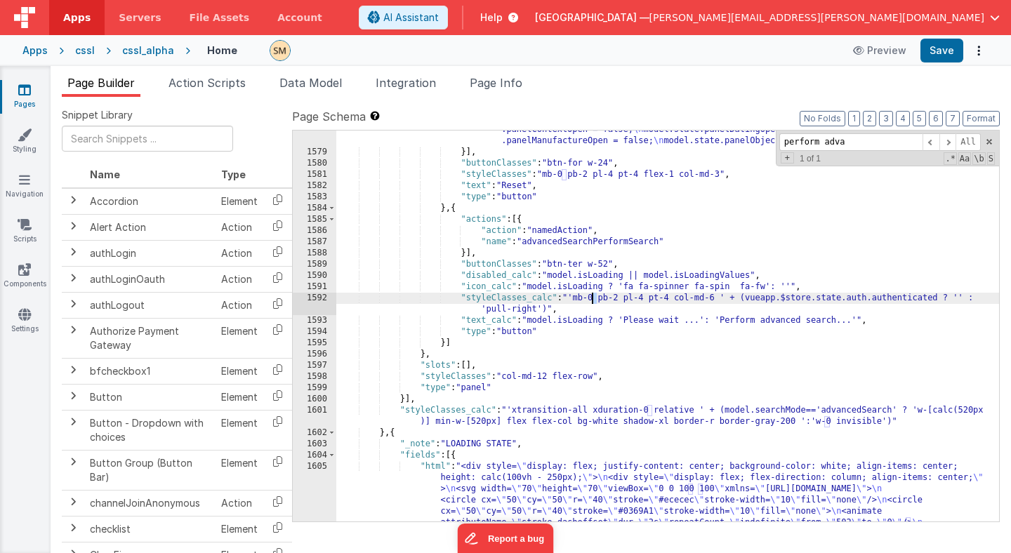
click at [591, 300] on div ""function" : "model.searchAdvanced = { \n \" allBuildings \" : false, \n \" all…" at bounding box center [667, 342] width 663 height 593
click at [939, 53] on button "Save" at bounding box center [941, 51] width 43 height 24
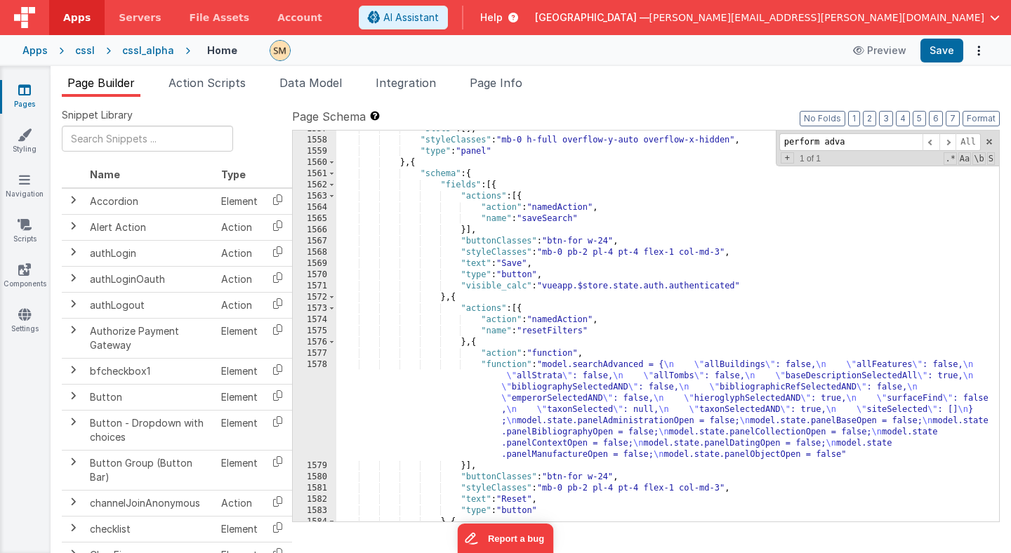
scroll to position [17398, 0]
click at [496, 86] on span "Page Info" at bounding box center [496, 83] width 53 height 14
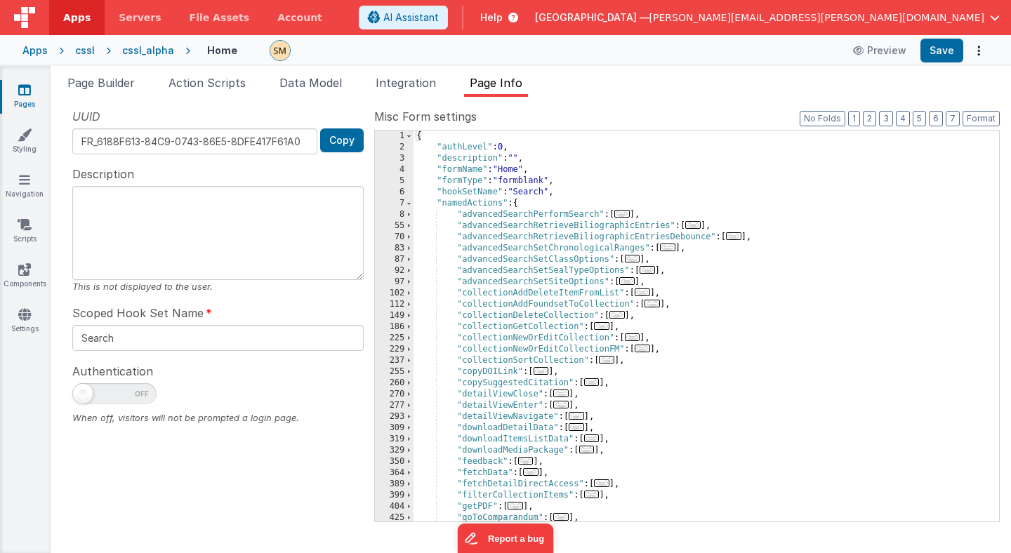
click at [498, 203] on div "{ "authLevel" : 0 , "description" : "" , "formName" : "Home" , "formType" : "fo…" at bounding box center [705, 337] width 585 height 413
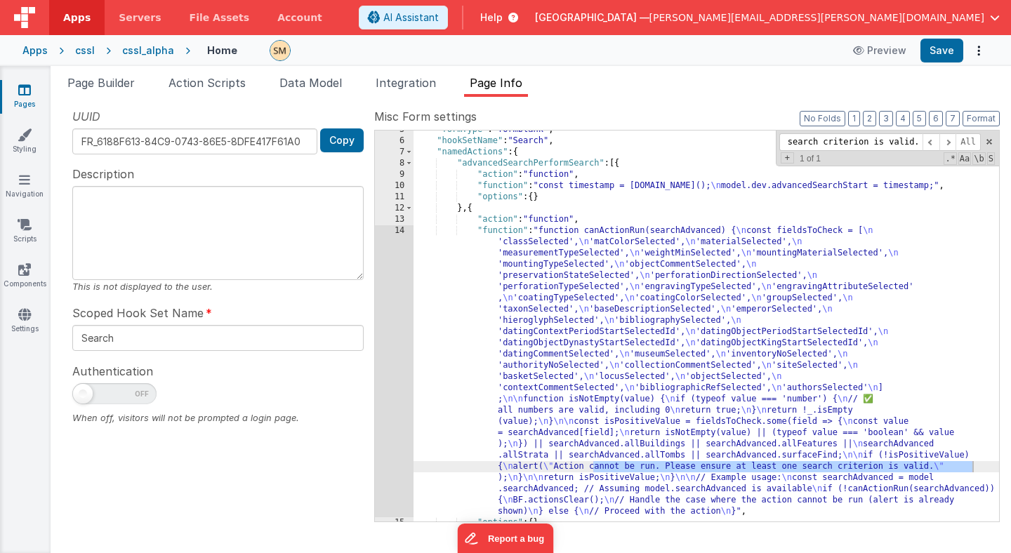
scroll to position [55, 0]
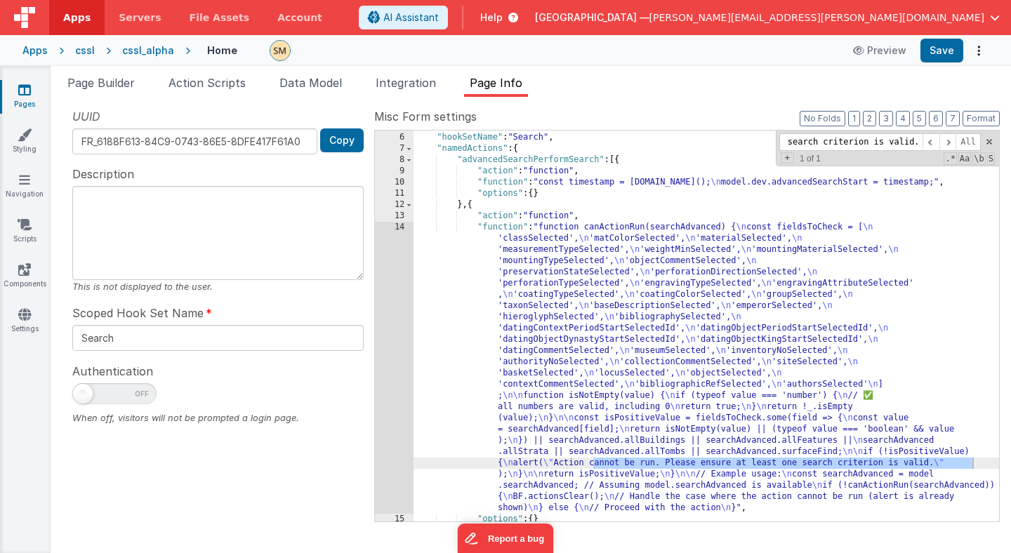
type input "Action cannot be run. Please ensure at least one search criterion is valid."
click at [402, 322] on div "14" at bounding box center [394, 368] width 39 height 292
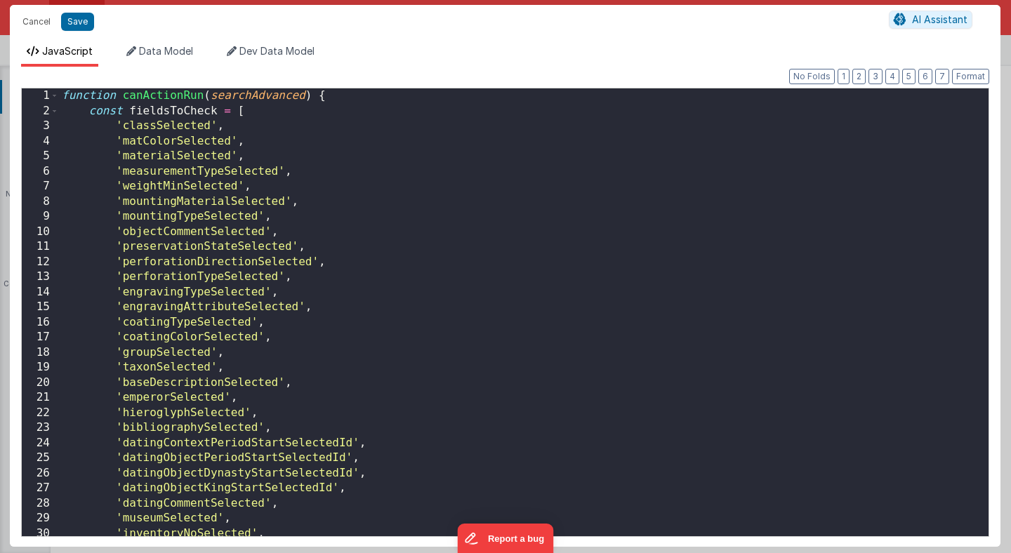
click at [407, 313] on div "function canActionRun ( searchAdvanced ) { const fieldsToCheck = [ 'classSelect…" at bounding box center [523, 327] width 929 height 478
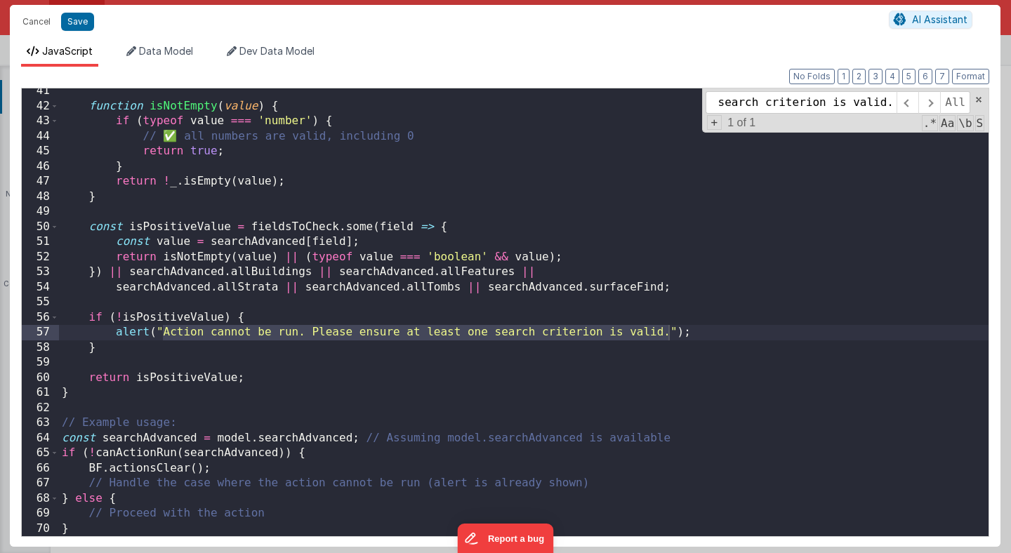
scroll to position [609, 0]
type input "Action cannot be run. Please ensure at least one search criterion is valid."
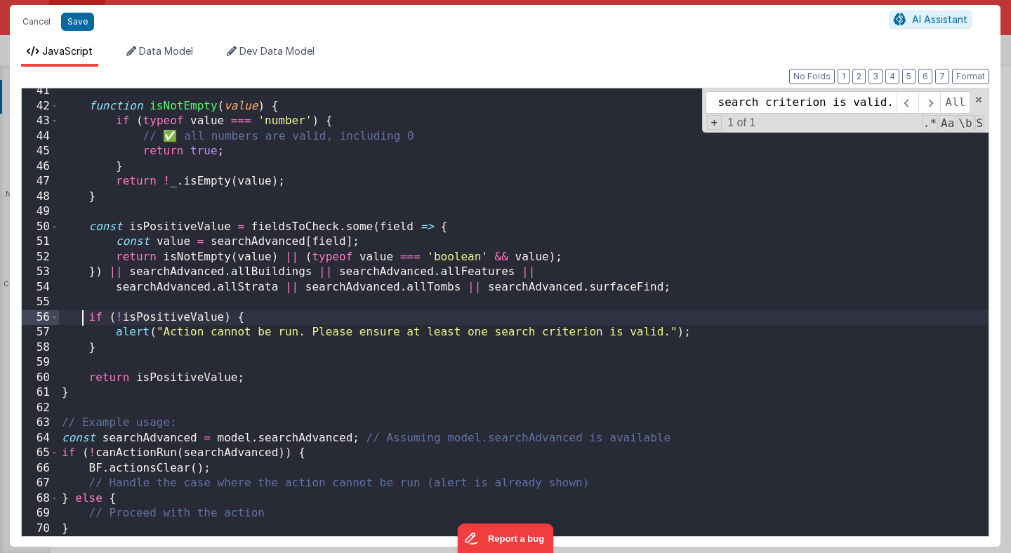
scroll to position [0, 0]
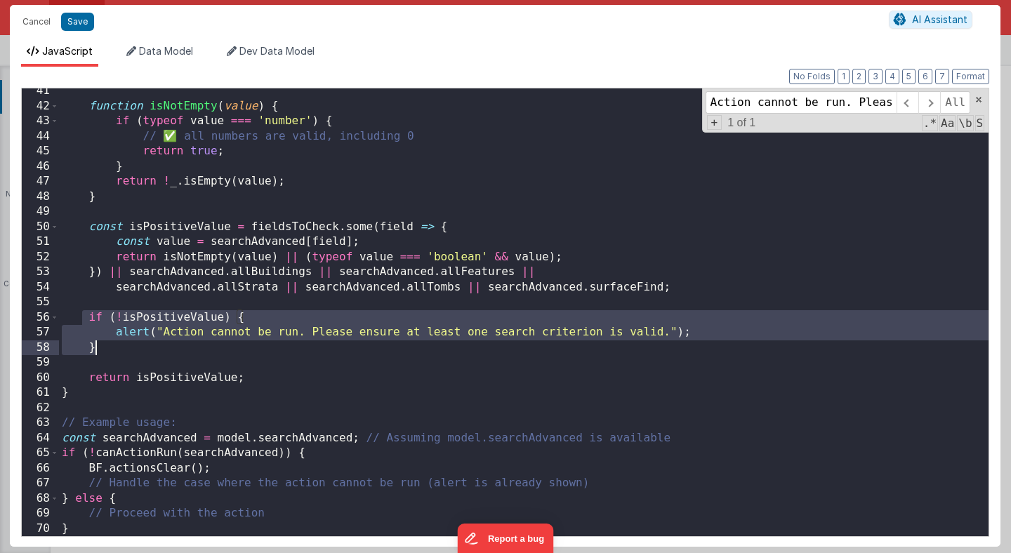
drag, startPoint x: 85, startPoint y: 315, endPoint x: 105, endPoint y: 346, distance: 36.6
click at [105, 346] on div "function isNotEmpty ( value ) { if ( typeof value === 'number' ) { // ✅ all num…" at bounding box center [523, 323] width 929 height 478
click at [89, 319] on div "function isNotEmpty ( value ) { if ( typeof value === 'number' ) { // ✅ all num…" at bounding box center [523, 312] width 929 height 448
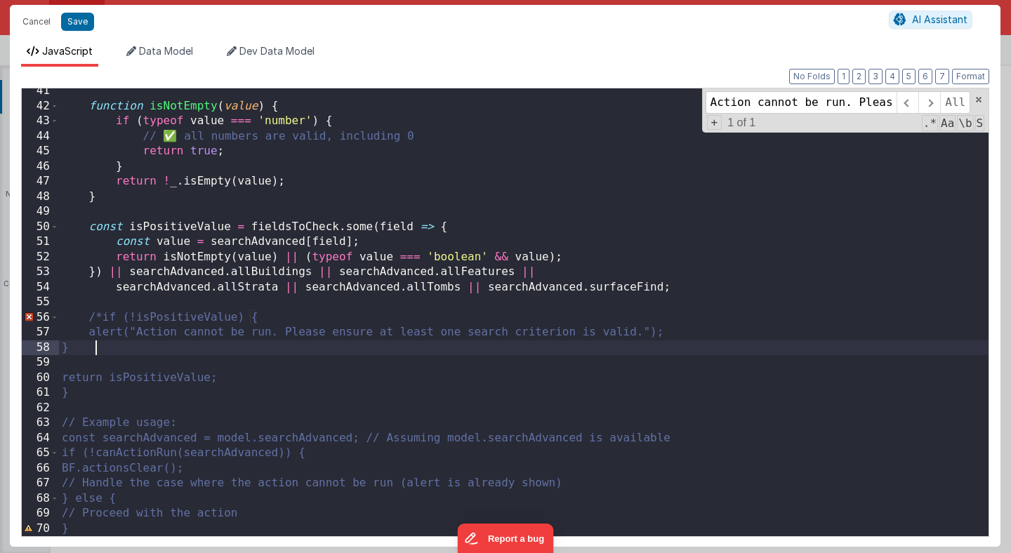
click at [104, 352] on div "function isNotEmpty ( value ) { if ( typeof value === 'number' ) { // ✅ all num…" at bounding box center [523, 323] width 929 height 478
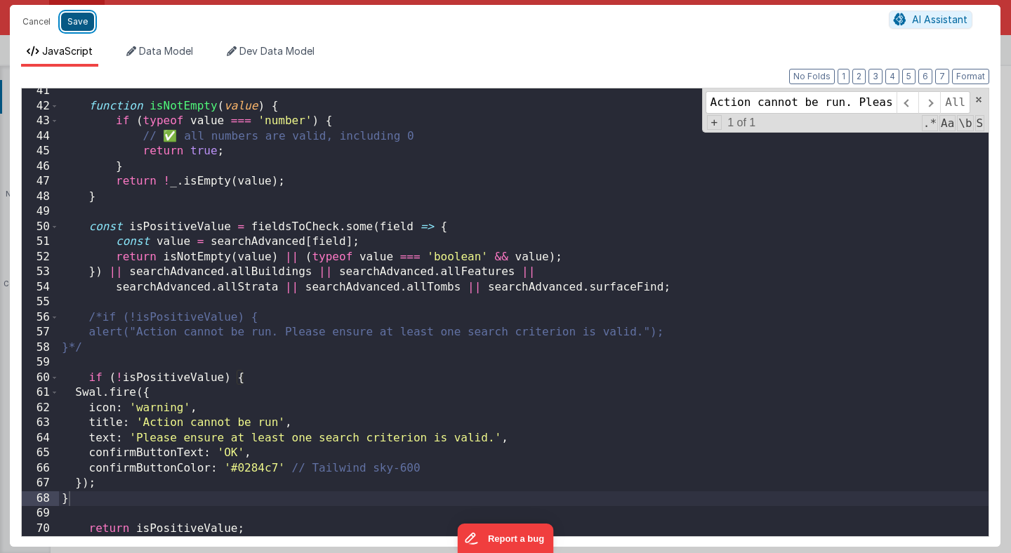
click at [74, 24] on button "Save" at bounding box center [77, 22] width 33 height 18
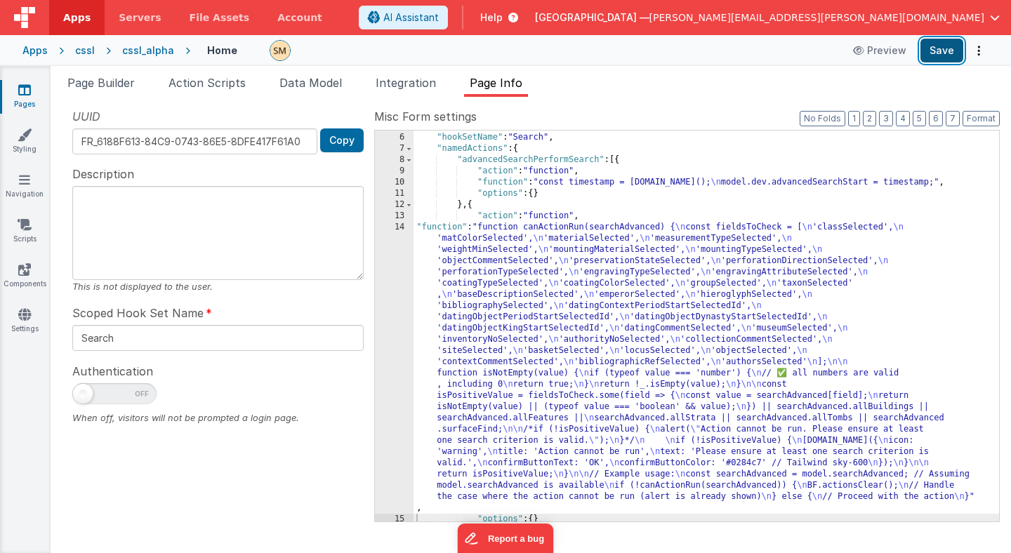
click at [943, 55] on button "Save" at bounding box center [941, 51] width 43 height 24
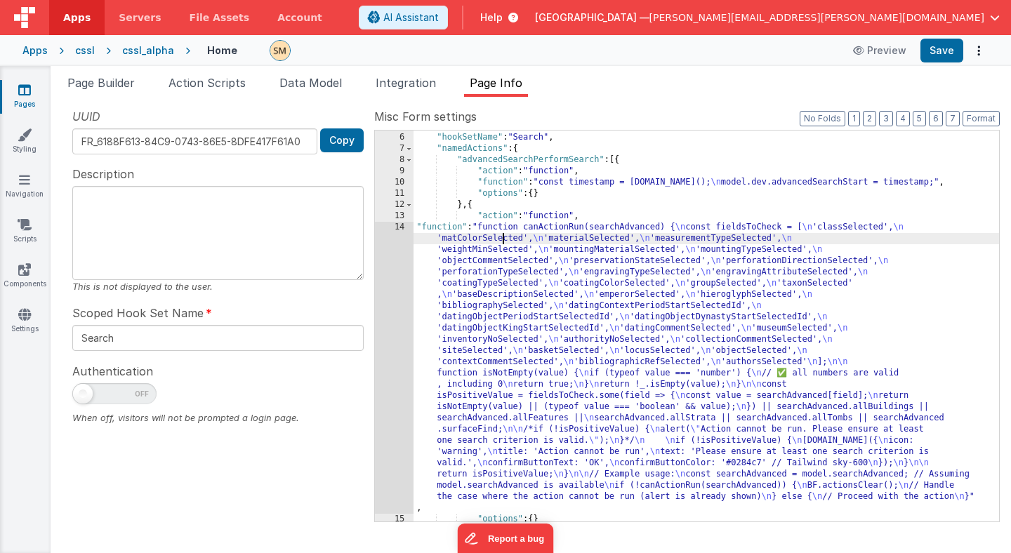
click at [503, 236] on div ""formType" : "formblank" , "hookSetName" : "Search" , "namedActions" : { "advan…" at bounding box center [705, 327] width 585 height 413
click at [121, 82] on span "Page Builder" at bounding box center [100, 83] width 67 height 14
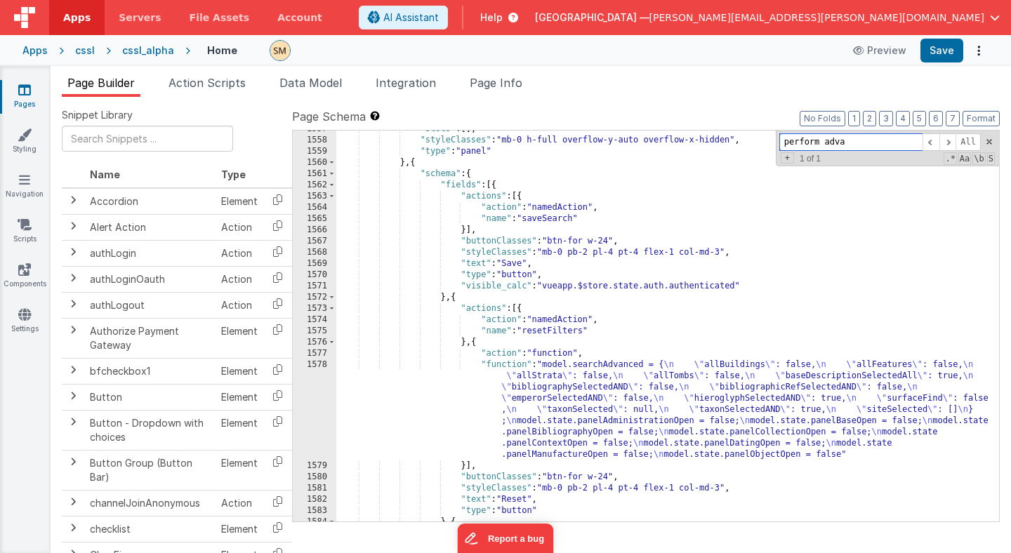
drag, startPoint x: 861, startPoint y: 142, endPoint x: 823, endPoint y: 147, distance: 38.3
click at [823, 147] on input "perform adva" at bounding box center [850, 142] width 143 height 18
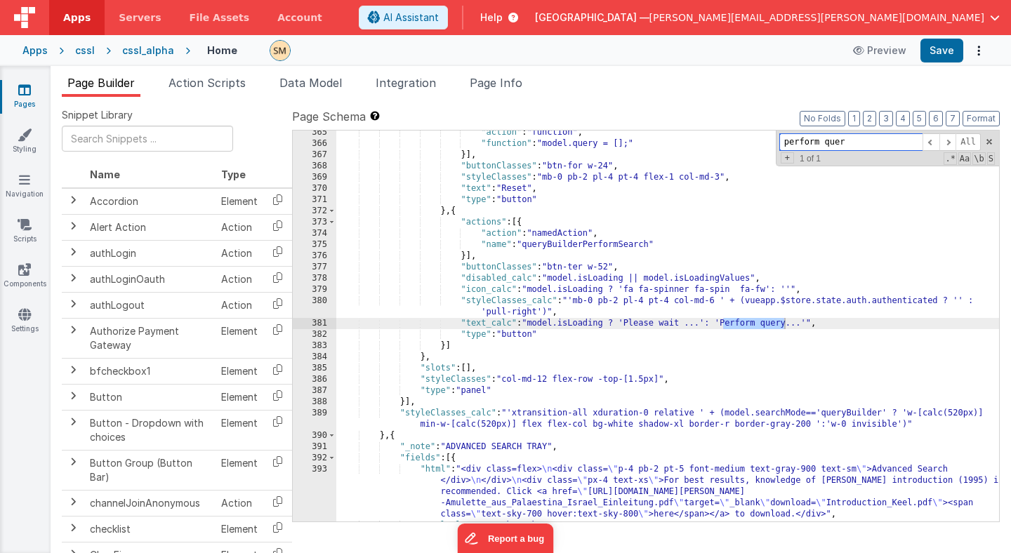
scroll to position [4297, 0]
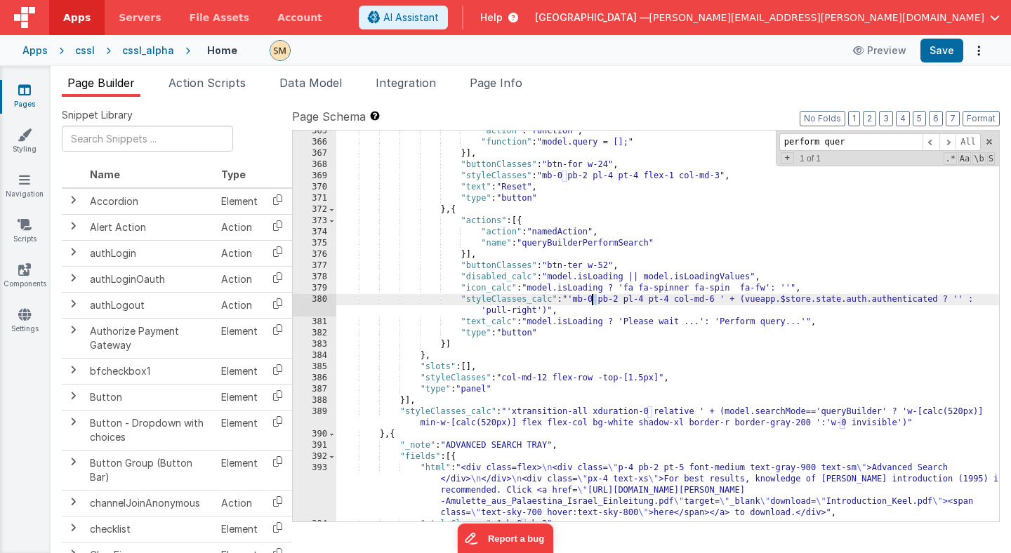
click at [591, 302] on div ""action" : "function" , "function" : "model.query = [];" }] , "buttonClasses" :…" at bounding box center [667, 332] width 663 height 413
click at [839, 140] on input "perform quer" at bounding box center [850, 142] width 143 height 18
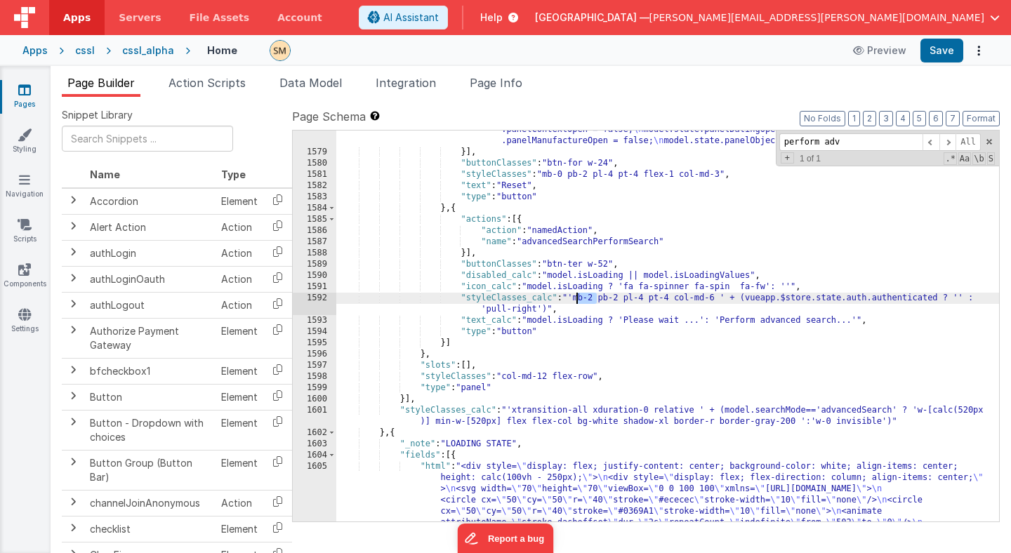
drag, startPoint x: 597, startPoint y: 300, endPoint x: 576, endPoint y: 300, distance: 21.1
click at [576, 300] on div ""function" : "model.searchAdvanced = { \n \" allBuildings \" : false, \n \" all…" at bounding box center [667, 342] width 663 height 593
click at [851, 150] on input "perform adv" at bounding box center [850, 142] width 143 height 18
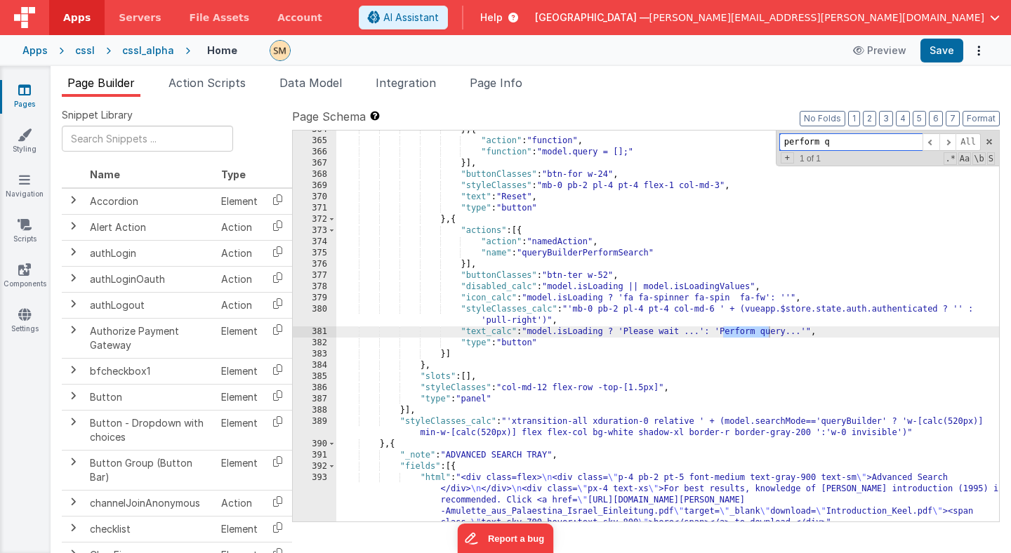
scroll to position [4290, 0]
type input "perform que"
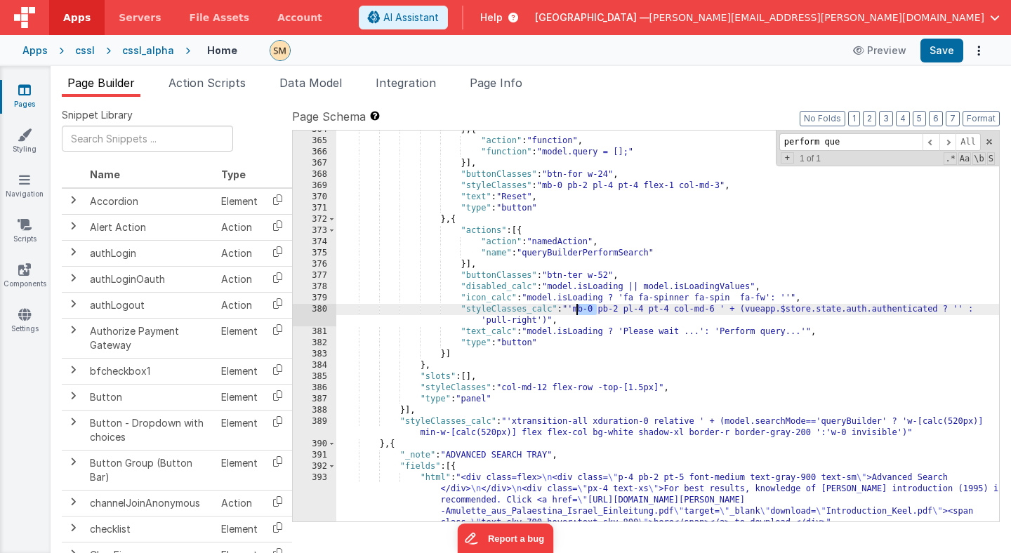
drag, startPoint x: 598, startPoint y: 310, endPoint x: 576, endPoint y: 310, distance: 21.8
click at [576, 310] on div "} , { "action" : "function" , "function" : "model.query = [];" }] , "buttonClas…" at bounding box center [667, 353] width 663 height 458
click at [936, 55] on button "Save" at bounding box center [941, 51] width 43 height 24
click at [596, 308] on div "} , { "action" : "function" , "function" : "model.query = [];" }] , "buttonClas…" at bounding box center [667, 353] width 663 height 458
click at [943, 53] on button "Save" at bounding box center [941, 51] width 43 height 24
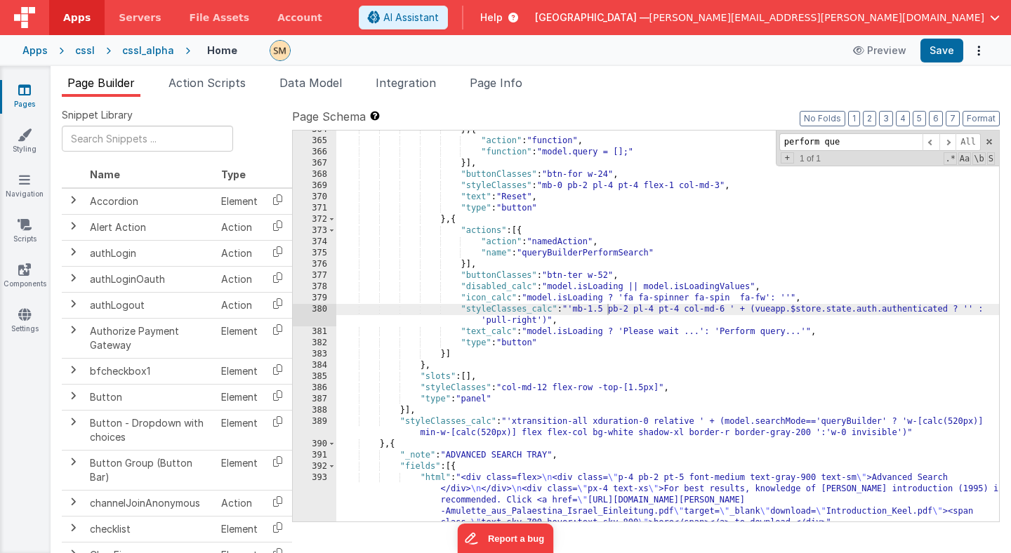
click at [608, 309] on div "} , { "action" : "function" , "function" : "model.query = [];" }] , "buttonClas…" at bounding box center [667, 353] width 663 height 458
click at [934, 45] on button "Save" at bounding box center [941, 51] width 43 height 24
click at [592, 310] on div "} , { "action" : "function" , "function" : "model.query = [];" }] , "buttonClas…" at bounding box center [667, 353] width 663 height 458
click at [948, 52] on button "Save" at bounding box center [941, 51] width 43 height 24
click at [596, 312] on div "} , { "action" : "function" , "function" : "model.query = [];" }] , "buttonClas…" at bounding box center [667, 353] width 663 height 458
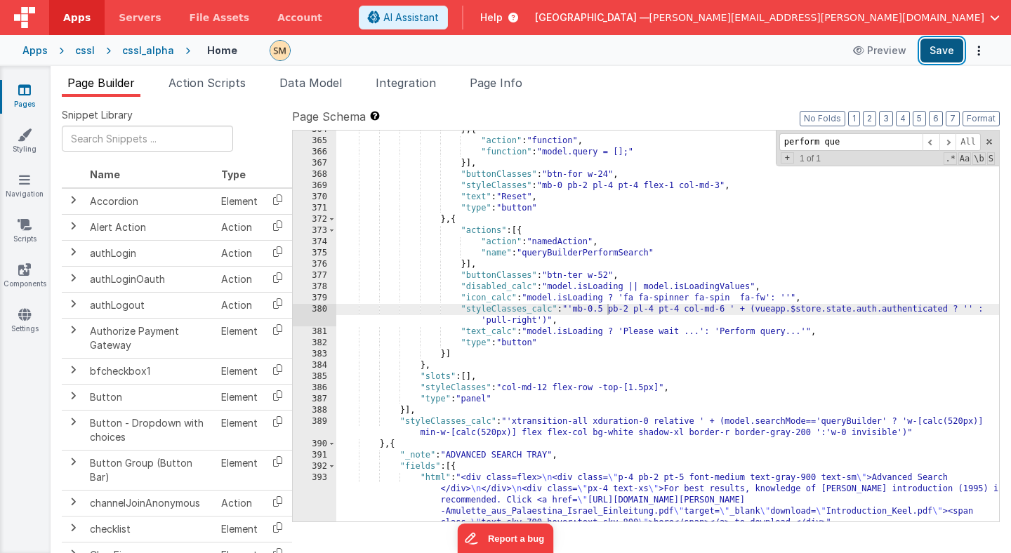
click at [937, 56] on button "Save" at bounding box center [941, 51] width 43 height 24
drag, startPoint x: 630, startPoint y: 311, endPoint x: 611, endPoint y: 312, distance: 19.0
click at [611, 312] on div "} , { "action" : "function" , "function" : "model.query = [];" }] , "buttonClas…" at bounding box center [667, 353] width 663 height 458
click at [831, 144] on input "perform que" at bounding box center [850, 142] width 143 height 18
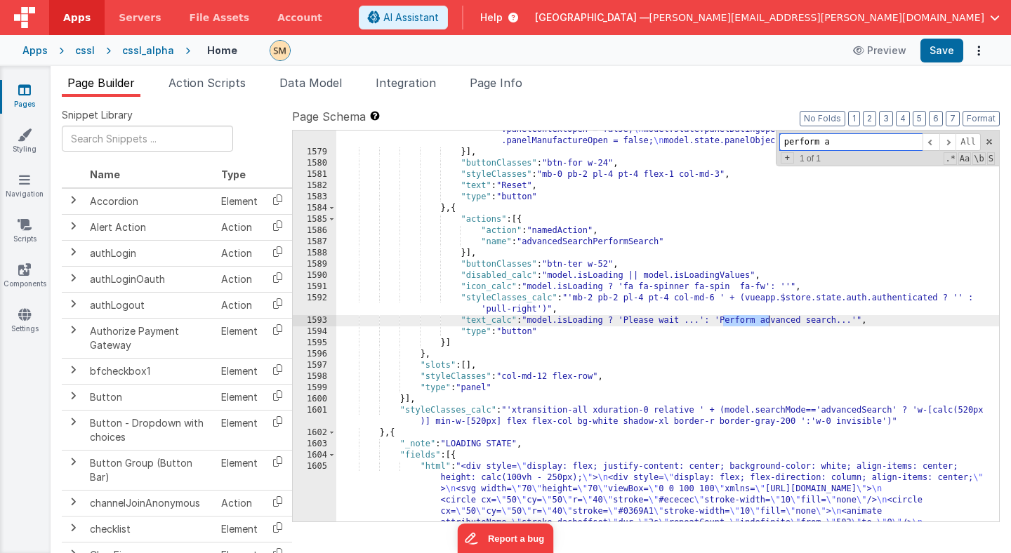
scroll to position [17643, 0]
click at [836, 145] on input "perform advan" at bounding box center [850, 142] width 143 height 18
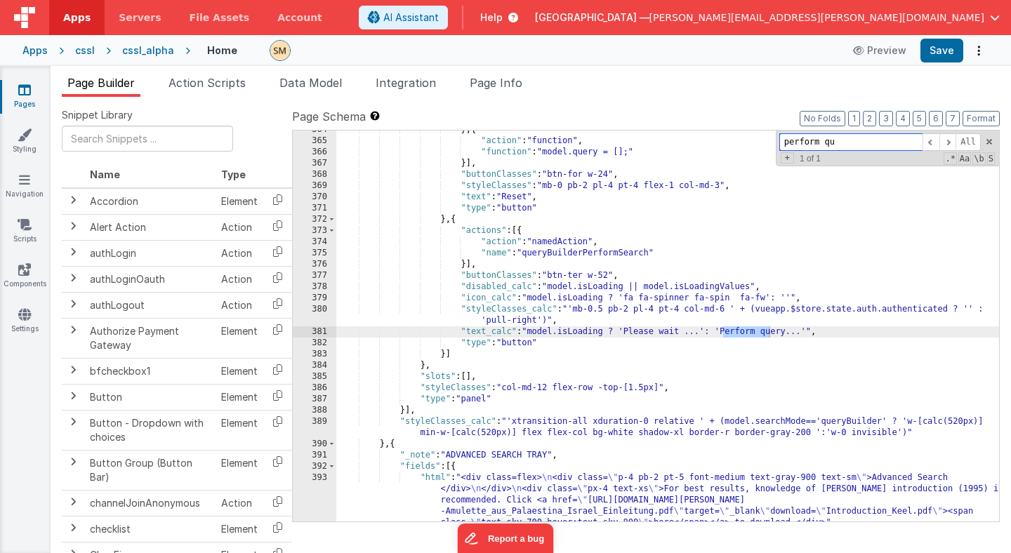
scroll to position [4290, 0]
type input "perform que"
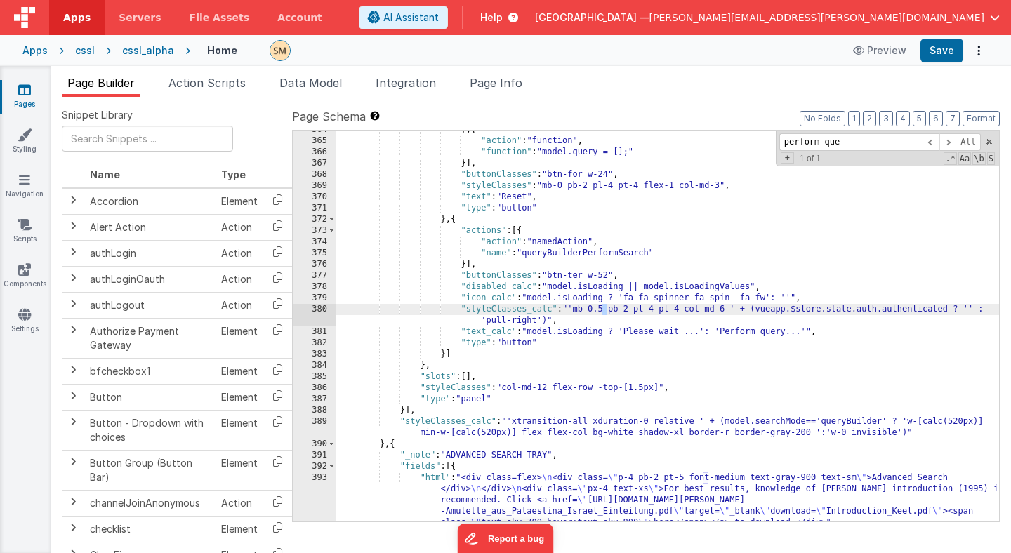
click at [601, 308] on div "} , { "action" : "function" , "function" : "model.query = [];" }] , "buttonClas…" at bounding box center [667, 353] width 663 height 458
click at [943, 52] on button "Save" at bounding box center [941, 51] width 43 height 24
drag, startPoint x: 611, startPoint y: 310, endPoint x: 574, endPoint y: 308, distance: 37.9
click at [574, 308] on div "} , { "action" : "function" , "function" : "model.query = [];" }] , "buttonClas…" at bounding box center [667, 353] width 663 height 458
click at [945, 44] on button "Save" at bounding box center [941, 51] width 43 height 24
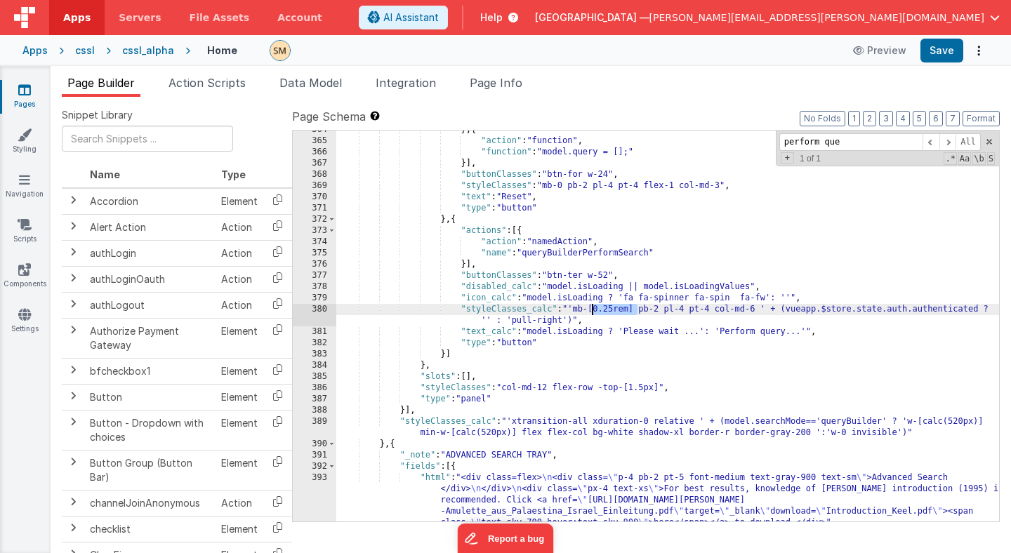
drag, startPoint x: 637, startPoint y: 310, endPoint x: 591, endPoint y: 309, distance: 46.4
click at [591, 309] on div "} , { "action" : "function" , "function" : "model.query = [];" }] , "buttonClas…" at bounding box center [667, 353] width 663 height 458
click at [617, 309] on div "} , { "action" : "function" , "function" : "model.query = [];" }] , "buttonClas…" at bounding box center [667, 353] width 663 height 458
click at [620, 309] on div "} , { "action" : "function" , "function" : "model.query = [];" }] , "buttonClas…" at bounding box center [667, 353] width 663 height 458
click at [946, 53] on button "Save" at bounding box center [941, 51] width 43 height 24
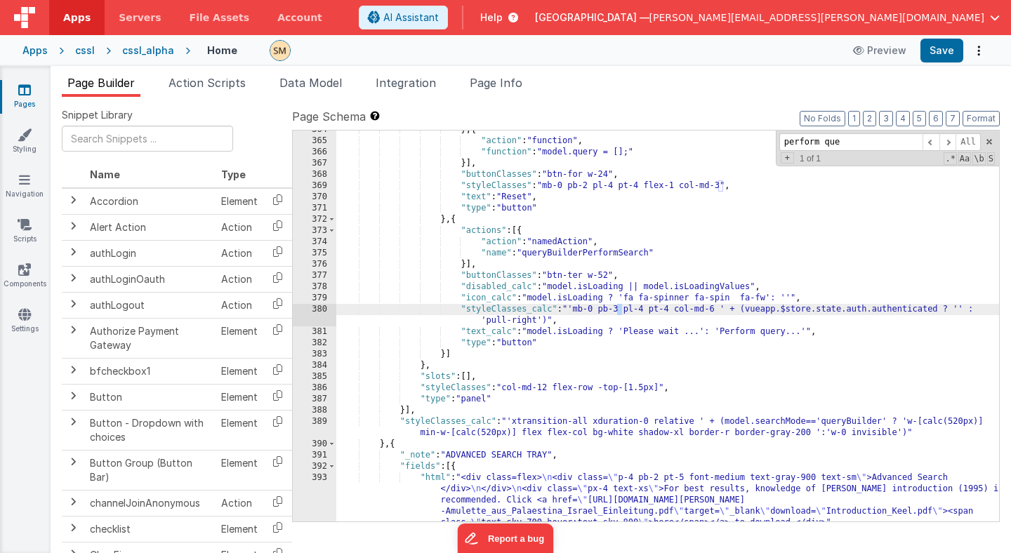
click at [618, 312] on div "} , { "action" : "function" , "function" : "model.query = [];" }] , "buttonClas…" at bounding box center [667, 353] width 663 height 458
click at [939, 52] on button "Save" at bounding box center [941, 51] width 43 height 24
click at [617, 312] on div "} , { "action" : "function" , "function" : "model.query = [];" }] , "buttonClas…" at bounding box center [667, 353] width 663 height 458
click at [942, 51] on button "Save" at bounding box center [941, 51] width 43 height 24
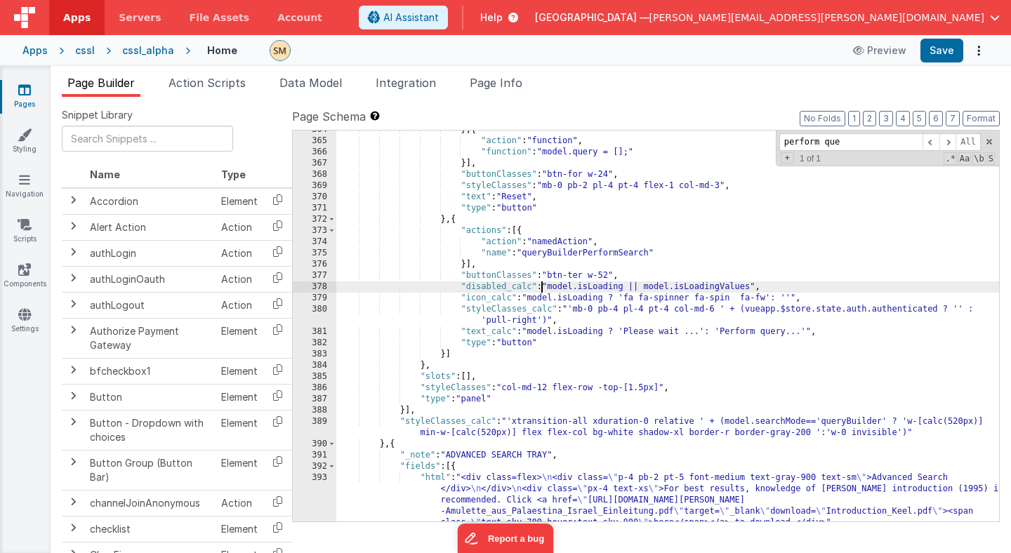
click at [541, 292] on div "} , { "action" : "function" , "function" : "model.query = [];" }] , "buttonClas…" at bounding box center [667, 353] width 663 height 458
paste input "Simple Search: Easily find stamp seals by entering a site name (e.g., Dor) or r…"
click at [946, 144] on span at bounding box center [947, 142] width 17 height 18
drag, startPoint x: 902, startPoint y: 146, endPoint x: 850, endPoint y: 144, distance: 52.0
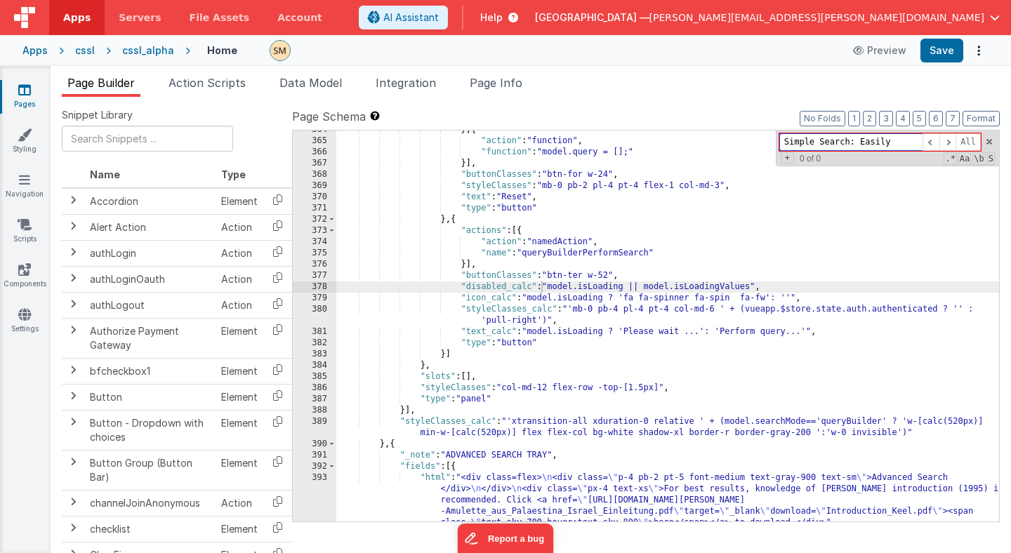
click at [850, 144] on input "Simple Search: Easily" at bounding box center [850, 142] width 143 height 18
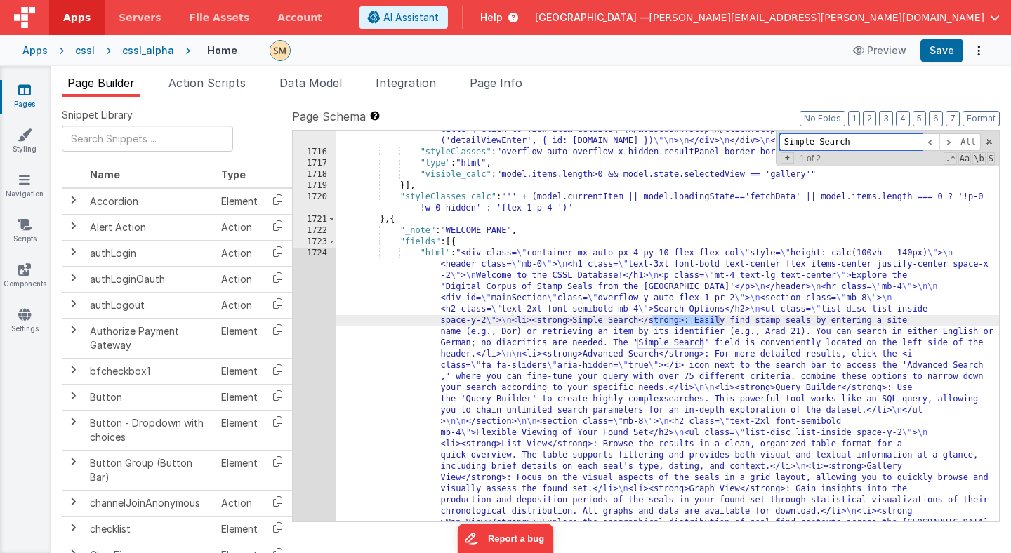
scroll to position [21182, 0]
type input "Simple Search"
click at [779, 320] on div ""html" : "<div class= \" flex flex-wrap max-w-full mx-auto \" :class= \" {'opac…" at bounding box center [667, 117] width 663 height 1941
click at [312, 338] on div "1715 1716 1717 1718 1719 1720 1721 1722 1723 1724 1725 1726 1727 1728 1729 1730…" at bounding box center [315, 117] width 44 height 1941
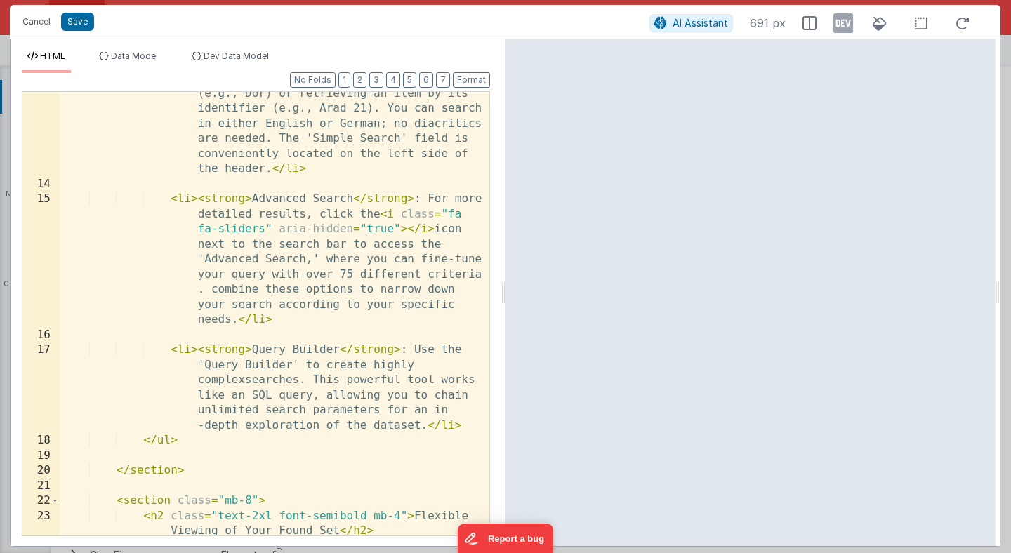
scroll to position [293, 0]
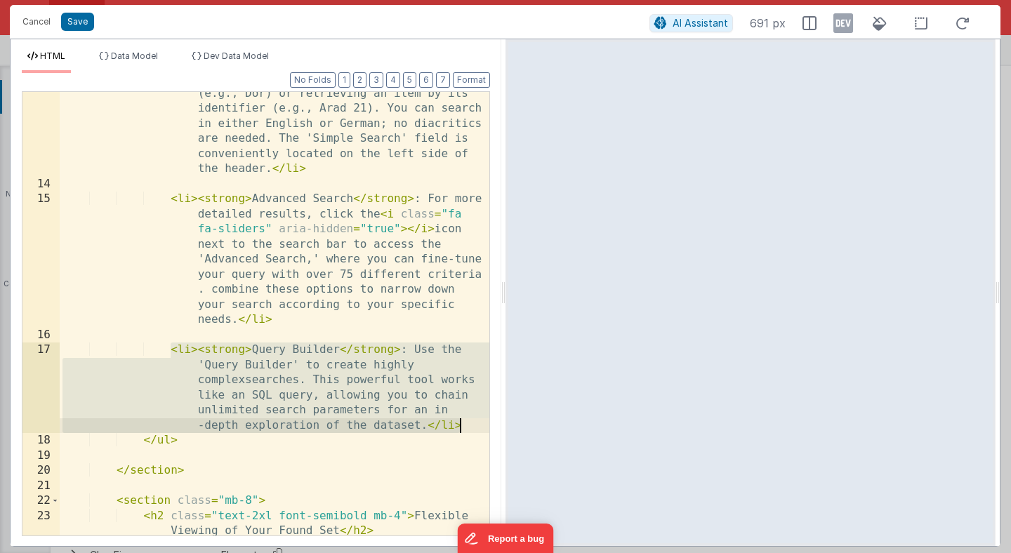
drag, startPoint x: 168, startPoint y: 350, endPoint x: 484, endPoint y: 428, distance: 325.4
click at [484, 428] on div "13 14 15 16 17 18 19 20 21 22 23 24 25 26 27 < li > < strong > Simple Search </…" at bounding box center [256, 313] width 468 height 445
click at [170, 349] on div "< li > < strong > Simple Search </ strong > : Easily find stamp seals by enteri…" at bounding box center [275, 346] width 430 height 580
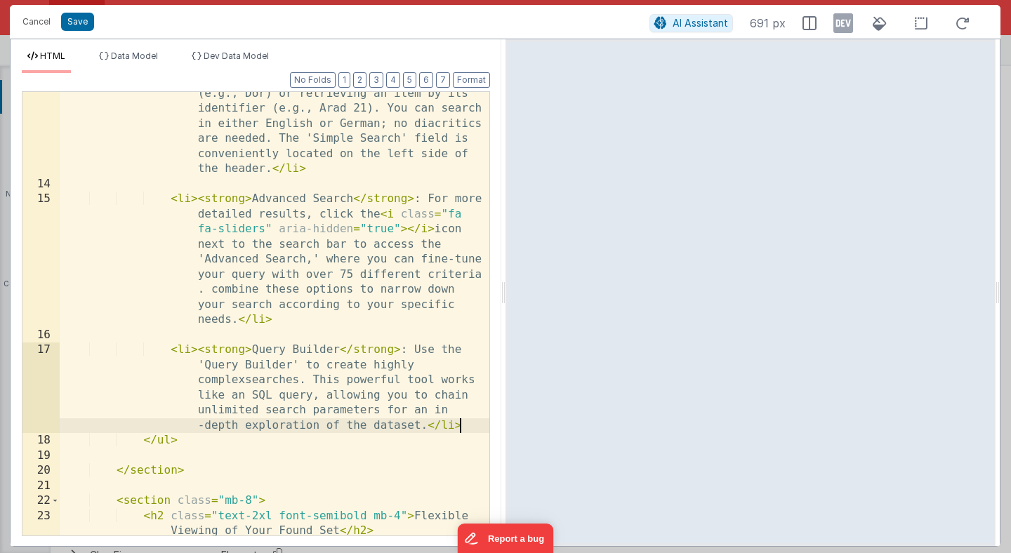
click at [468, 426] on div "< li > < strong > Simple Search </ strong > : Easily find stamp seals by enteri…" at bounding box center [275, 346] width 430 height 580
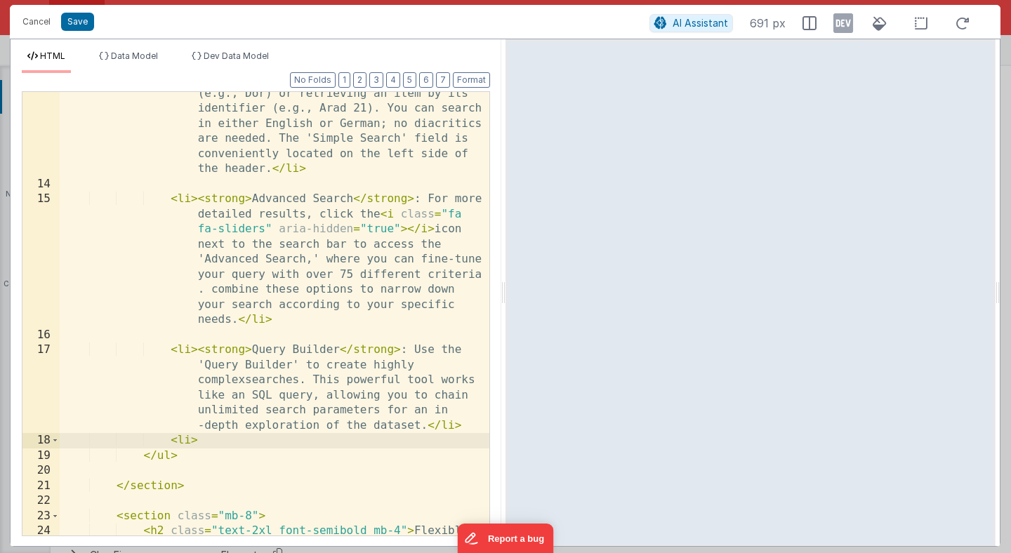
paste textarea
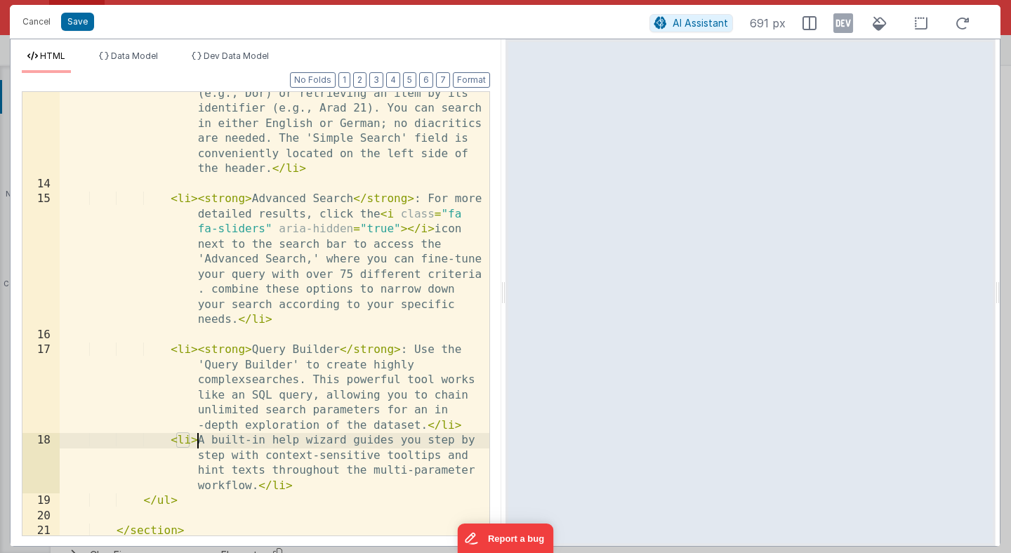
click at [198, 442] on div "< li > < strong > Simple Search </ strong > : Easily find stamp seals by enteri…" at bounding box center [275, 346] width 430 height 580
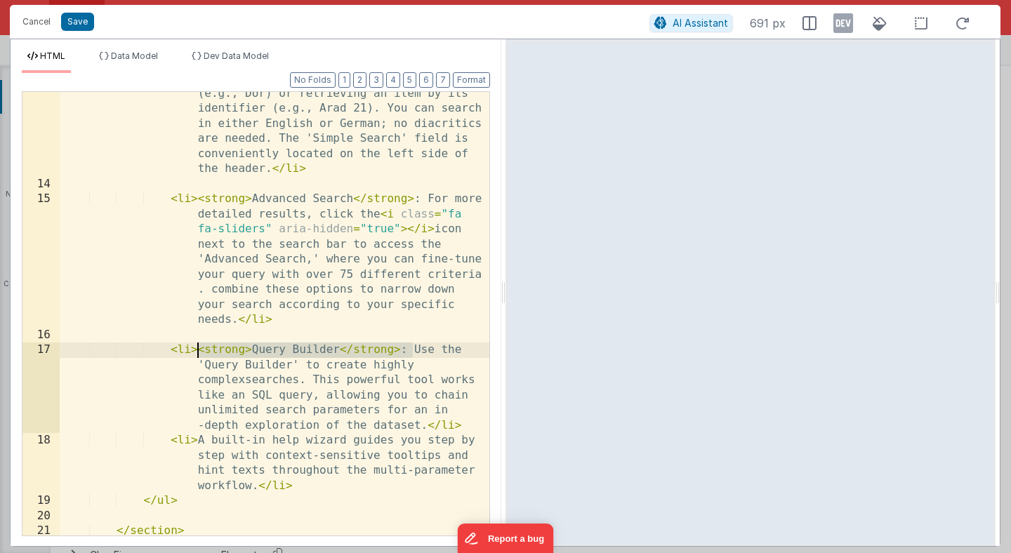
drag, startPoint x: 415, startPoint y: 350, endPoint x: 199, endPoint y: 352, distance: 215.5
click at [199, 352] on div "< li > < strong > Simple Search </ strong > : Easily find stamp seals by enteri…" at bounding box center [275, 346] width 430 height 580
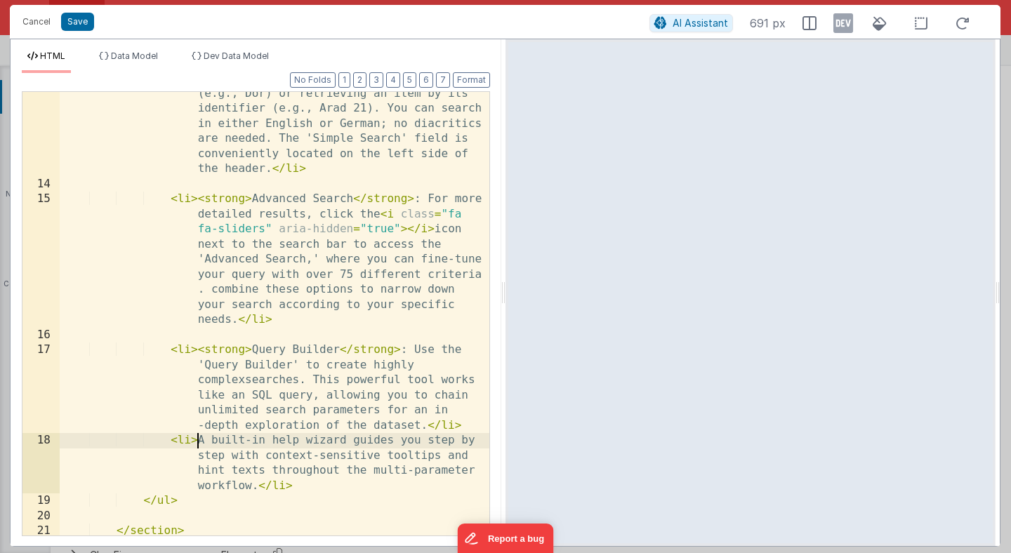
click at [199, 445] on div "< li > < strong > Simple Search </ strong > : Easily find stamp seals by enteri…" at bounding box center [275, 346] width 430 height 580
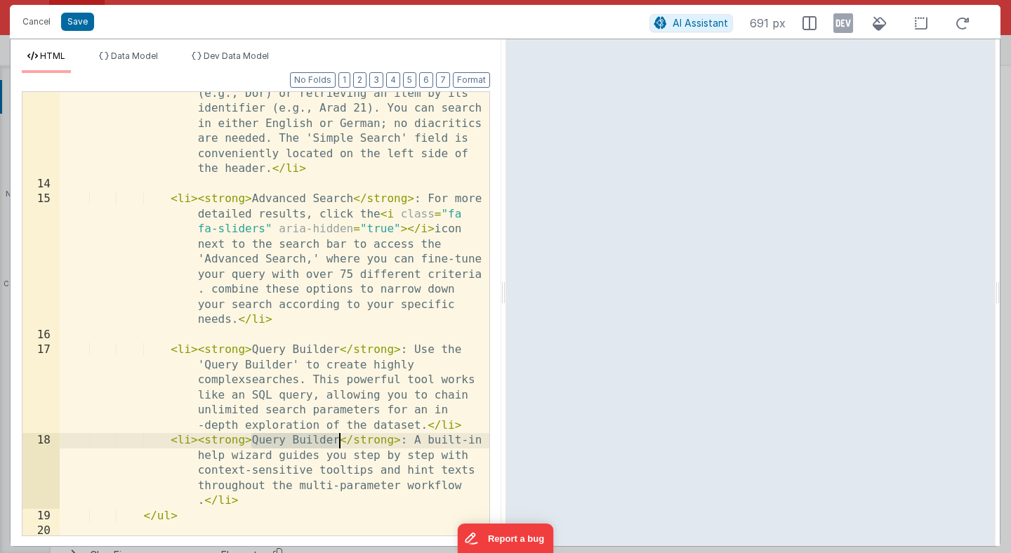
drag, startPoint x: 251, startPoint y: 440, endPoint x: 338, endPoint y: 441, distance: 86.3
click at [338, 442] on div "< li > < strong > Simple Search </ strong > : Easily find stamp seals by enteri…" at bounding box center [275, 346] width 430 height 580
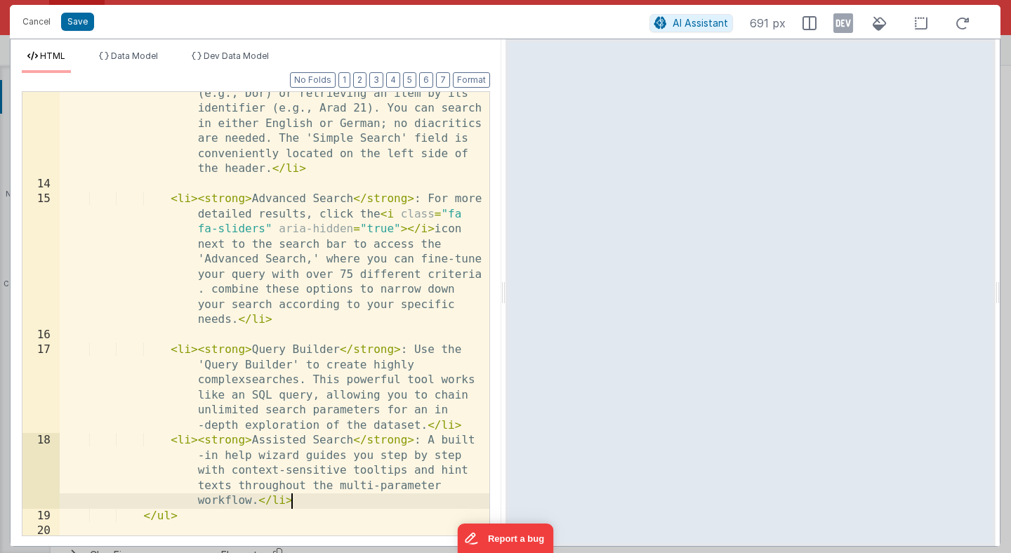
click at [311, 498] on div "< li > < strong > Simple Search </ strong > : Easily find stamp seals by enteri…" at bounding box center [275, 346] width 430 height 580
click at [227, 501] on div "< li > < strong > Simple Search </ strong > : Easily find stamp seals by enteri…" at bounding box center [275, 346] width 430 height 580
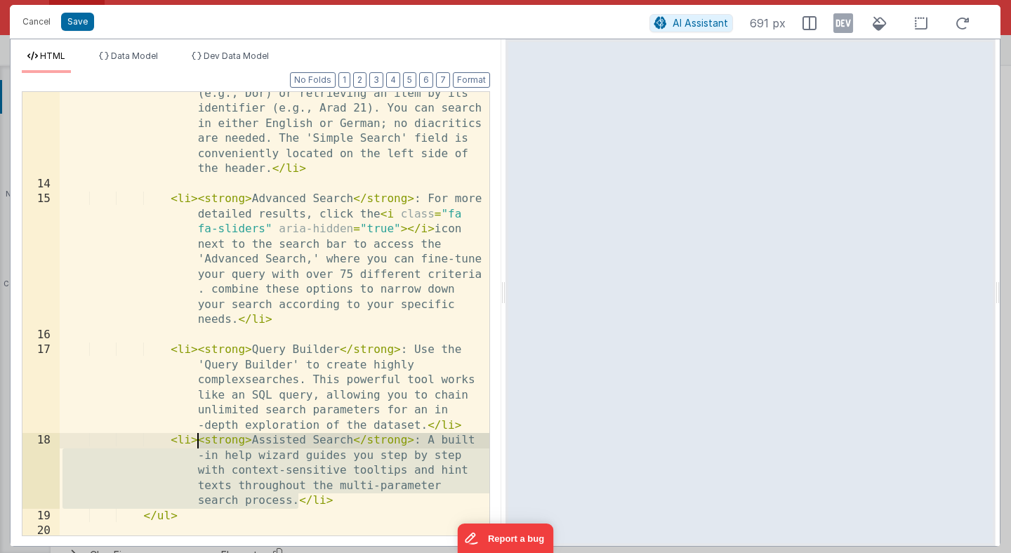
drag, startPoint x: 301, startPoint y: 504, endPoint x: 199, endPoint y: 445, distance: 118.2
click at [199, 444] on div "< li > < strong > Simple Search </ strong > : Easily find stamp seals by enteri…" at bounding box center [275, 346] width 430 height 580
click at [200, 437] on div "< li > < strong > Simple Search </ strong > : Easily find stamp seals by enteri…" at bounding box center [275, 314] width 430 height 444
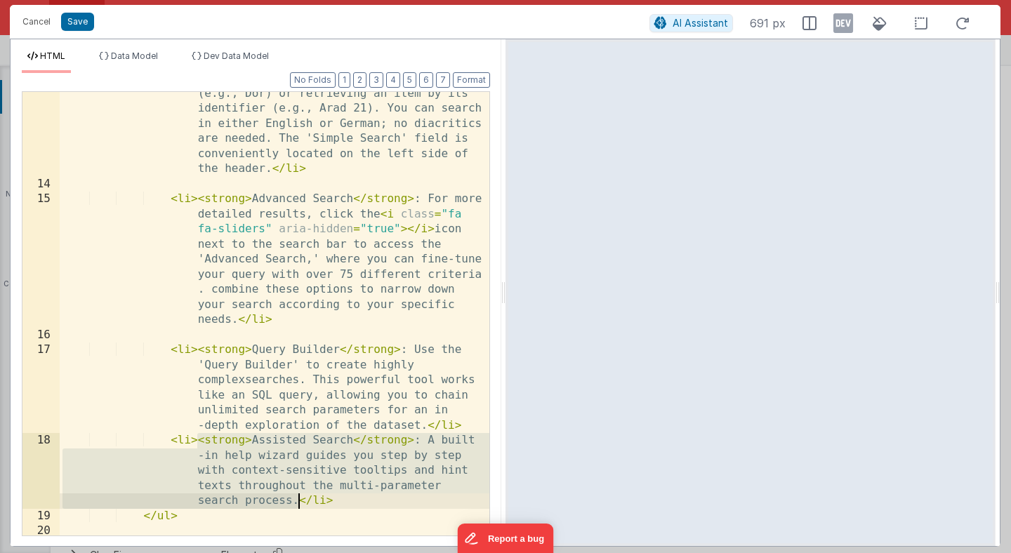
drag, startPoint x: 200, startPoint y: 437, endPoint x: 298, endPoint y: 498, distance: 115.7
click at [298, 498] on div "< li > < strong > Simple Search </ strong > : Easily find stamp seals by enteri…" at bounding box center [275, 346] width 430 height 580
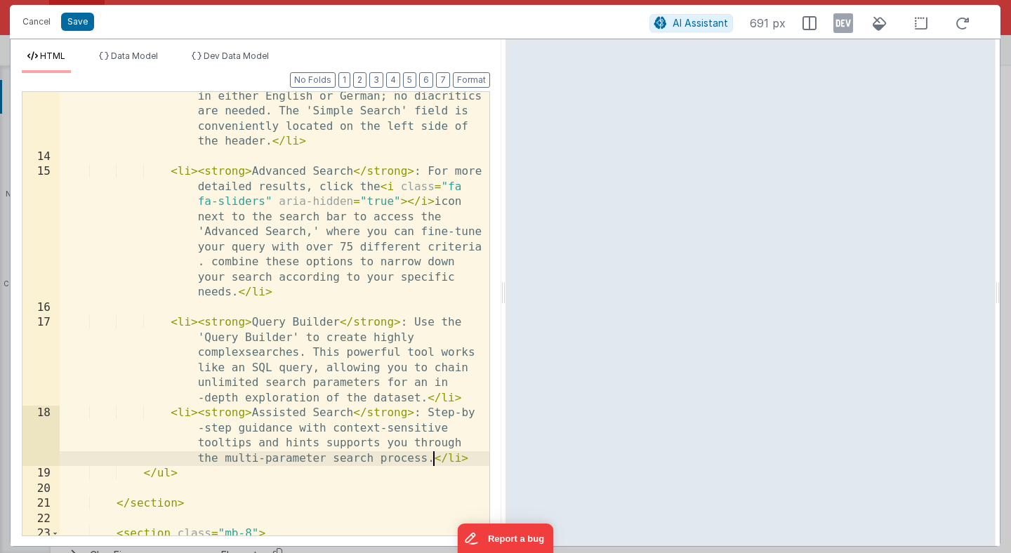
scroll to position [320, 0]
click at [77, 18] on button "Save" at bounding box center [77, 22] width 33 height 18
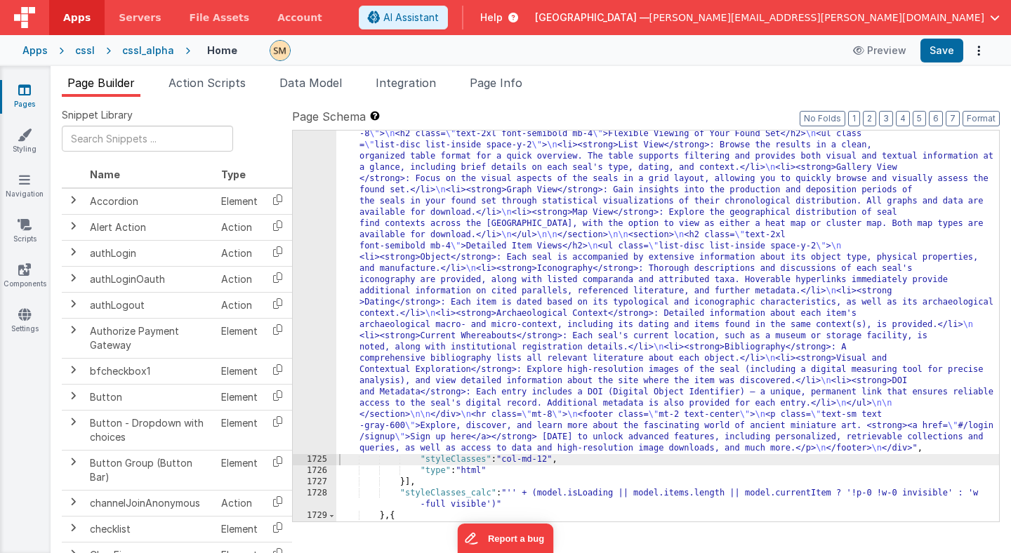
scroll to position [21448, 0]
click at [949, 50] on button "Save" at bounding box center [941, 51] width 43 height 24
click at [383, 298] on div ""html" : "<div class= \" container mx-auto px-4 py-10 flex flex-col \" style= \…" at bounding box center [667, 408] width 663 height 896
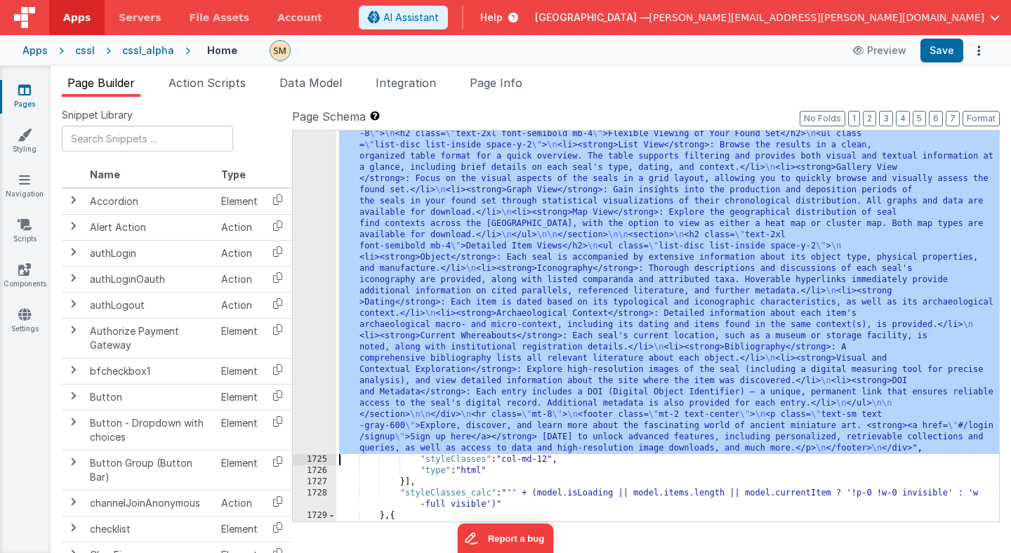
click at [324, 286] on div "1724" at bounding box center [315, 207] width 44 height 494
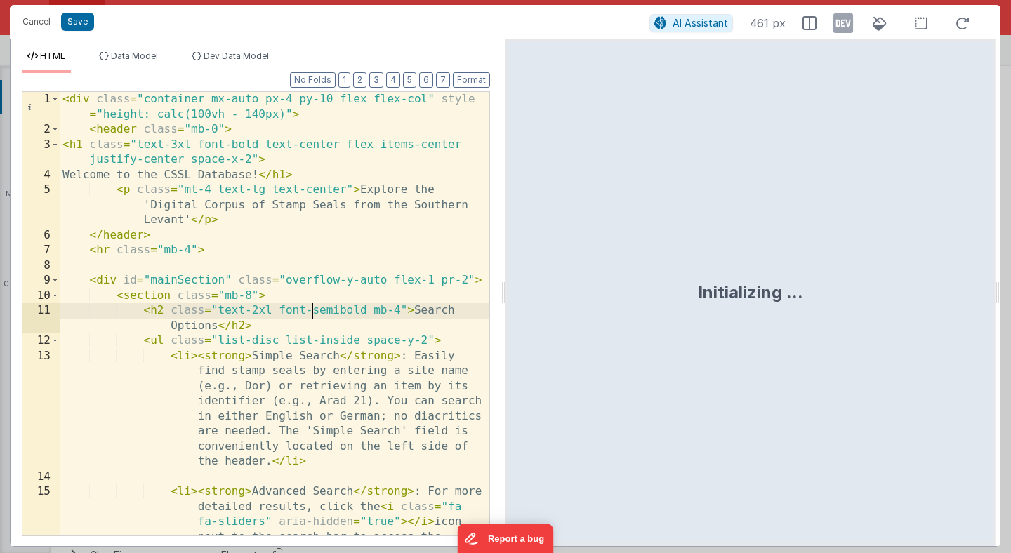
click at [315, 313] on div "< div class = "container mx-auto px-4 py-10 flex flex-col" style = "height: cal…" at bounding box center [275, 397] width 430 height 610
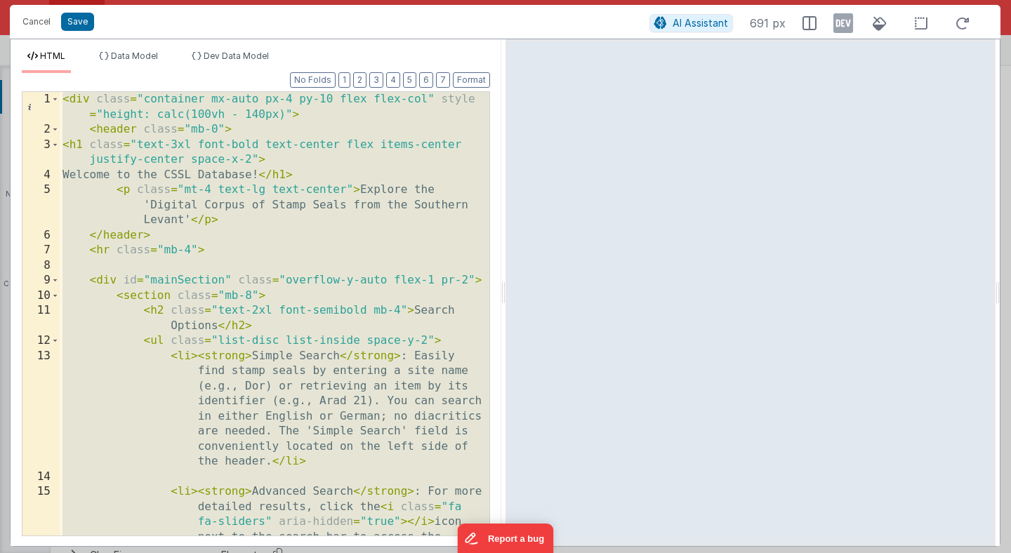
click at [420, 230] on div "< div class = "container mx-auto px-4 py-10 flex flex-col" style = "height: cal…" at bounding box center [275, 397] width 430 height 610
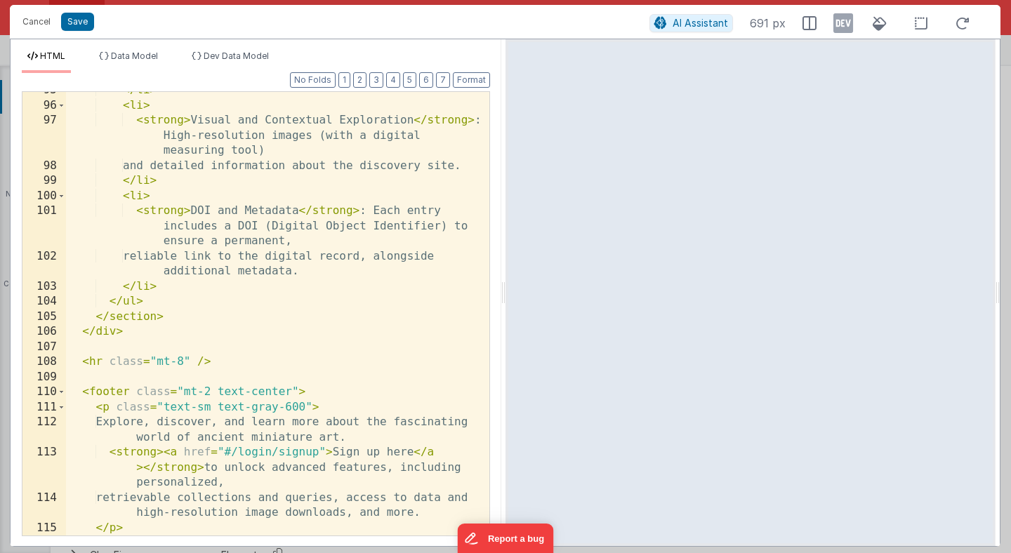
scroll to position [2107, 0]
click at [71, 20] on button "Save" at bounding box center [77, 22] width 33 height 18
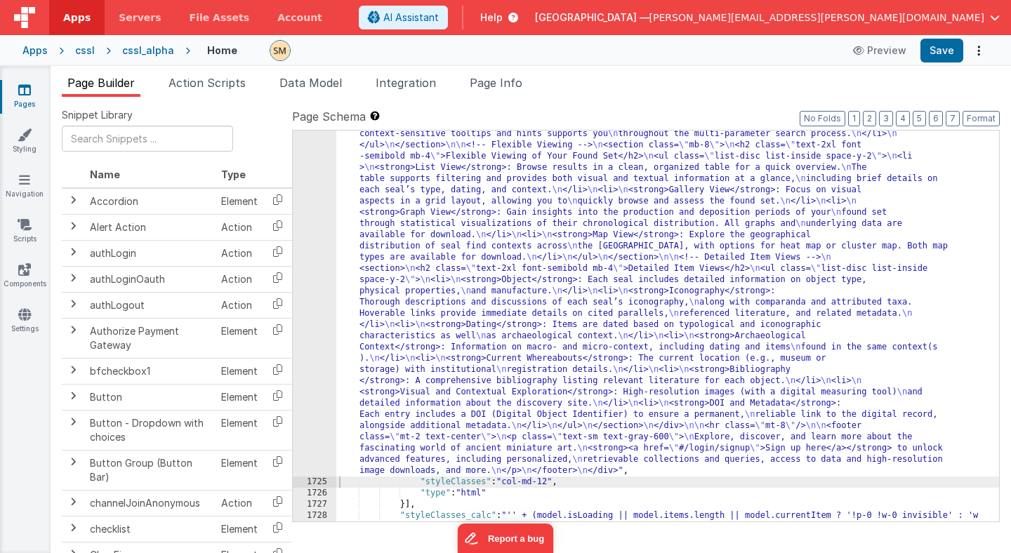
scroll to position [21431, 0]
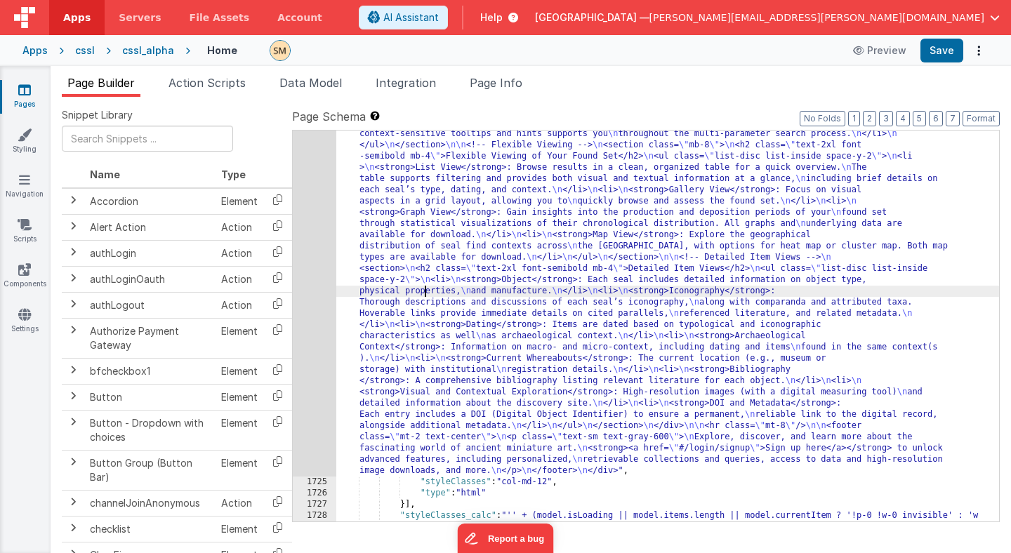
click at [424, 294] on div ""html" : "<div class= \" container mx-auto px-4 py-10 flex flex-col \" style= \…" at bounding box center [667, 425] width 663 height 930
click at [319, 329] on div "1724" at bounding box center [315, 218] width 44 height 517
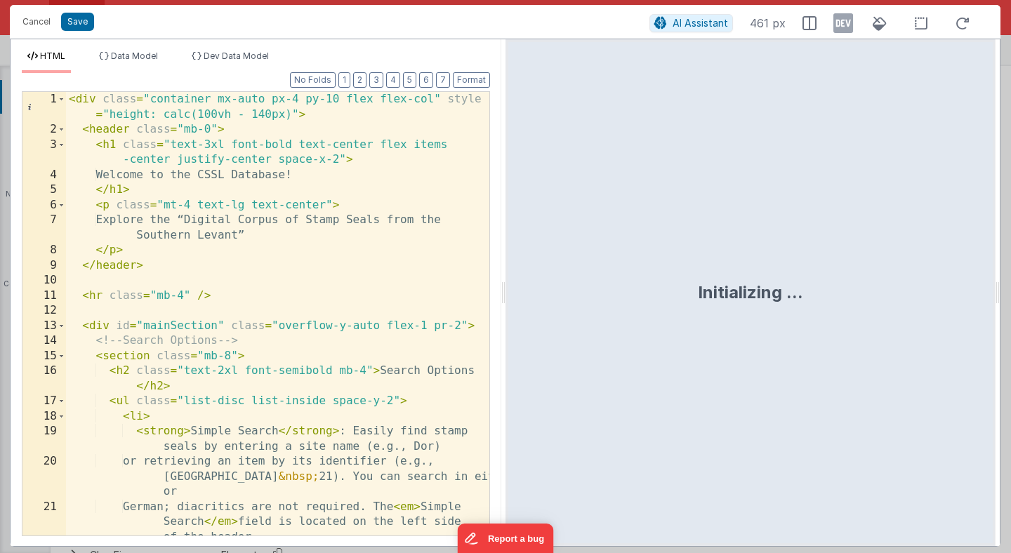
click at [319, 385] on div "< div class = "container mx-auto px-4 py-10 flex flex-col" style = "height: cal…" at bounding box center [277, 336] width 423 height 489
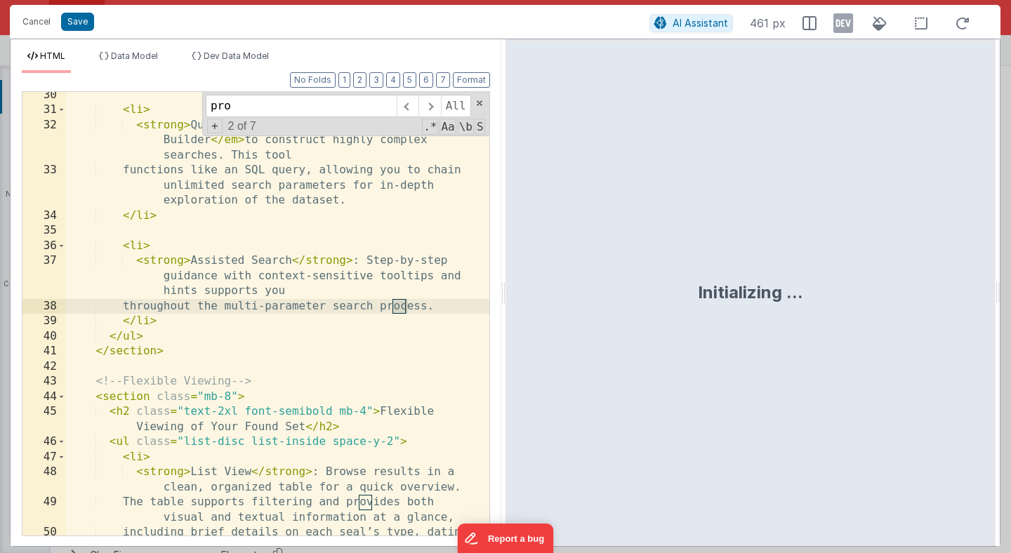
scroll to position [654, 0]
type input "proce"
click at [440, 307] on div "< li > < strong > Query Builder </ strong > : Use the < em > Query Builder </ e…" at bounding box center [277, 332] width 423 height 489
click at [211, 308] on div "< li > < strong > Query Builder </ strong > : Use the < em > Query Builder </ e…" at bounding box center [277, 332] width 423 height 489
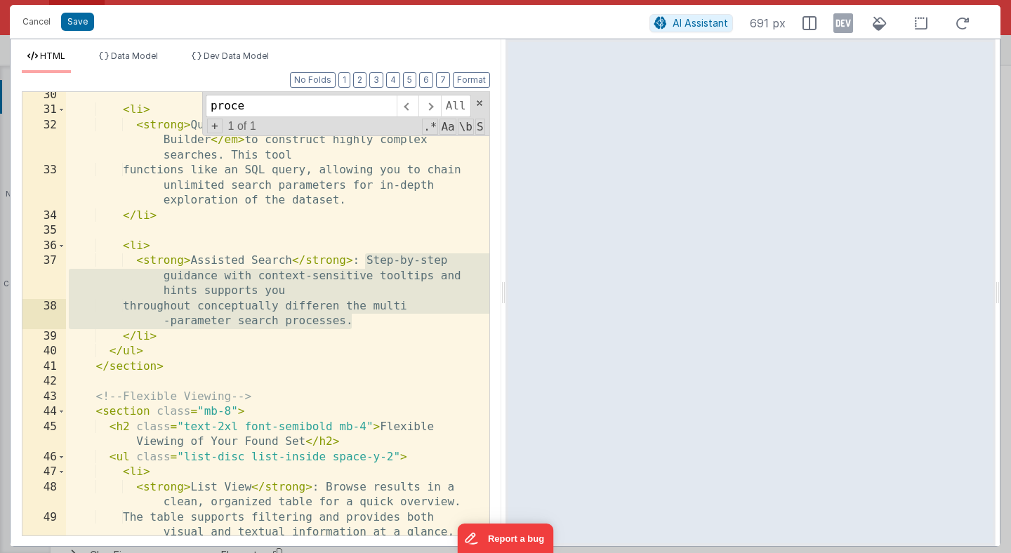
drag, startPoint x: 366, startPoint y: 260, endPoint x: 349, endPoint y: 324, distance: 66.1
click at [349, 324] on div "< li > < strong > Query Builder </ strong > : Use the < em > Query Builder </ e…" at bounding box center [277, 332] width 423 height 489
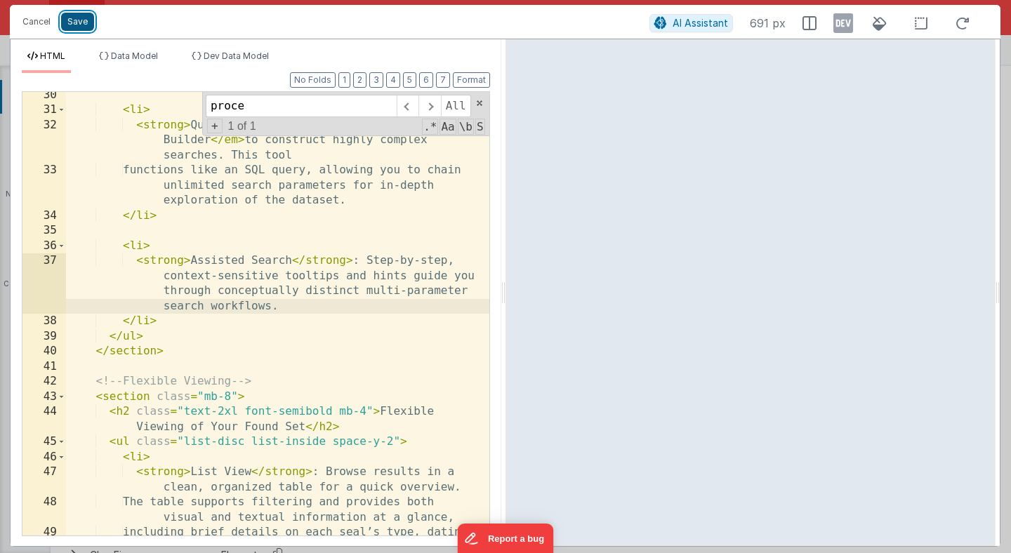
click at [81, 22] on button "Save" at bounding box center [77, 22] width 33 height 18
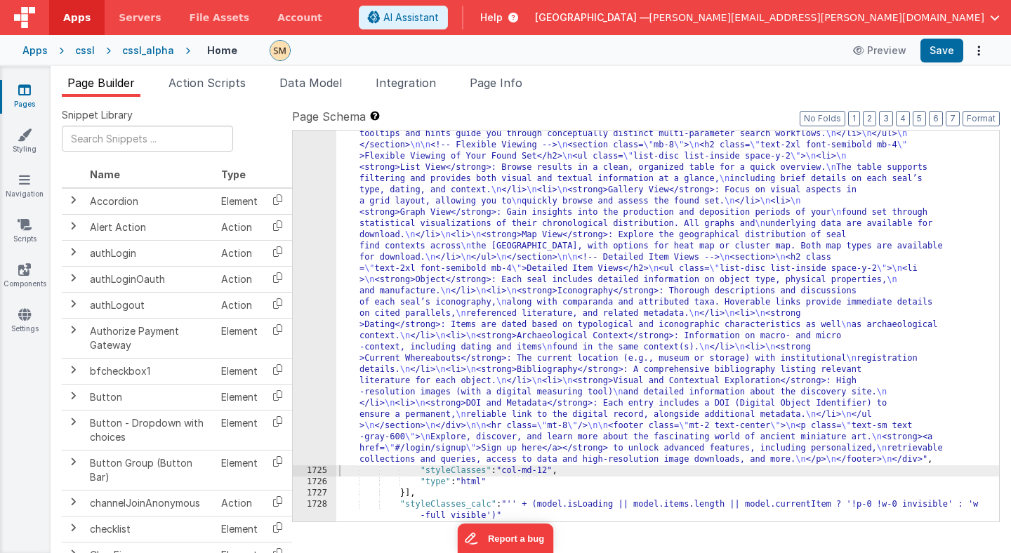
scroll to position [21439, 0]
click at [946, 46] on button "Save" at bounding box center [941, 51] width 43 height 24
click at [322, 276] on div "1724" at bounding box center [315, 212] width 44 height 505
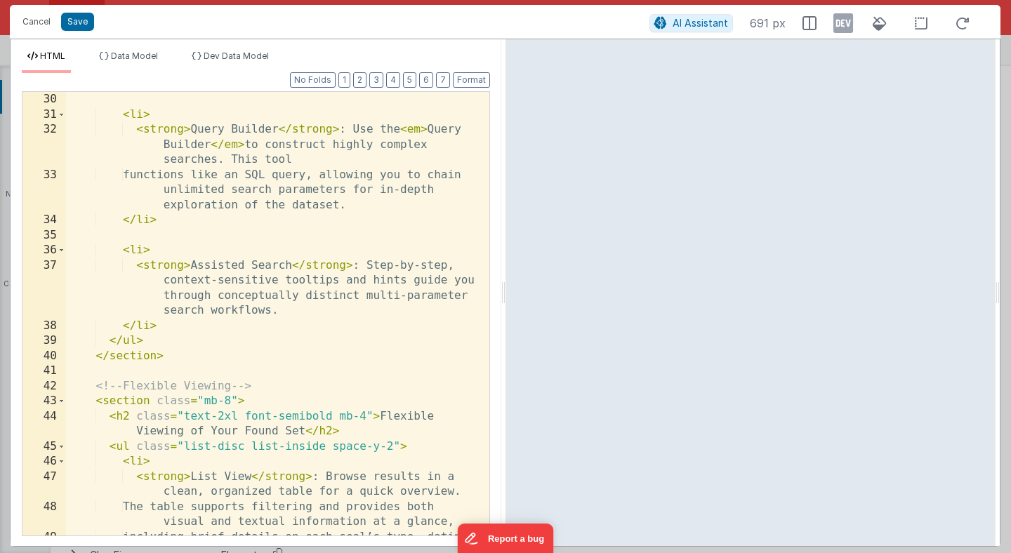
scroll to position [0, 0]
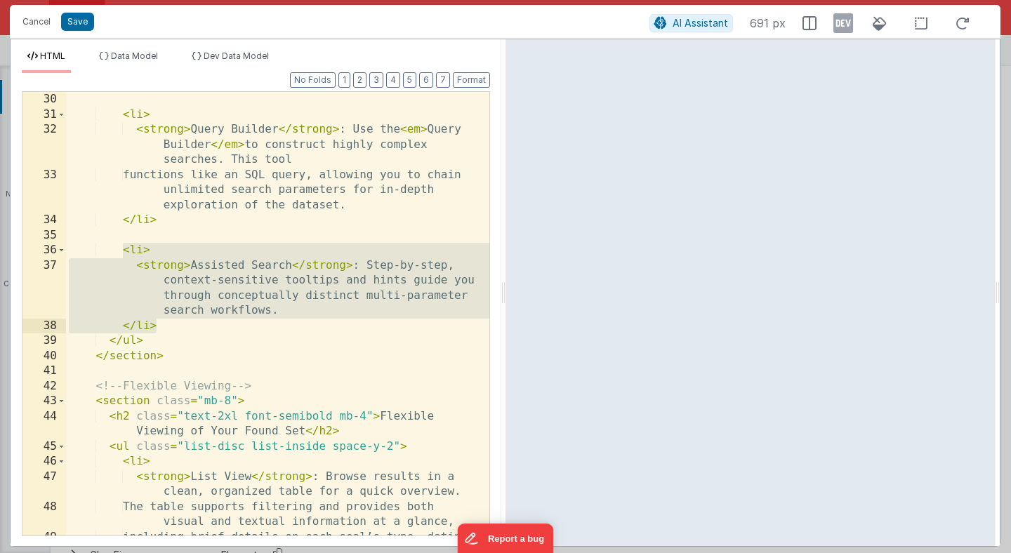
drag, startPoint x: 120, startPoint y: 251, endPoint x: 176, endPoint y: 330, distance: 96.8
click at [176, 330] on div "< li > < strong > Query Builder </ strong > : Use the < em > Query Builder </ e…" at bounding box center [277, 336] width 423 height 489
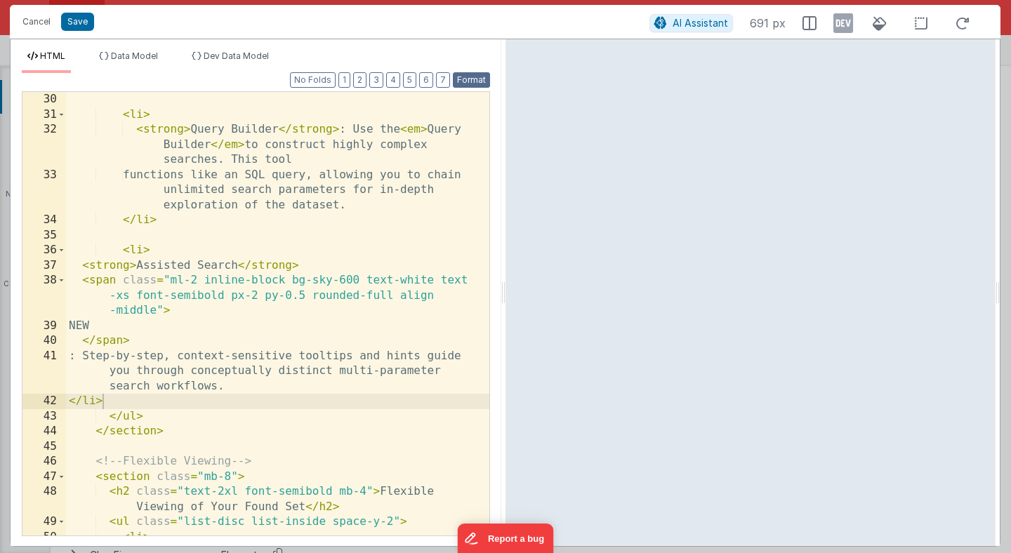
click at [474, 84] on button "Format" at bounding box center [471, 79] width 37 height 15
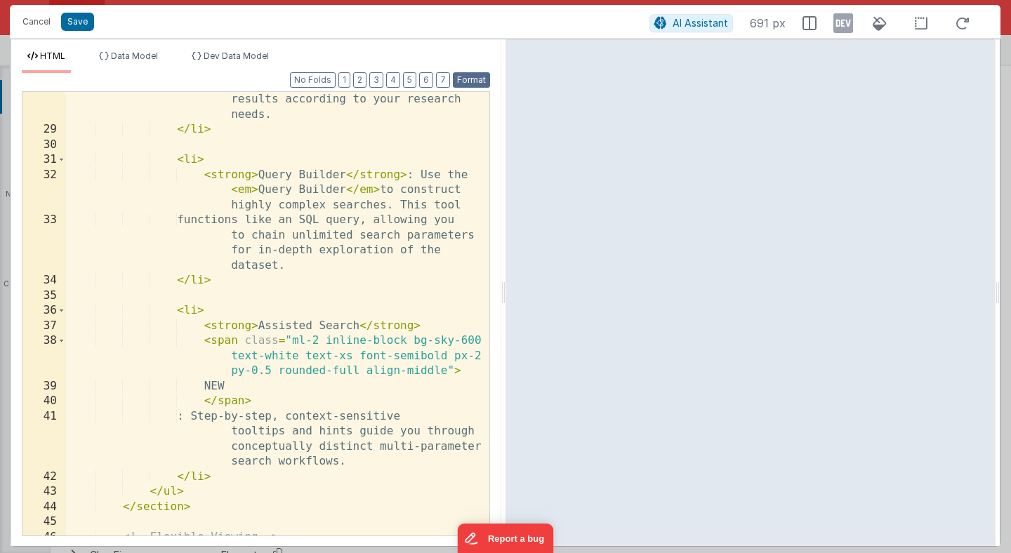
scroll to position [679, 0]
click at [75, 25] on button "Save" at bounding box center [77, 22] width 33 height 18
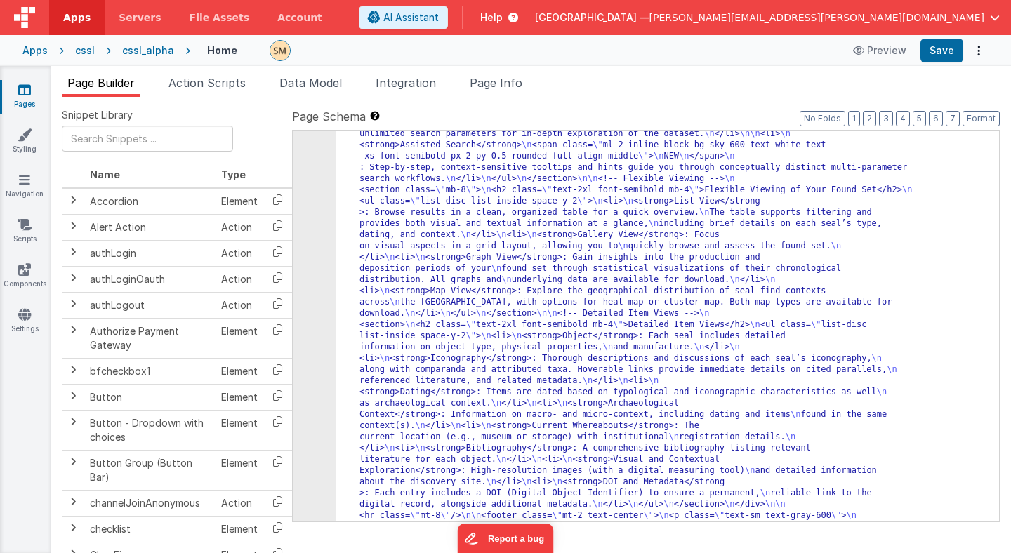
scroll to position [21374, 0]
click at [945, 51] on button "Save" at bounding box center [941, 51] width 43 height 24
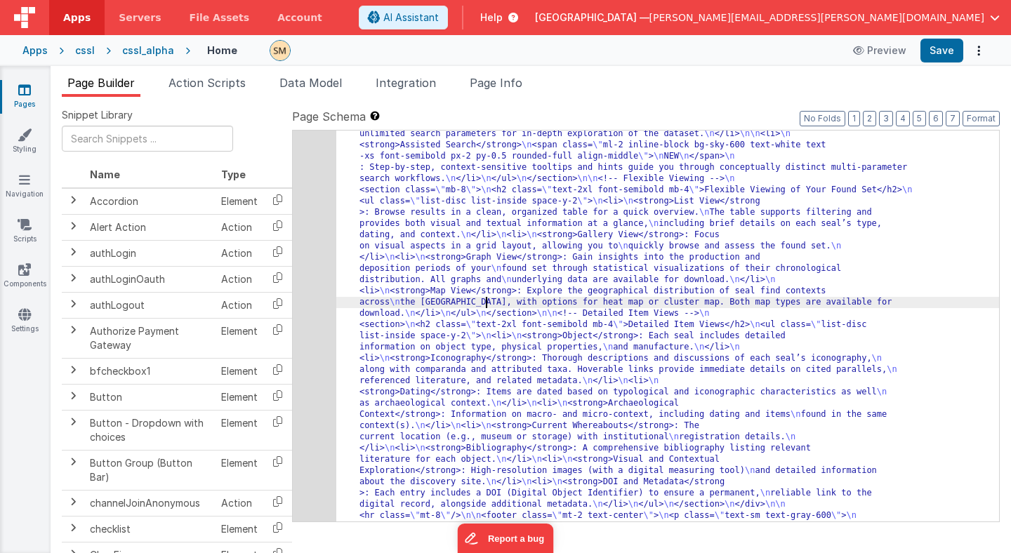
click at [319, 307] on div "1724" at bounding box center [315, 257] width 44 height 595
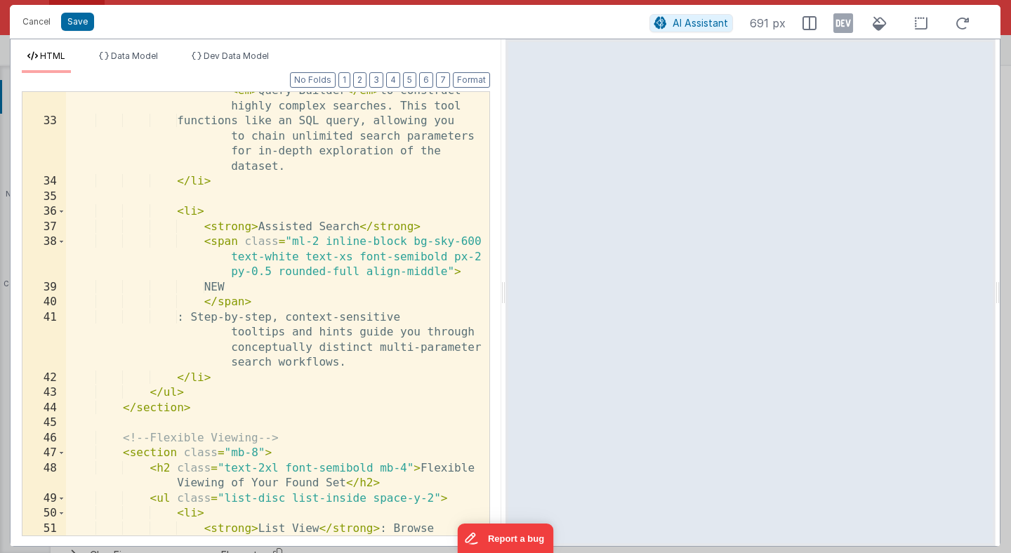
scroll to position [778, 0]
click at [260, 303] on div "< strong > Query Builder </ strong > : Use the < em > Query Builder </ em > to …" at bounding box center [277, 336] width 423 height 534
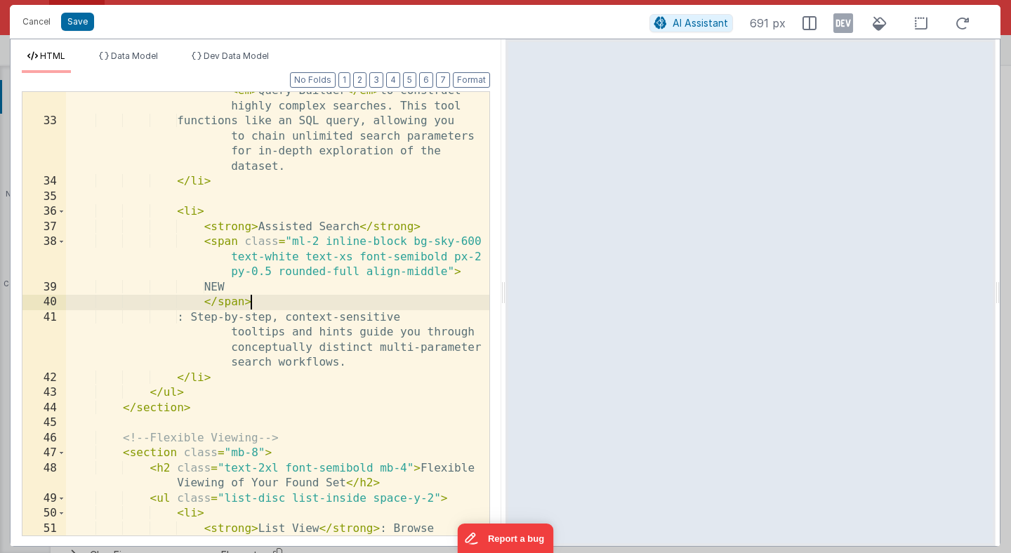
scroll to position [0, 0]
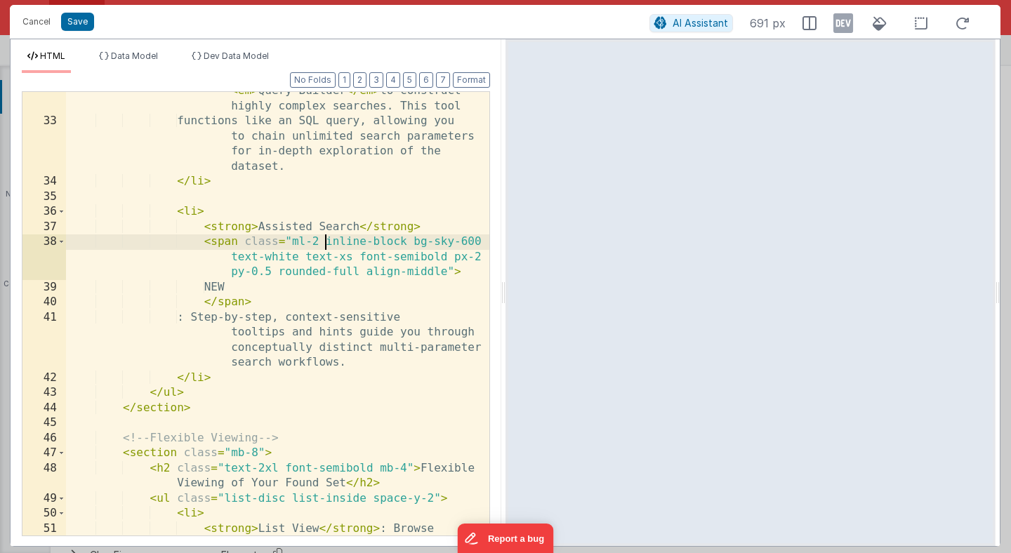
click at [325, 242] on div "< strong > Query Builder </ strong > : Use the < em > Query Builder </ em > to …" at bounding box center [277, 336] width 423 height 534
click at [311, 241] on div "< strong > Query Builder </ strong > : Use the < em > Query Builder </ em > to …" at bounding box center [277, 336] width 423 height 534
click at [316, 245] on div "< strong > Query Builder </ strong > : Use the < em > Query Builder </ em > to …" at bounding box center [277, 336] width 423 height 534
click at [312, 245] on div "< strong > Query Builder </ strong > : Use the < em > Query Builder </ em > to …" at bounding box center [277, 336] width 423 height 534
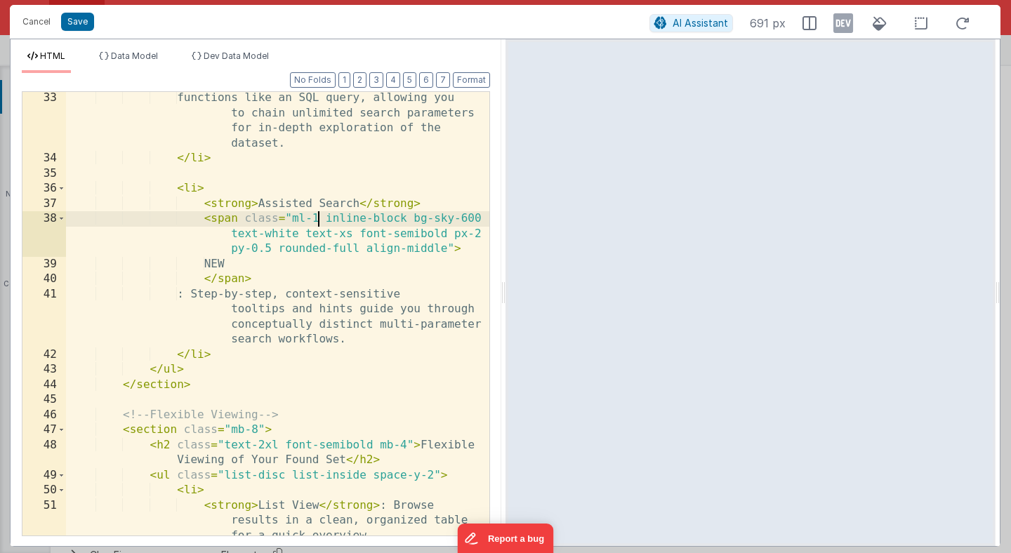
scroll to position [801, 0]
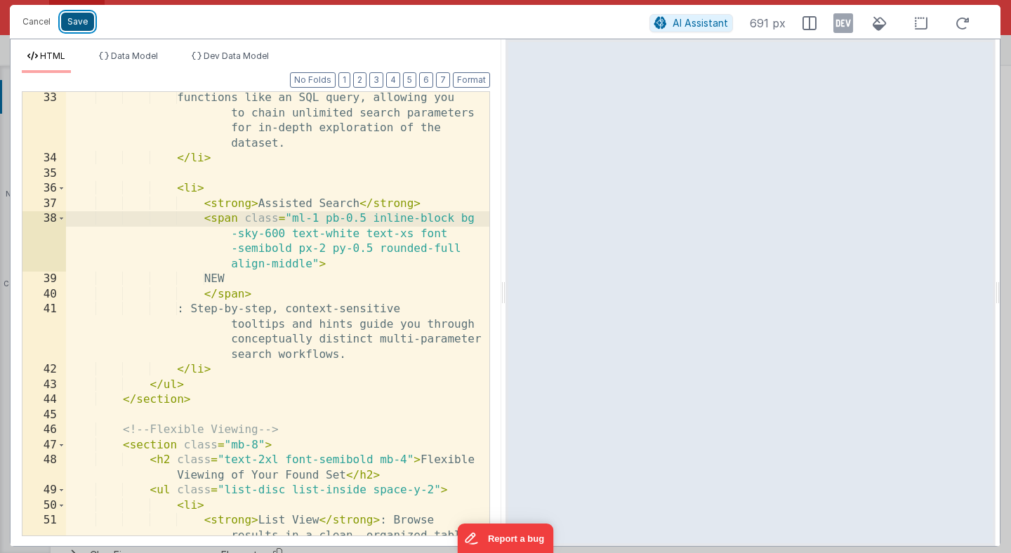
click at [78, 22] on button "Save" at bounding box center [77, 22] width 33 height 18
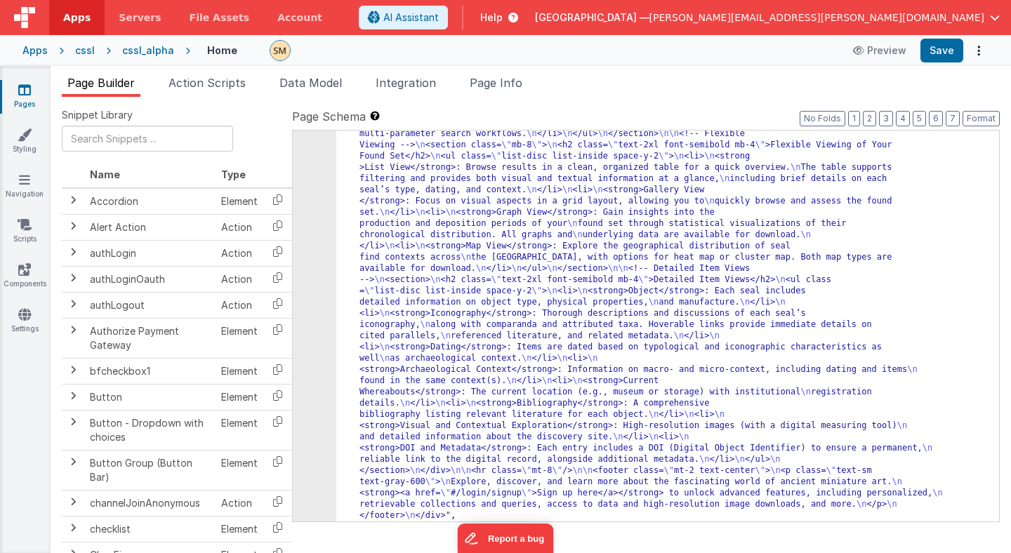
scroll to position [21401, 0]
click at [948, 48] on button "Save" at bounding box center [941, 51] width 43 height 24
click at [319, 305] on div "1724" at bounding box center [315, 218] width 44 height 607
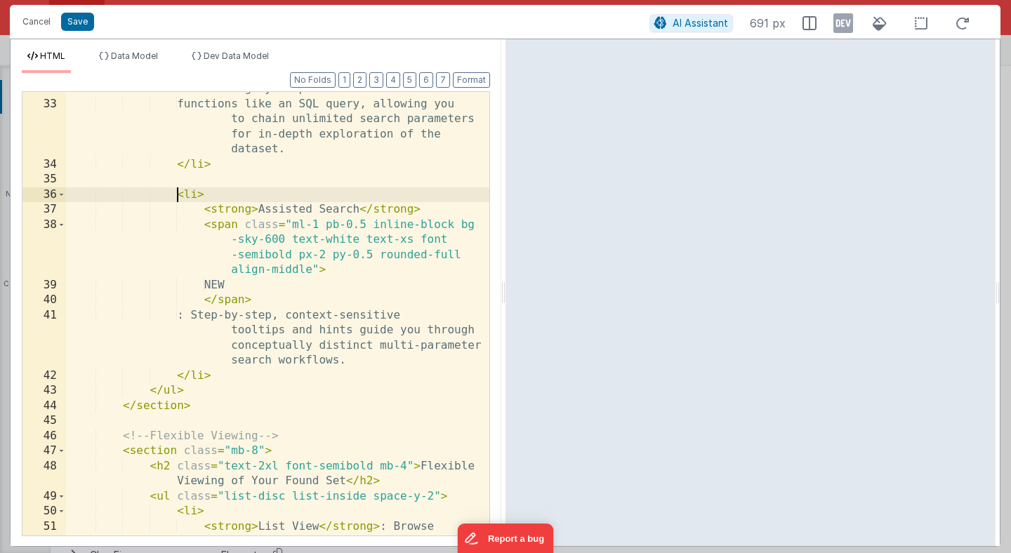
scroll to position [0, 0]
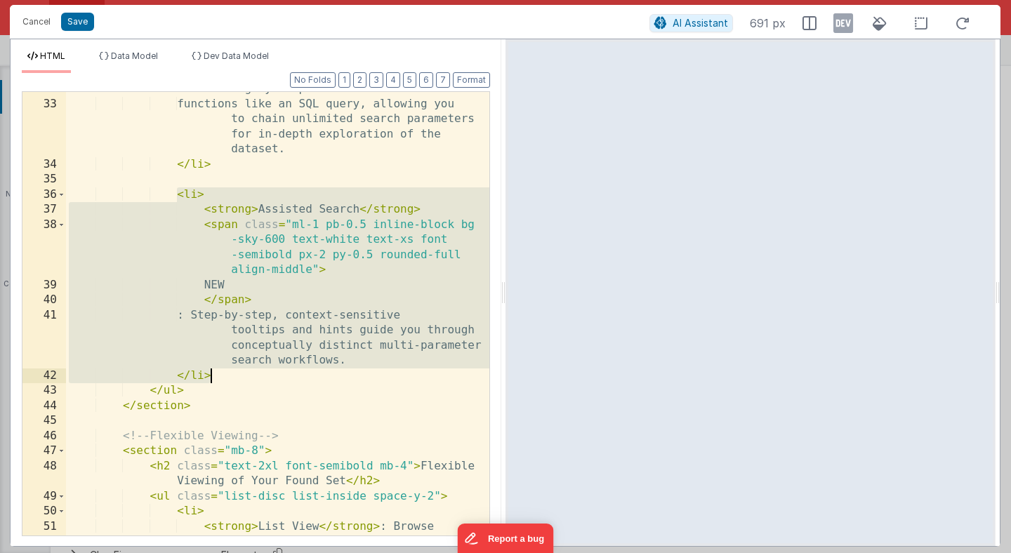
drag, startPoint x: 176, startPoint y: 194, endPoint x: 227, endPoint y: 378, distance: 190.4
click at [227, 378] on div "< strong > Query Builder </ strong > : Use the < em > Query Builder </ em > to …" at bounding box center [277, 318] width 423 height 534
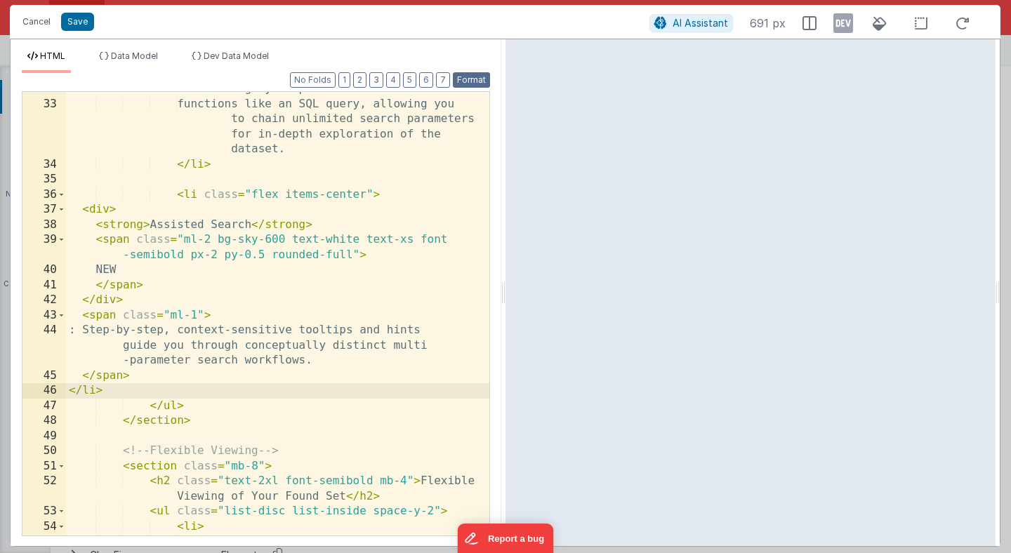
click at [472, 83] on button "Format" at bounding box center [471, 79] width 37 height 15
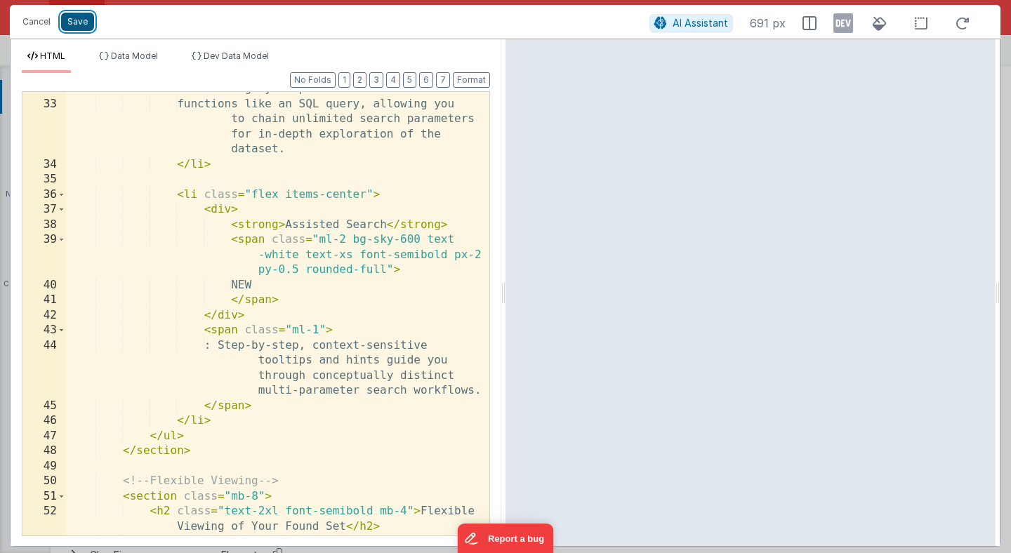
click at [74, 27] on button "Save" at bounding box center [77, 22] width 33 height 18
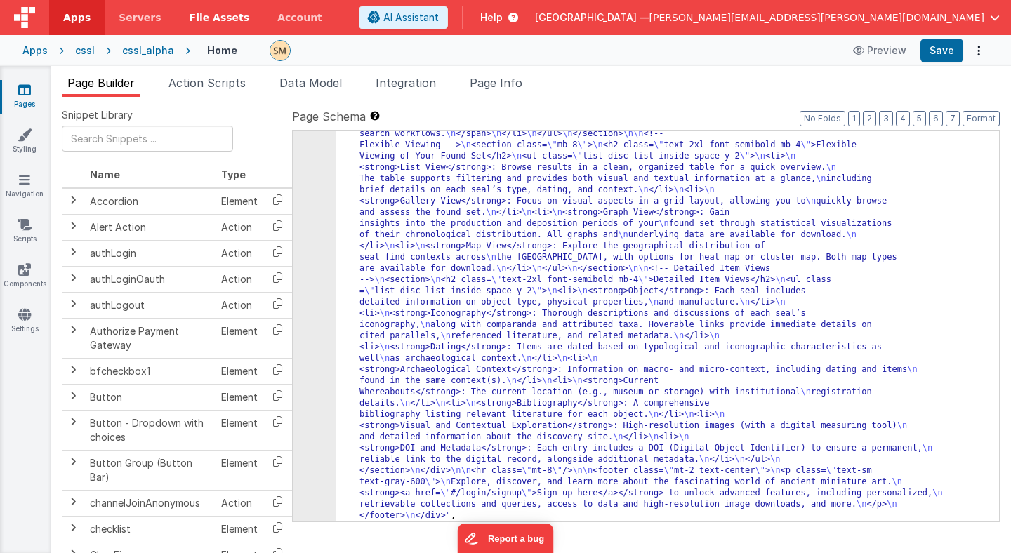
scroll to position [21402, 0]
click at [948, 46] on button "Save" at bounding box center [941, 51] width 43 height 24
click at [306, 359] on div "1724" at bounding box center [315, 213] width 44 height 618
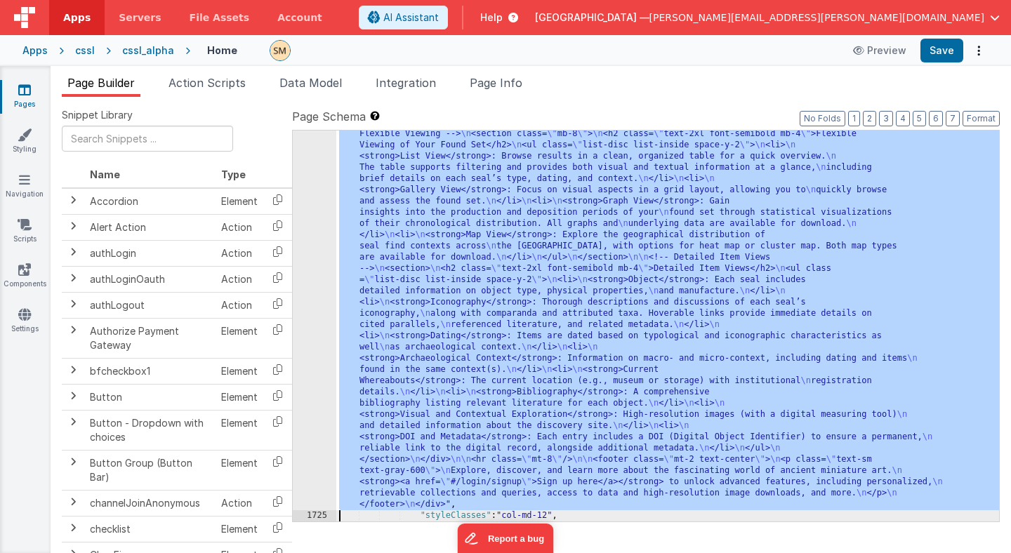
click at [306, 359] on div "1724" at bounding box center [315, 202] width 44 height 618
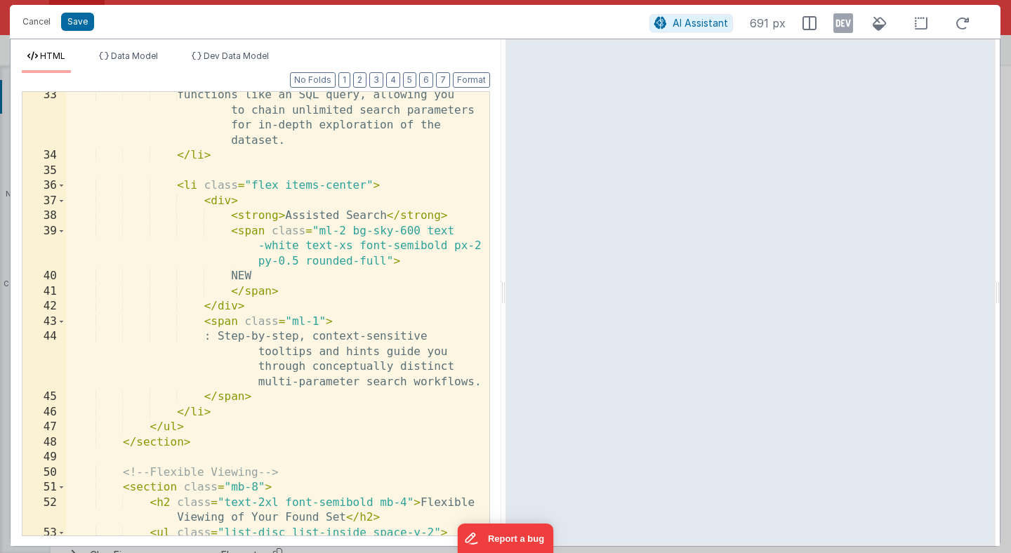
scroll to position [812, 0]
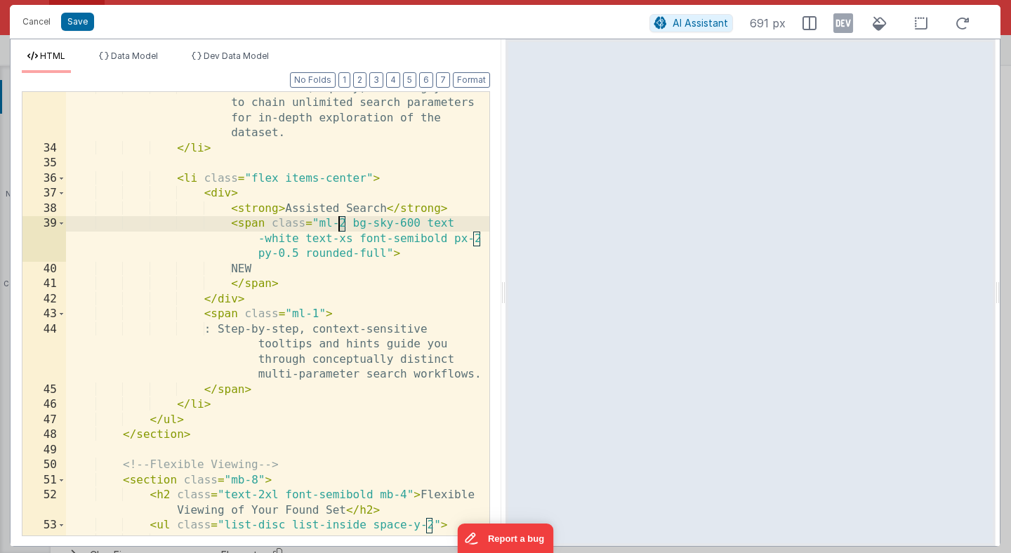
drag, startPoint x: 345, startPoint y: 225, endPoint x: 336, endPoint y: 225, distance: 8.4
click at [336, 225] on div "functions like an SQL query, allowing you to chain unlimited search parameters …" at bounding box center [277, 340] width 423 height 519
click at [69, 20] on button "Save" at bounding box center [77, 22] width 33 height 18
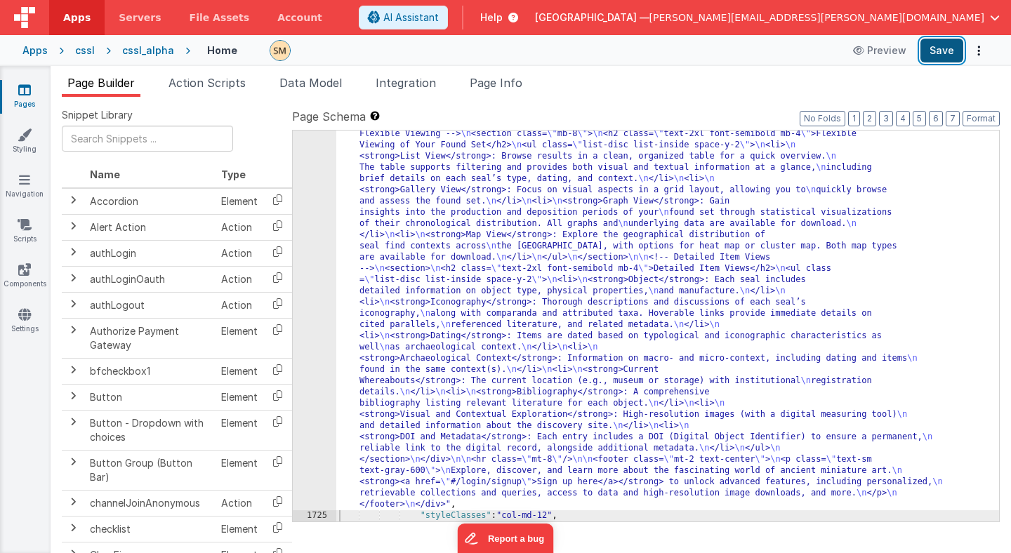
click at [944, 47] on button "Save" at bounding box center [941, 51] width 43 height 24
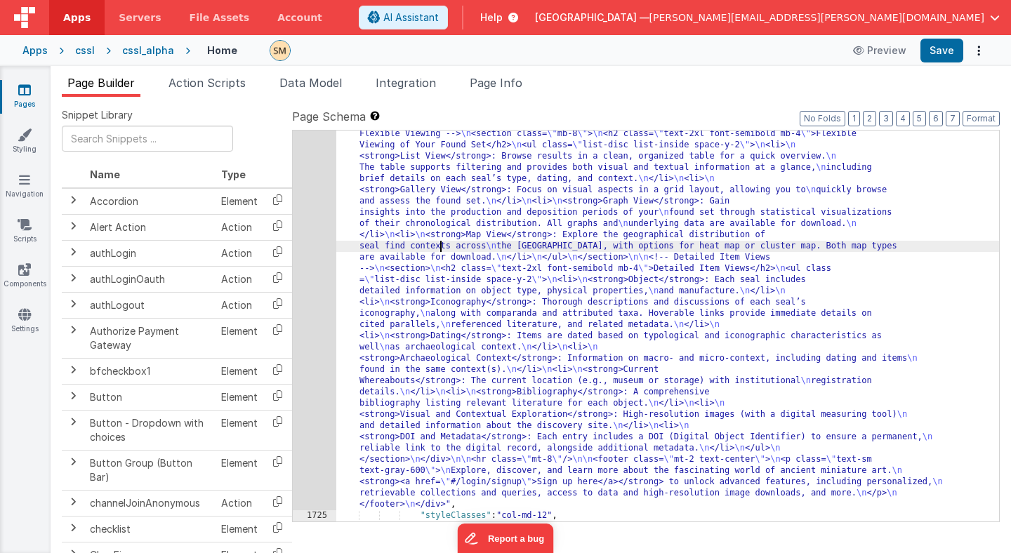
click at [440, 241] on div ""html" : "<div class= \" container mx-auto px-4 py-10 flex flex-col \" style= \…" at bounding box center [667, 403] width 663 height 1020
click at [320, 282] on div "1724" at bounding box center [315, 202] width 44 height 618
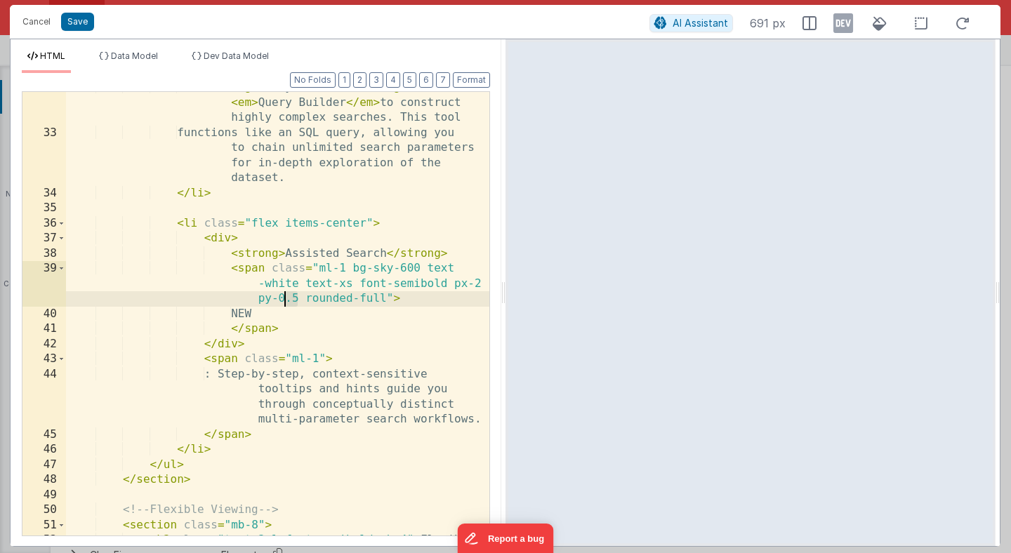
drag, startPoint x: 296, startPoint y: 298, endPoint x: 282, endPoint y: 300, distance: 14.1
click at [282, 300] on div "< strong > Query Builder </ strong > : Use the < em > Query Builder </ em > to …" at bounding box center [277, 339] width 423 height 519
click at [73, 22] on button "Save" at bounding box center [77, 22] width 33 height 18
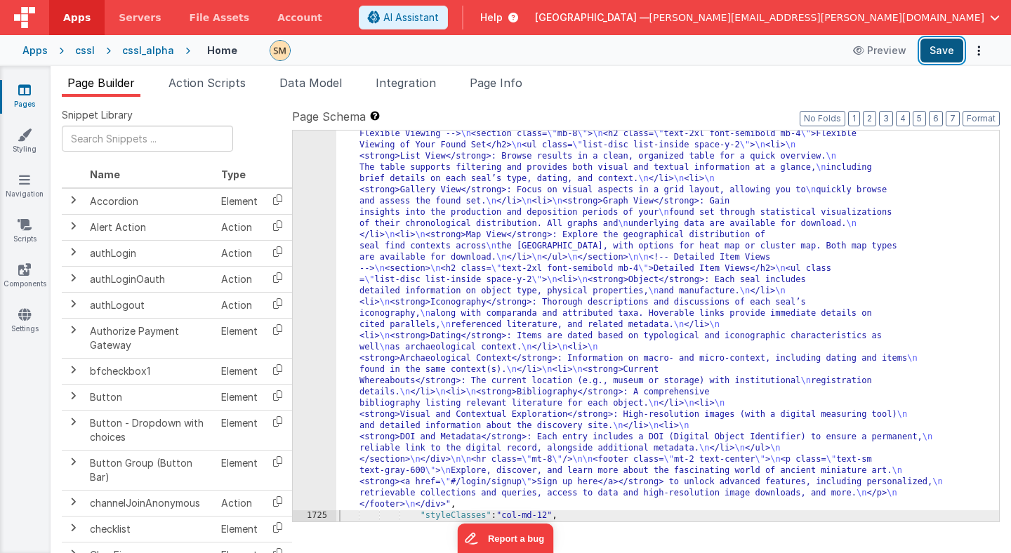
click at [937, 48] on button "Save" at bounding box center [941, 51] width 43 height 24
click at [318, 280] on div "1724" at bounding box center [315, 202] width 44 height 618
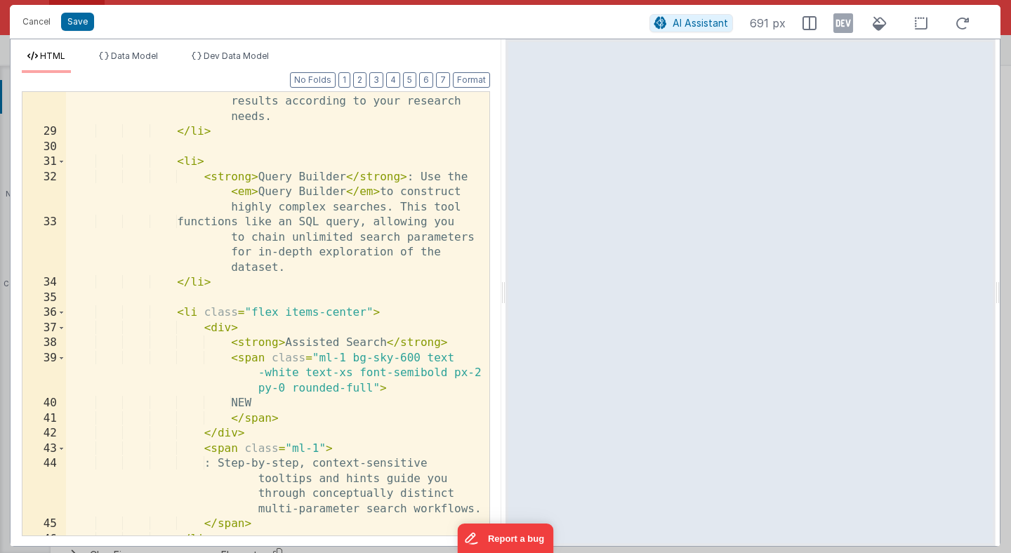
scroll to position [673, 0]
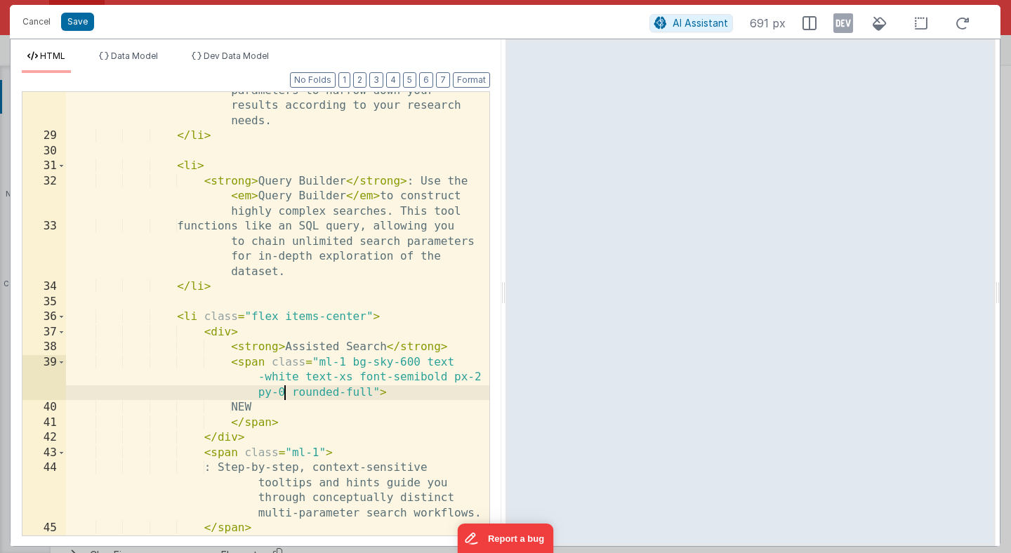
click at [285, 395] on div "than 75 criteria. Combine these parameters to narrow down your results accordin…" at bounding box center [277, 327] width 423 height 519
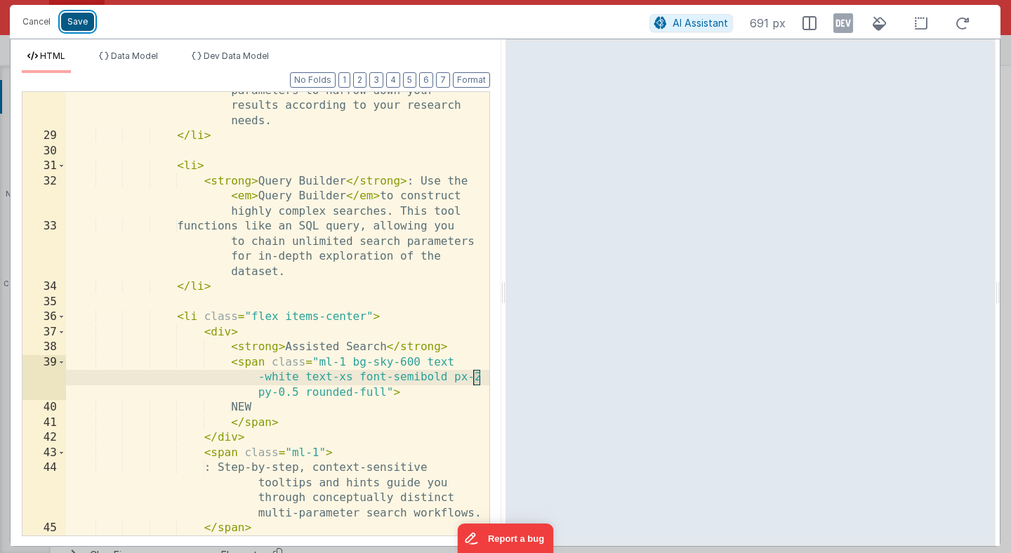
click at [81, 27] on button "Save" at bounding box center [77, 22] width 33 height 18
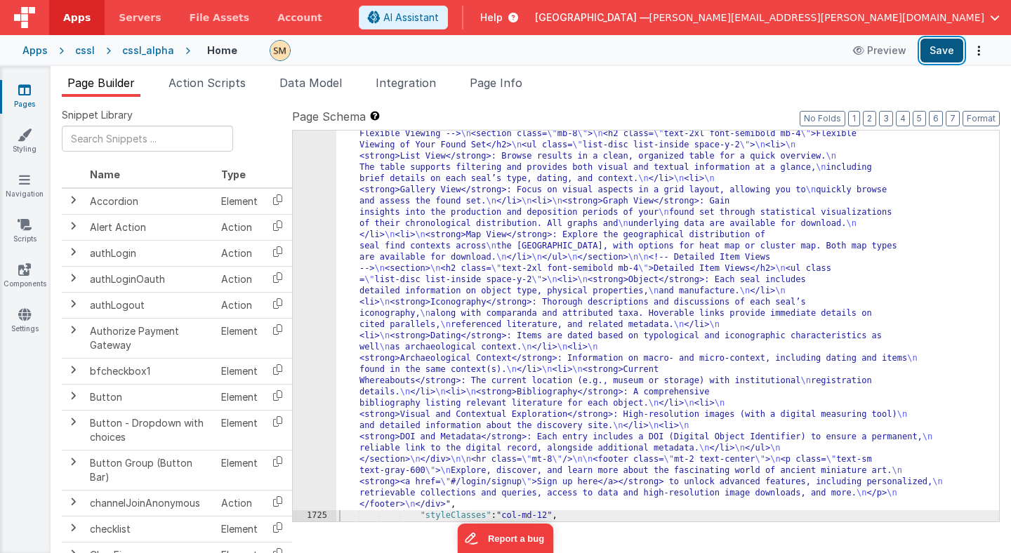
click at [942, 53] on button "Save" at bounding box center [941, 51] width 43 height 24
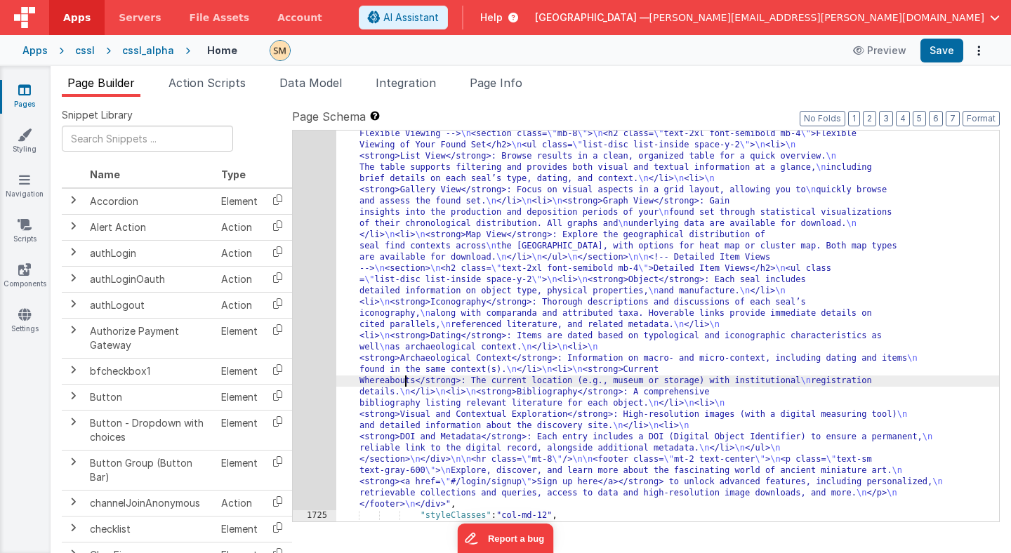
click at [404, 377] on div ""html" : "<div class= \" container mx-auto px-4 py-10 flex flex-col \" style= \…" at bounding box center [667, 403] width 663 height 1020
click at [324, 340] on div "1724" at bounding box center [315, 202] width 44 height 618
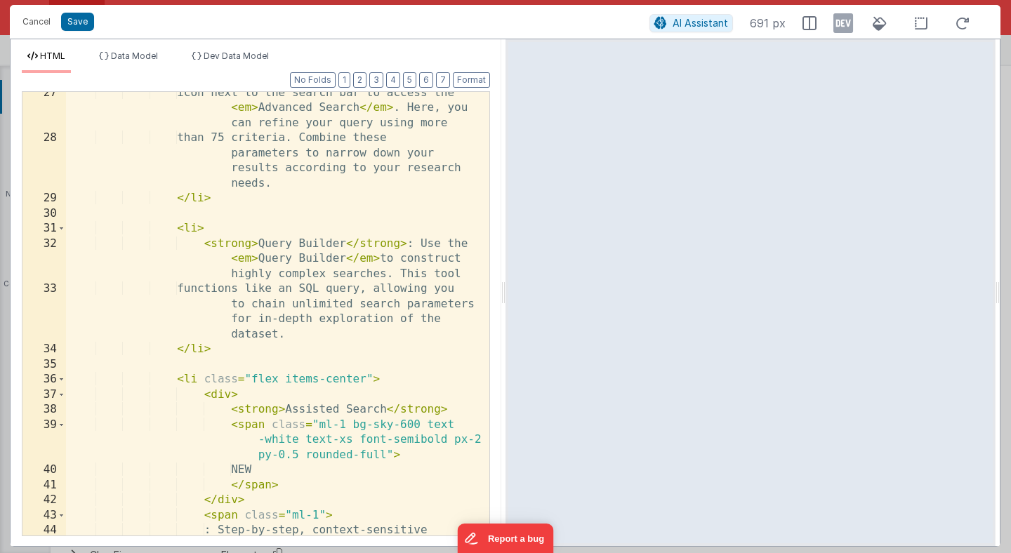
scroll to position [610, 0]
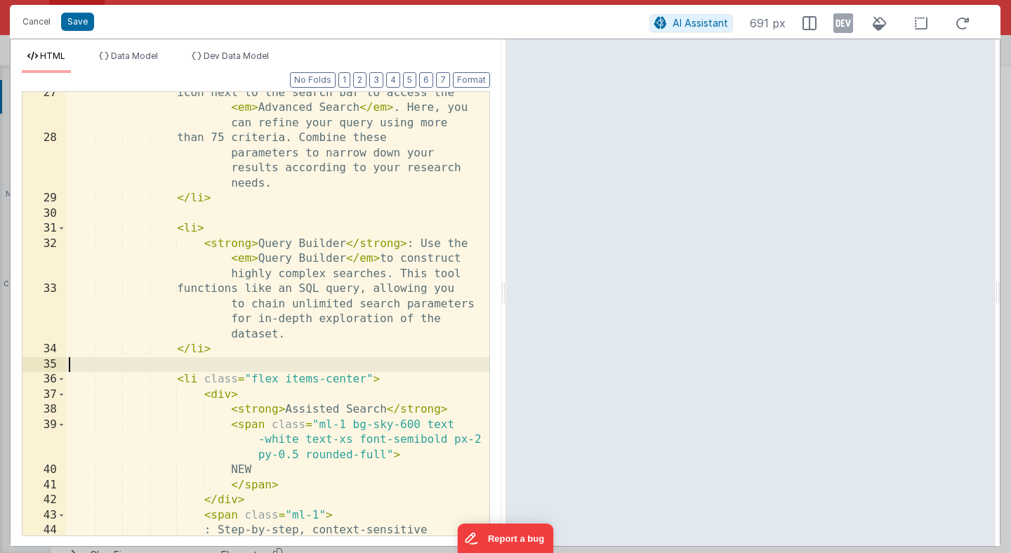
click at [302, 361] on div "icon next to the search bar to access the < em > Advanced Search </ em > . Here…" at bounding box center [277, 361] width 423 height 550
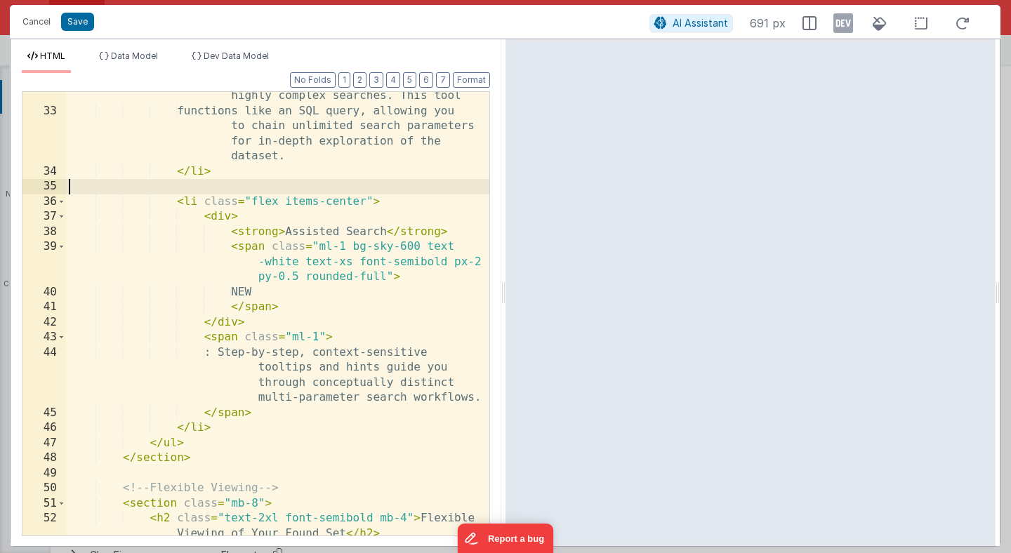
scroll to position [797, 0]
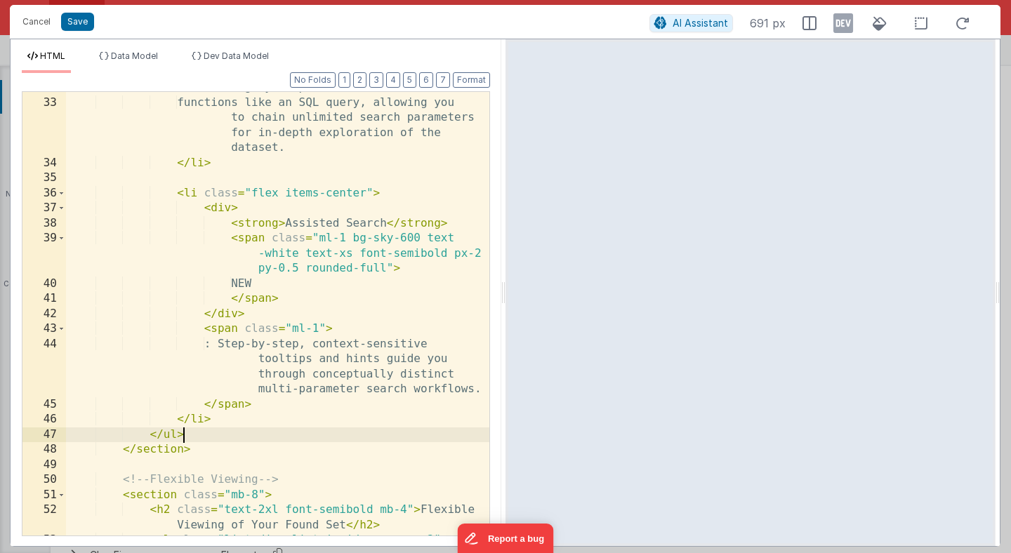
click at [220, 429] on div "< strong > Query Builder </ strong > : Use the < em > Query Builder </ em > to …" at bounding box center [277, 302] width 423 height 504
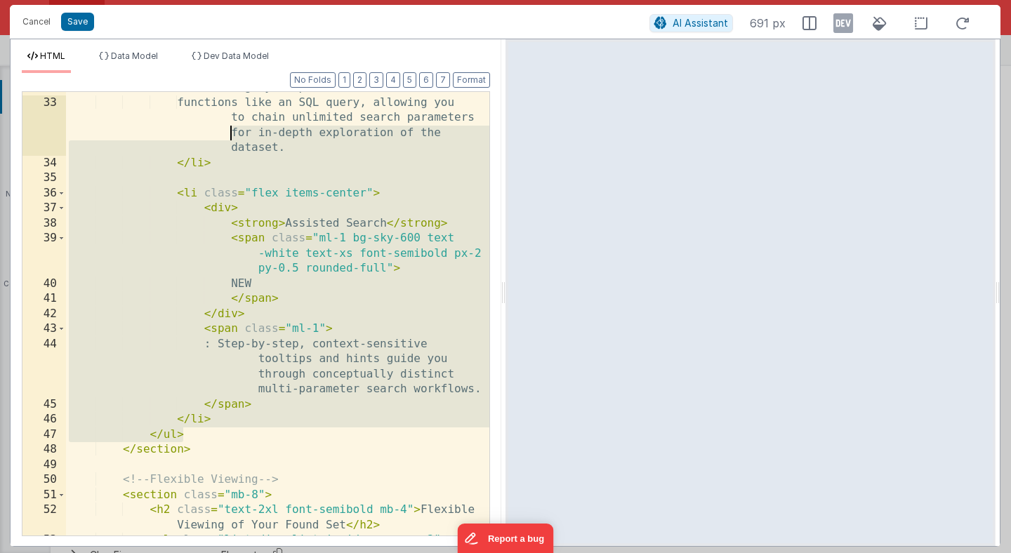
drag, startPoint x: 220, startPoint y: 429, endPoint x: 84, endPoint y: 139, distance: 320.3
click at [84, 139] on div "< strong > Query Builder </ strong > : Use the < em > Query Builder </ em > to …" at bounding box center [277, 302] width 423 height 504
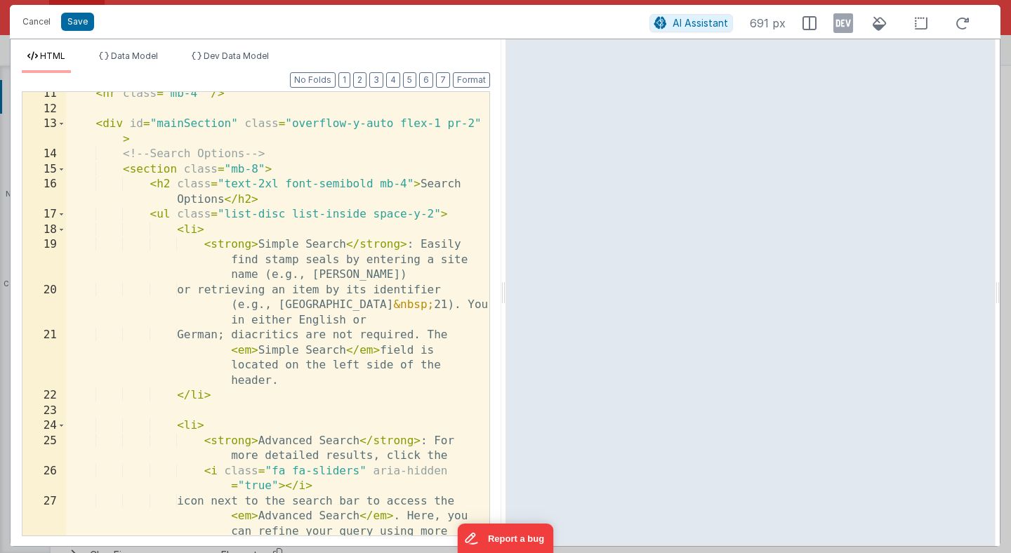
scroll to position [185, 0]
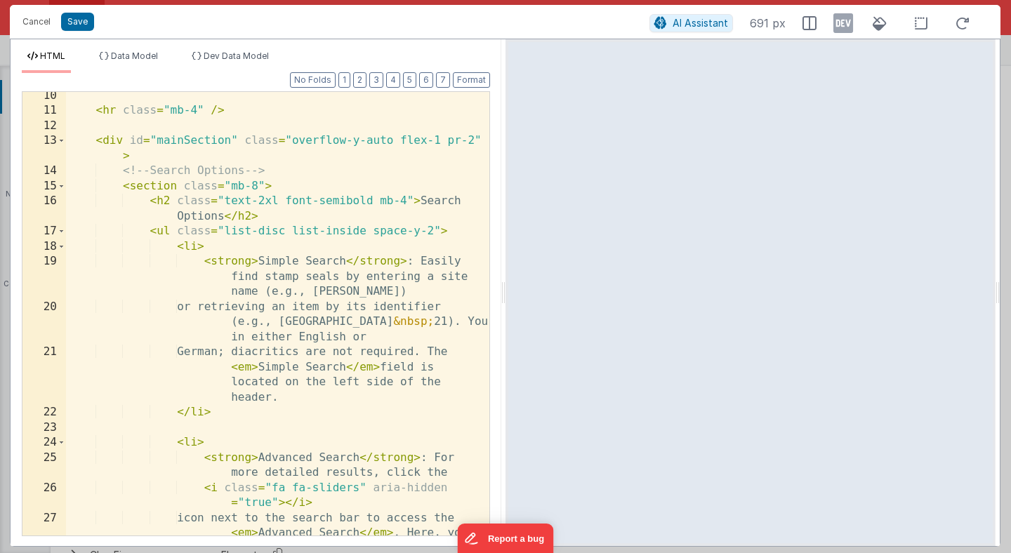
click at [72, 233] on div "< hr class = "mb-4" /> < div id = "mainSection" class = "overflow-y-auto flex-1…" at bounding box center [277, 340] width 423 height 504
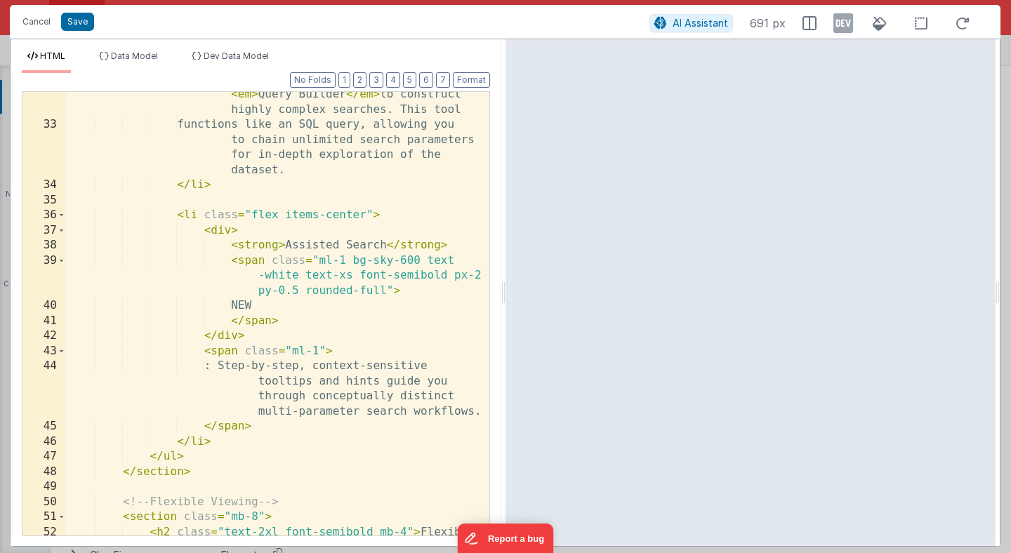
scroll to position [793, 0]
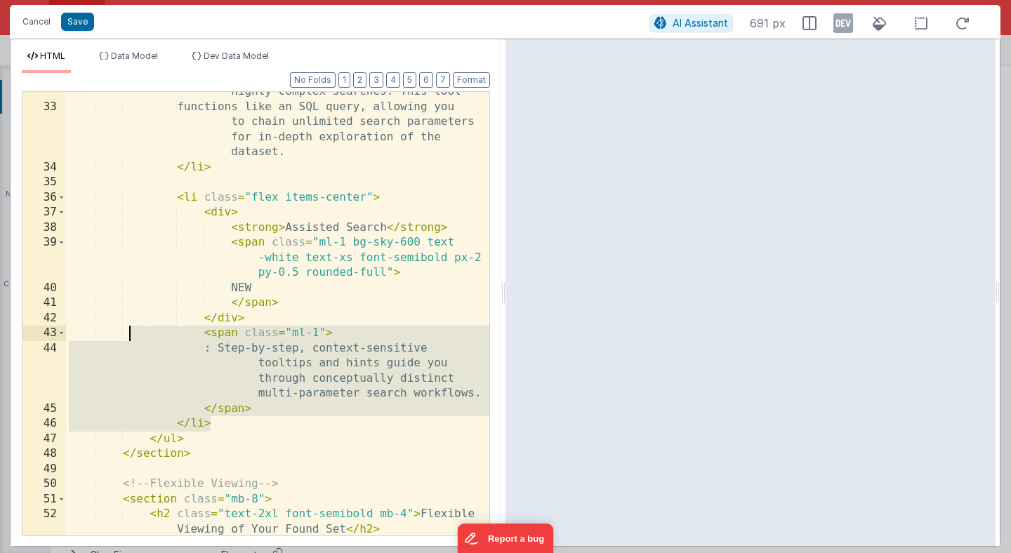
drag, startPoint x: 232, startPoint y: 423, endPoint x: 127, endPoint y: 333, distance: 138.4
click at [127, 333] on div "< strong > Query Builder </ strong > : Use the < em > Query Builder </ em > to …" at bounding box center [277, 306] width 423 height 504
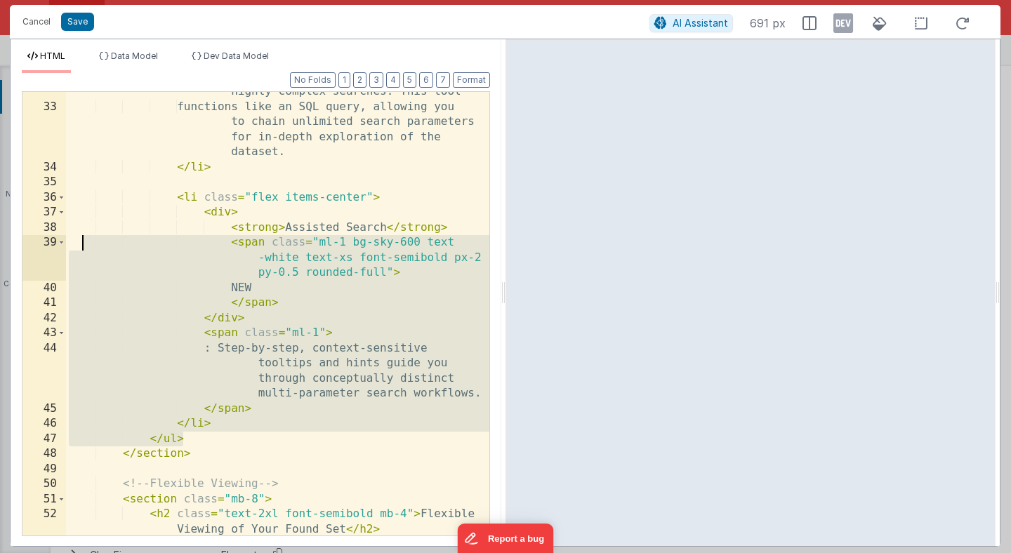
drag, startPoint x: 185, startPoint y: 441, endPoint x: 81, endPoint y: 241, distance: 225.4
click at [80, 241] on div "< strong > Query Builder </ strong > : Use the < em > Query Builder </ em > to …" at bounding box center [277, 306] width 423 height 504
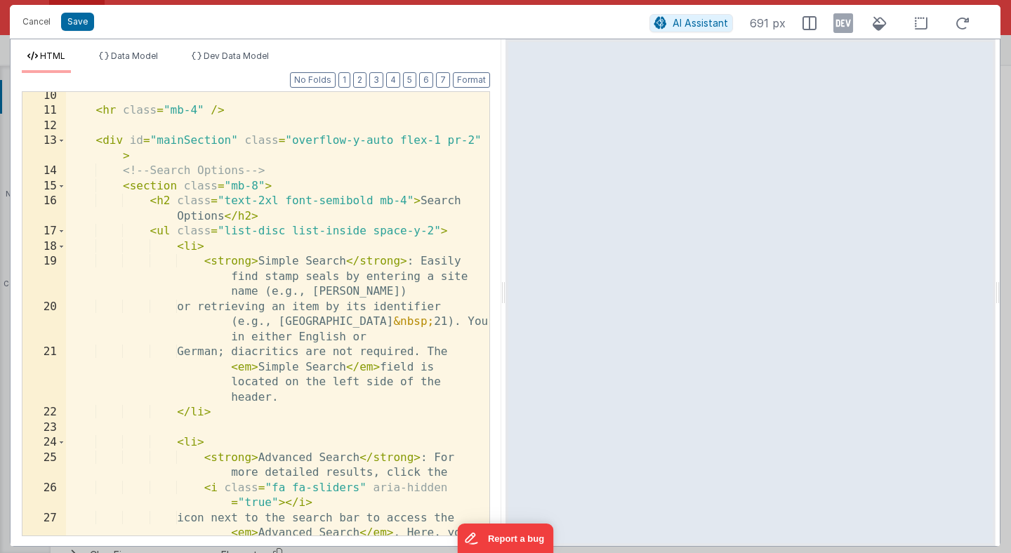
scroll to position [149, 0]
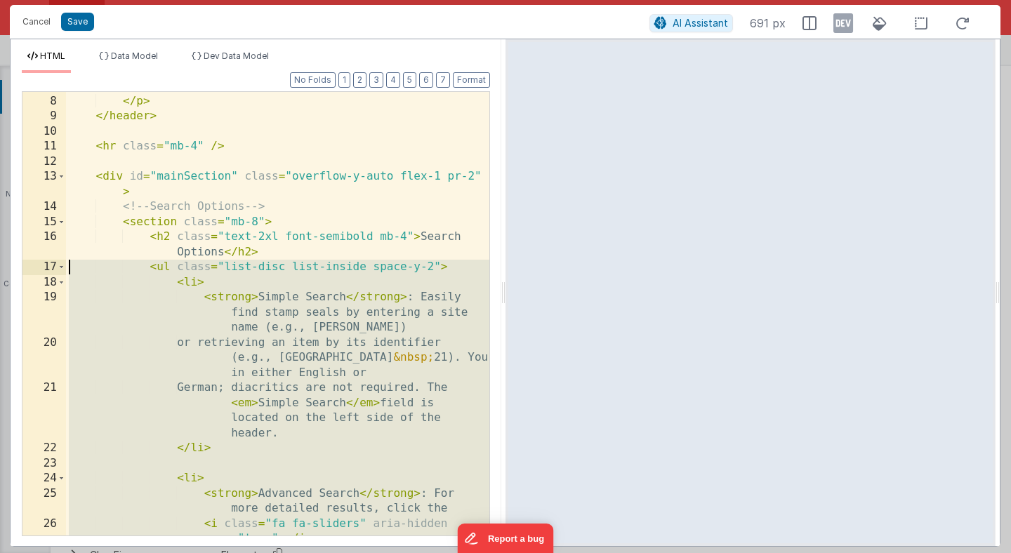
click at [72, 268] on div "Explore the “Digital Corpus of Stamp Seals from the Southern Levant” </ p > </ …" at bounding box center [277, 316] width 423 height 504
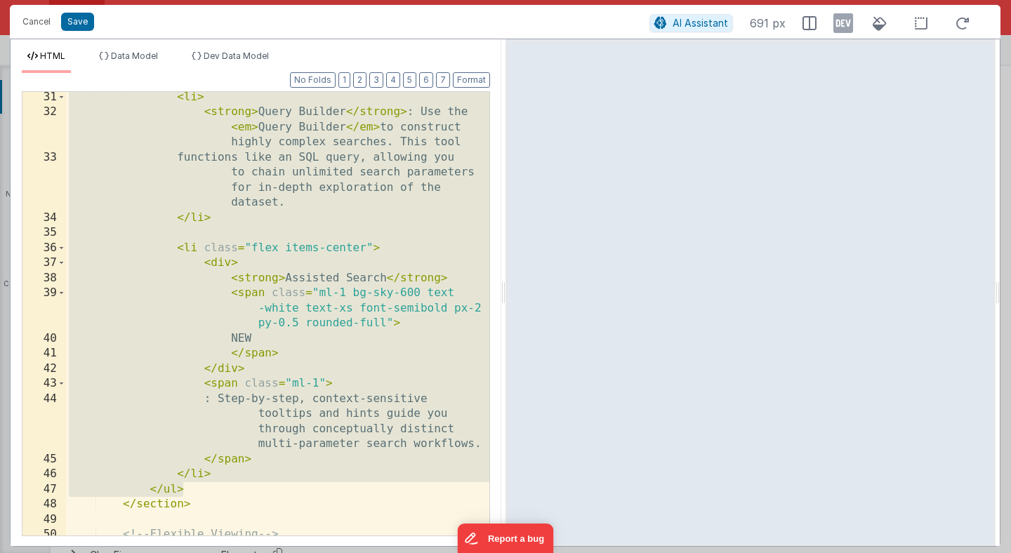
scroll to position [748, 0]
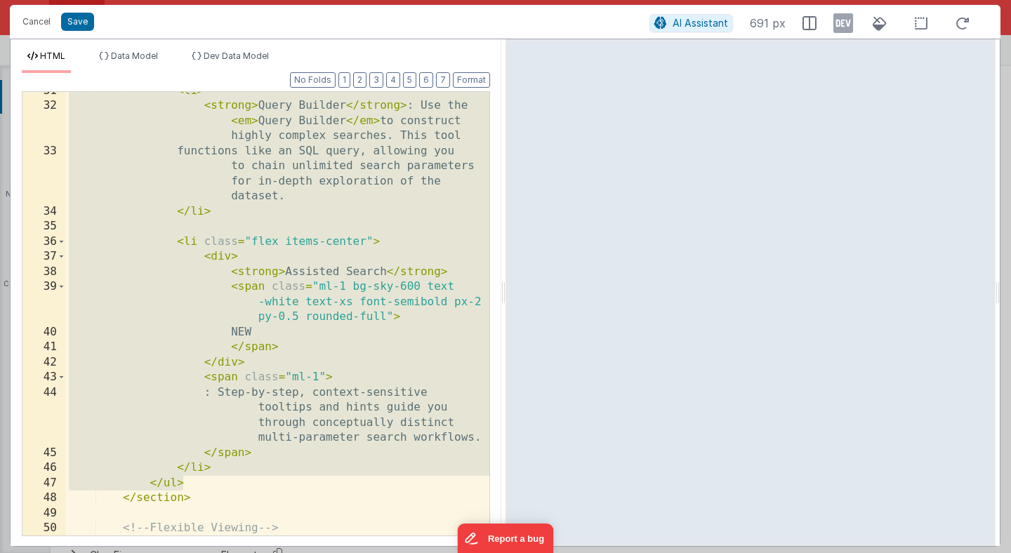
click at [186, 244] on div "< li > < strong > Query Builder </ strong > : Use the < em > Query Builder </ e…" at bounding box center [277, 314] width 423 height 444
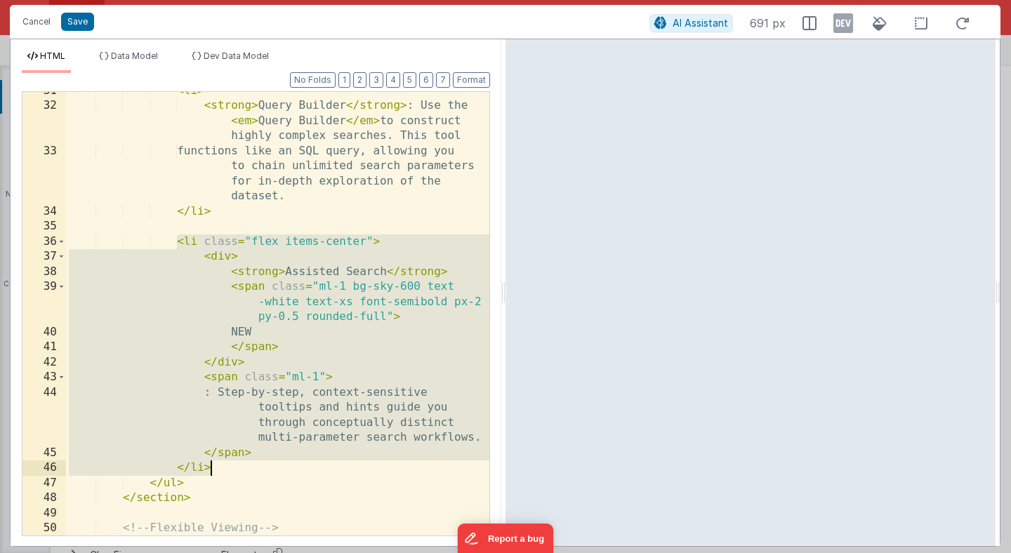
drag, startPoint x: 176, startPoint y: 244, endPoint x: 263, endPoint y: 470, distance: 242.2
click at [263, 470] on div "< li > < strong > Query Builder </ strong > : Use the < em > Query Builder </ e…" at bounding box center [277, 321] width 423 height 474
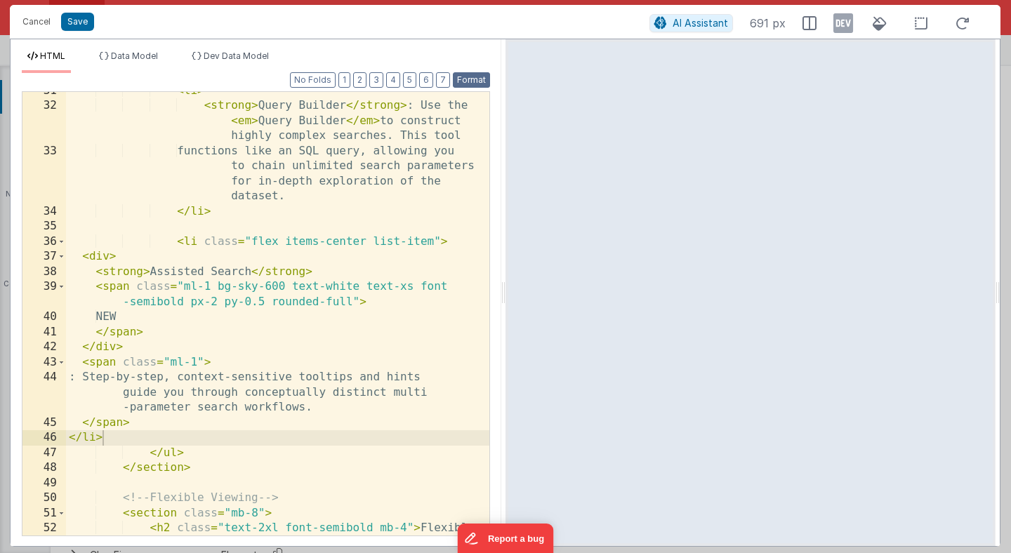
click at [475, 79] on button "Format" at bounding box center [471, 79] width 37 height 15
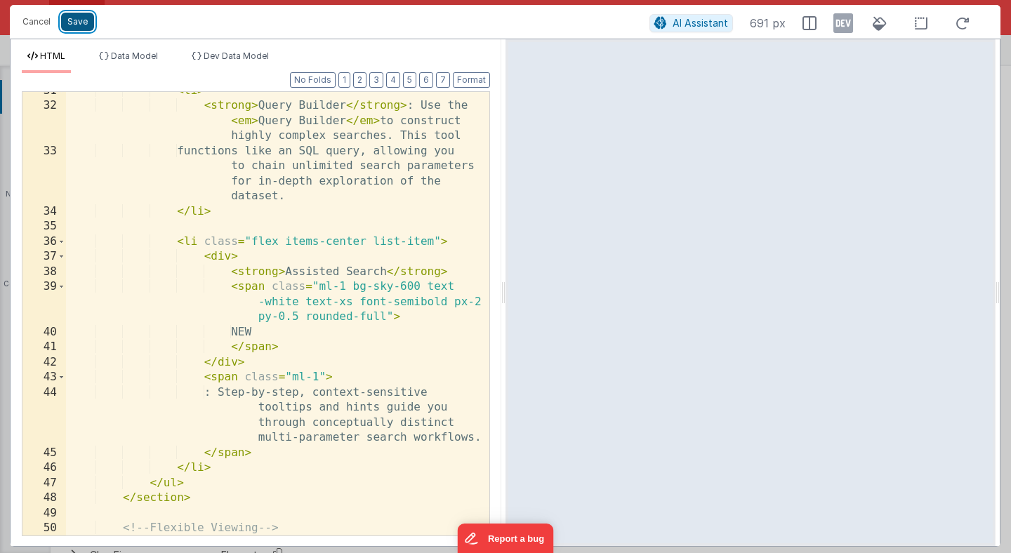
click at [77, 22] on button "Save" at bounding box center [77, 22] width 33 height 18
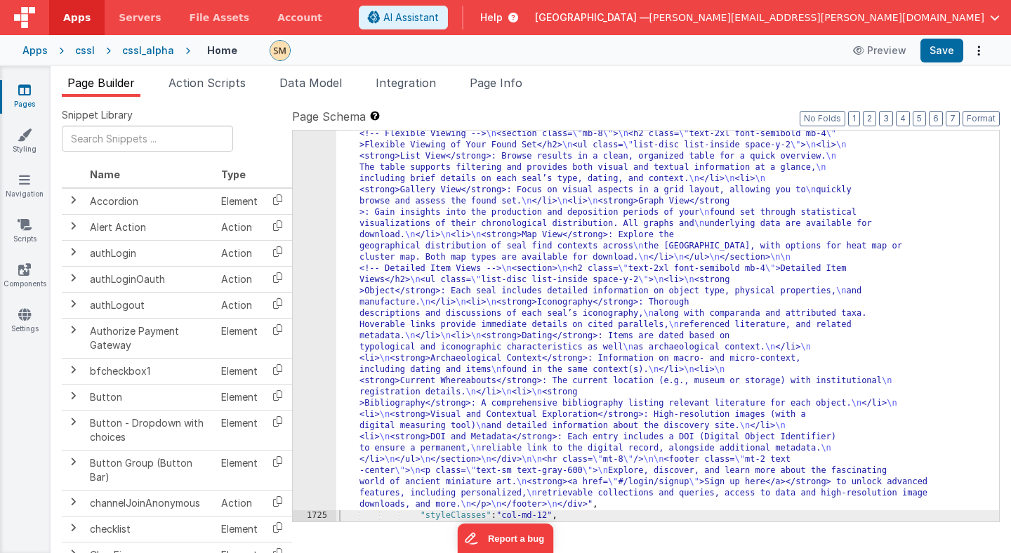
click at [320, 398] on div "1724" at bounding box center [315, 202] width 44 height 618
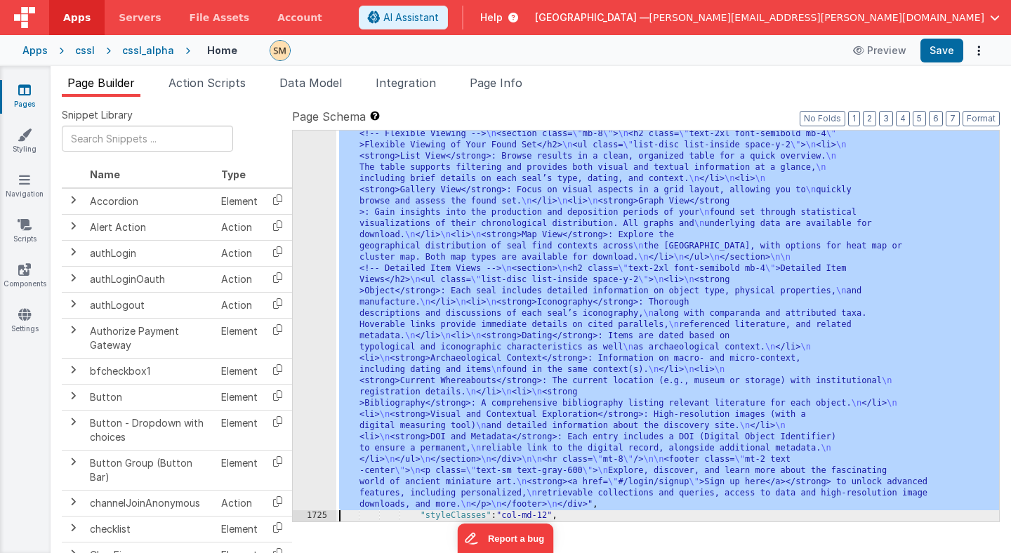
click at [320, 398] on div "1724" at bounding box center [315, 202] width 44 height 618
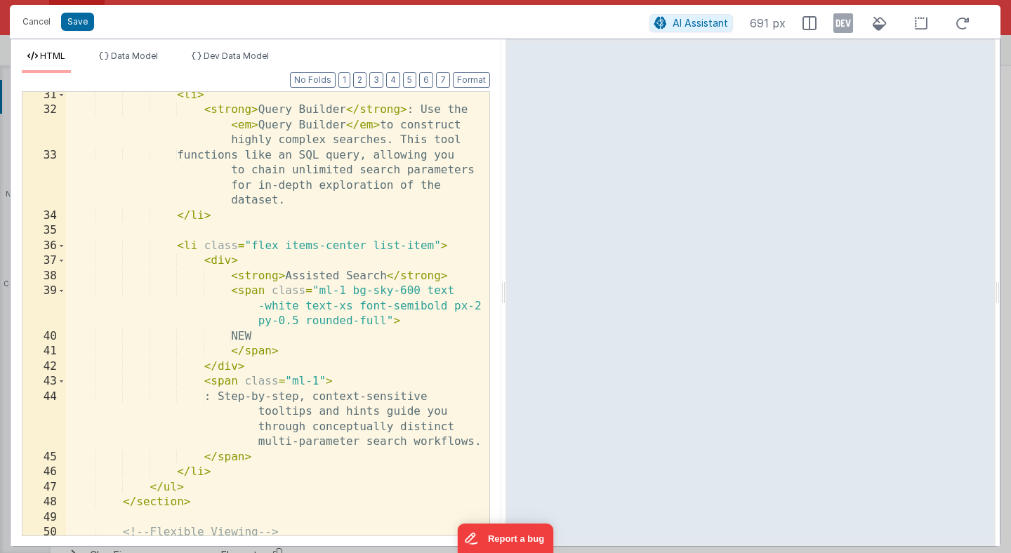
scroll to position [0, 0]
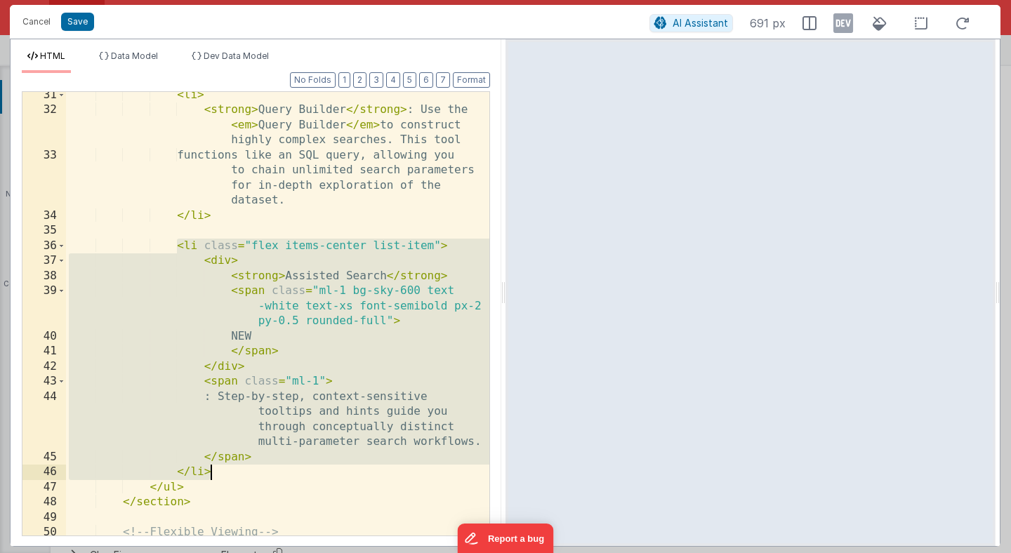
drag, startPoint x: 178, startPoint y: 247, endPoint x: 226, endPoint y: 471, distance: 229.1
click at [226, 471] on div "< li > < strong > Query Builder </ strong > : Use the < em > Query Builder </ e…" at bounding box center [277, 325] width 423 height 474
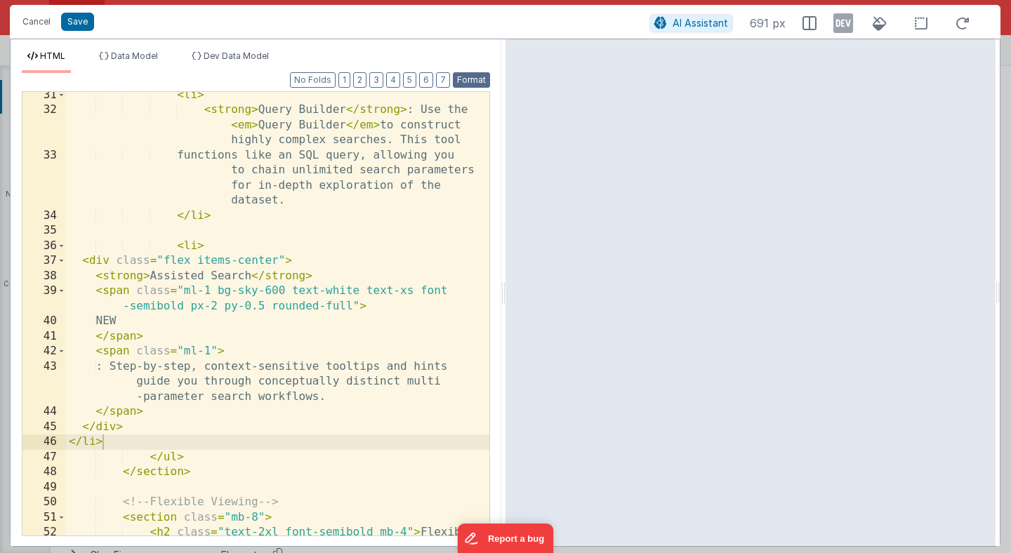
click at [472, 78] on button "Format" at bounding box center [471, 79] width 37 height 15
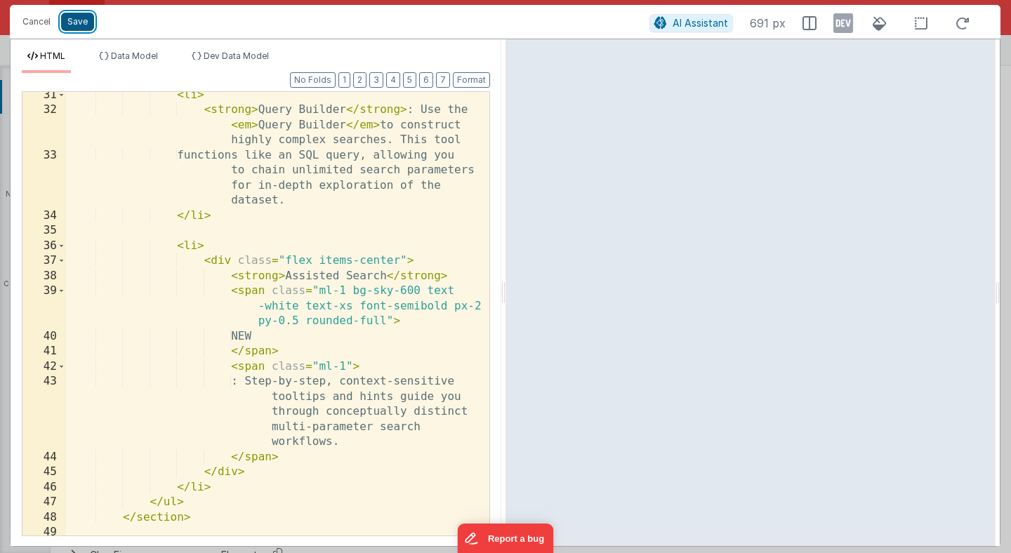
click at [84, 25] on button "Save" at bounding box center [77, 22] width 33 height 18
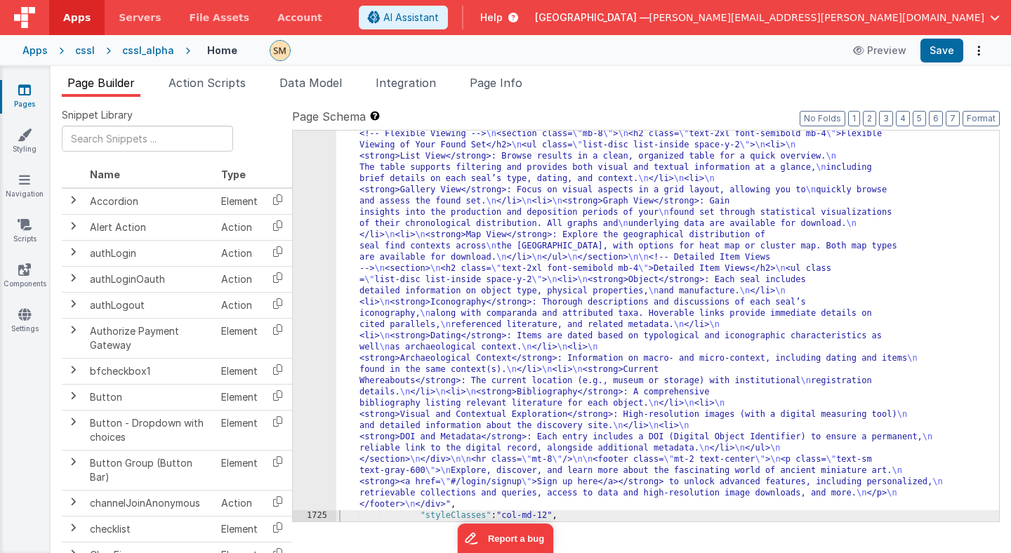
click at [538, 223] on div ""html" : "<div class= \" container mx-auto px-4 py-10 flex flex-col \" style= \…" at bounding box center [667, 403] width 663 height 1020
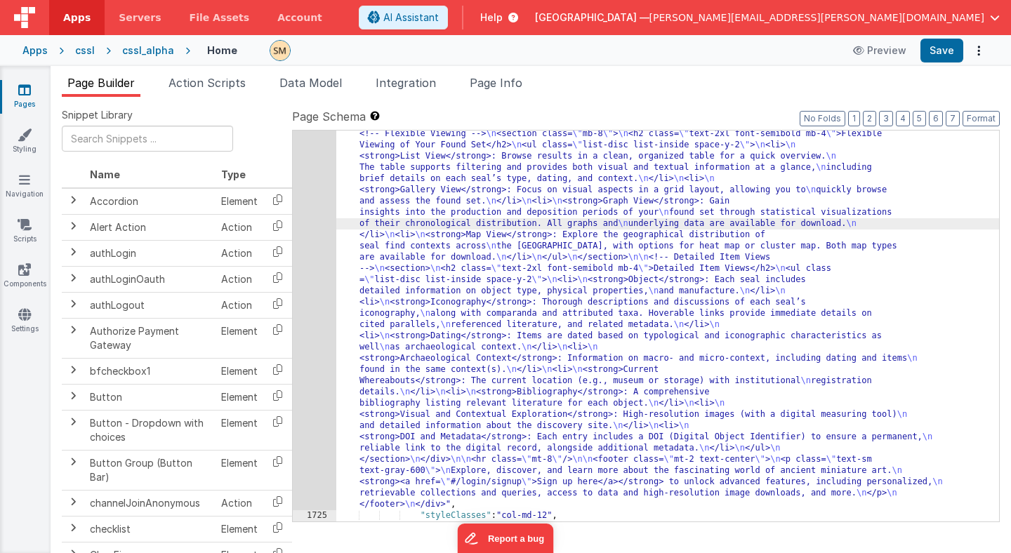
click at [303, 252] on div "1724" at bounding box center [315, 202] width 44 height 618
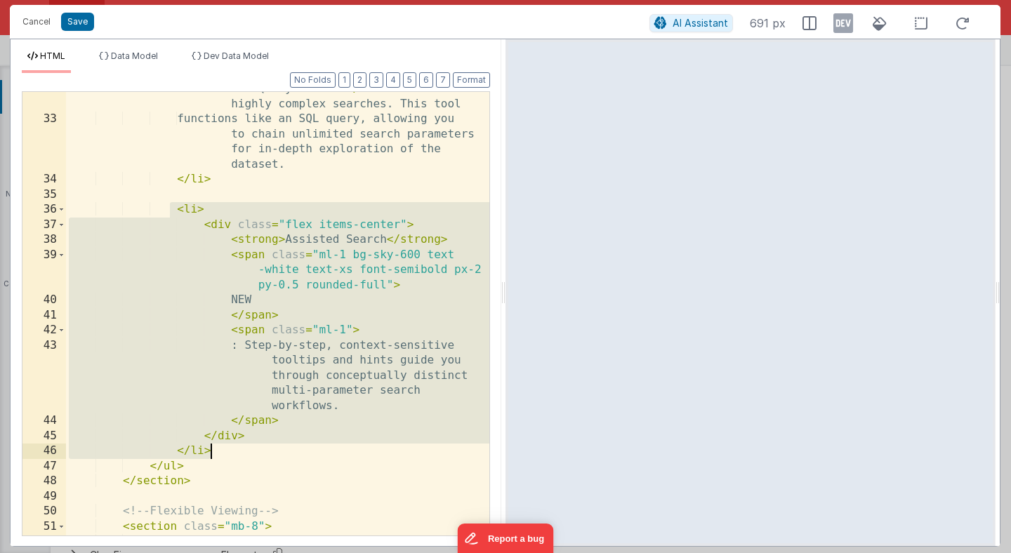
drag, startPoint x: 172, startPoint y: 212, endPoint x: 277, endPoint y: 450, distance: 260.0
click at [277, 450] on div "< strong > Query Builder </ strong > : Use the < em > Query Builder </ em > to …" at bounding box center [277, 326] width 423 height 519
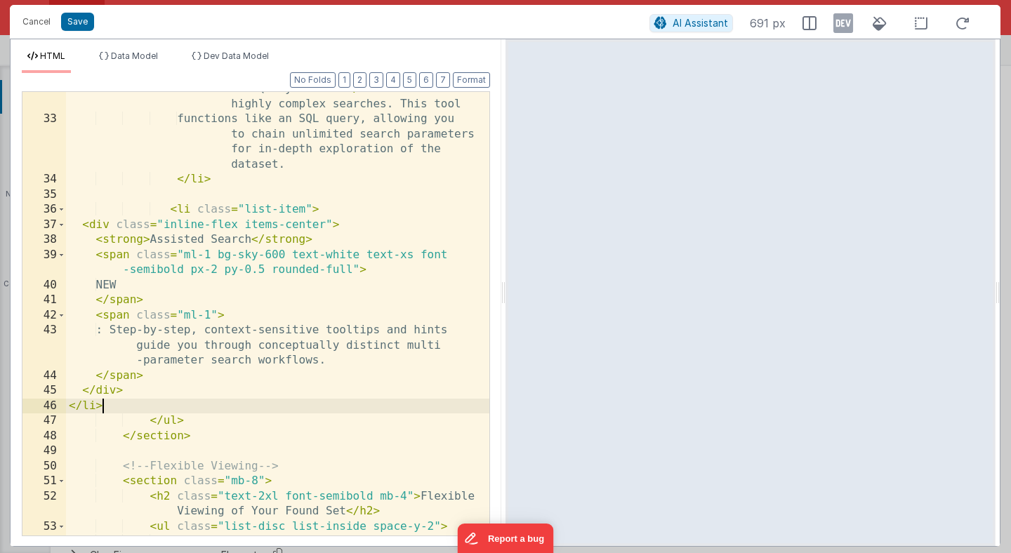
click at [472, 88] on div "Format 7 6 5 4 3 2 1 No Folds 32 33 34 35 36 37 38 39 40 41 42 43 44 45 46 47 4…" at bounding box center [256, 304] width 468 height 462
click at [472, 81] on button "Format" at bounding box center [471, 79] width 37 height 15
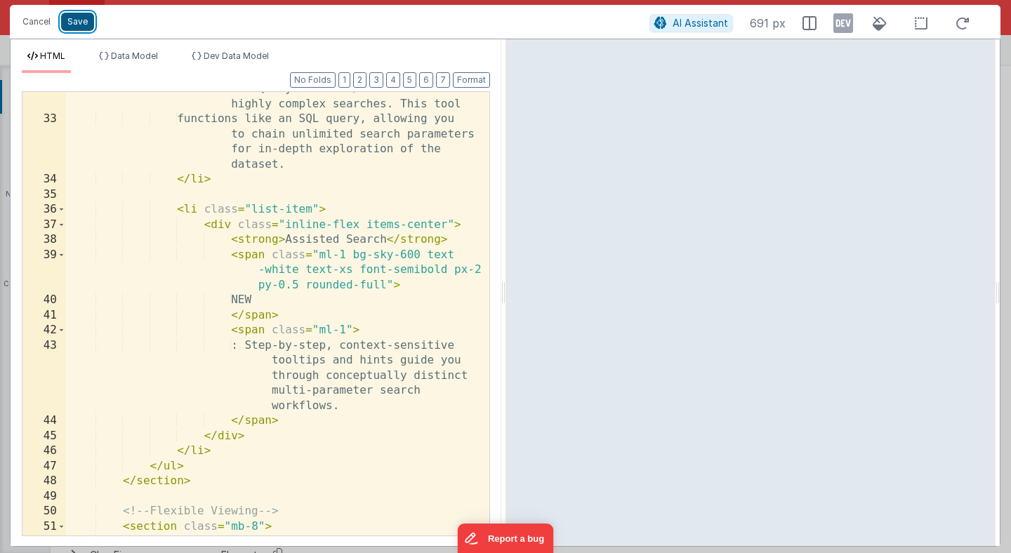
click at [71, 27] on button "Save" at bounding box center [77, 22] width 33 height 18
